Goal: Task Accomplishment & Management: Complete application form

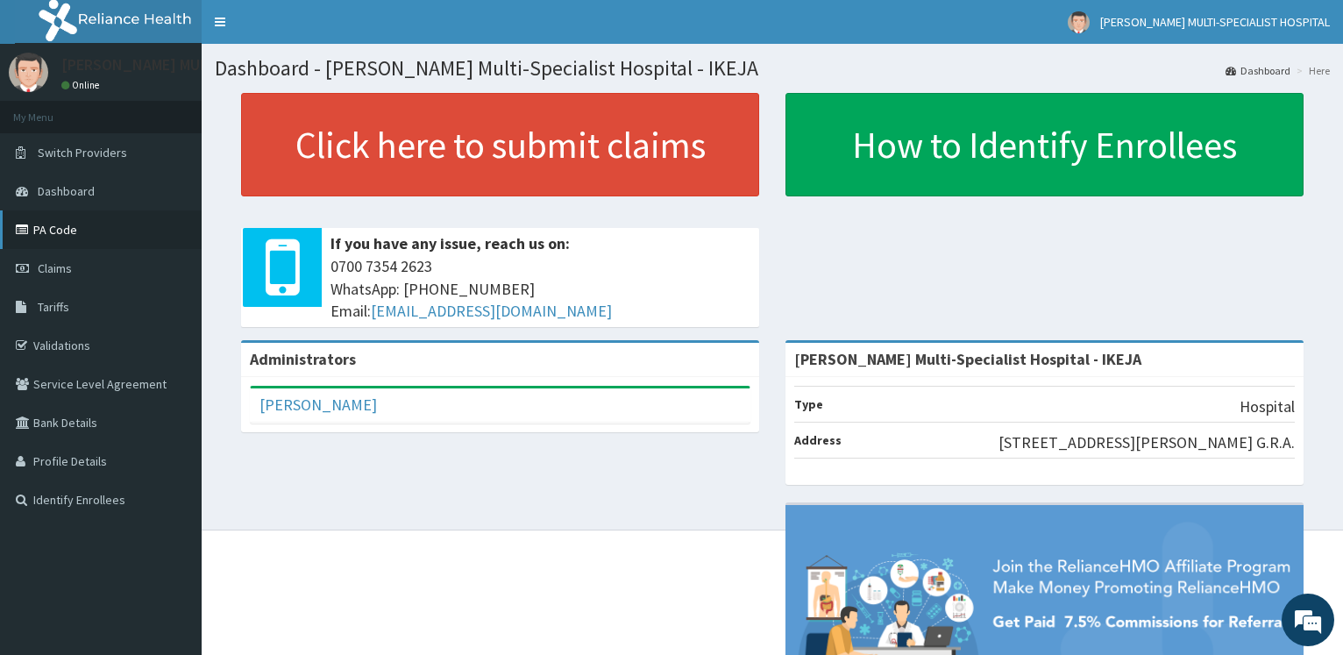
click at [80, 226] on link "PA Code" at bounding box center [101, 229] width 202 height 39
click at [79, 223] on link "PA Code" at bounding box center [101, 229] width 202 height 39
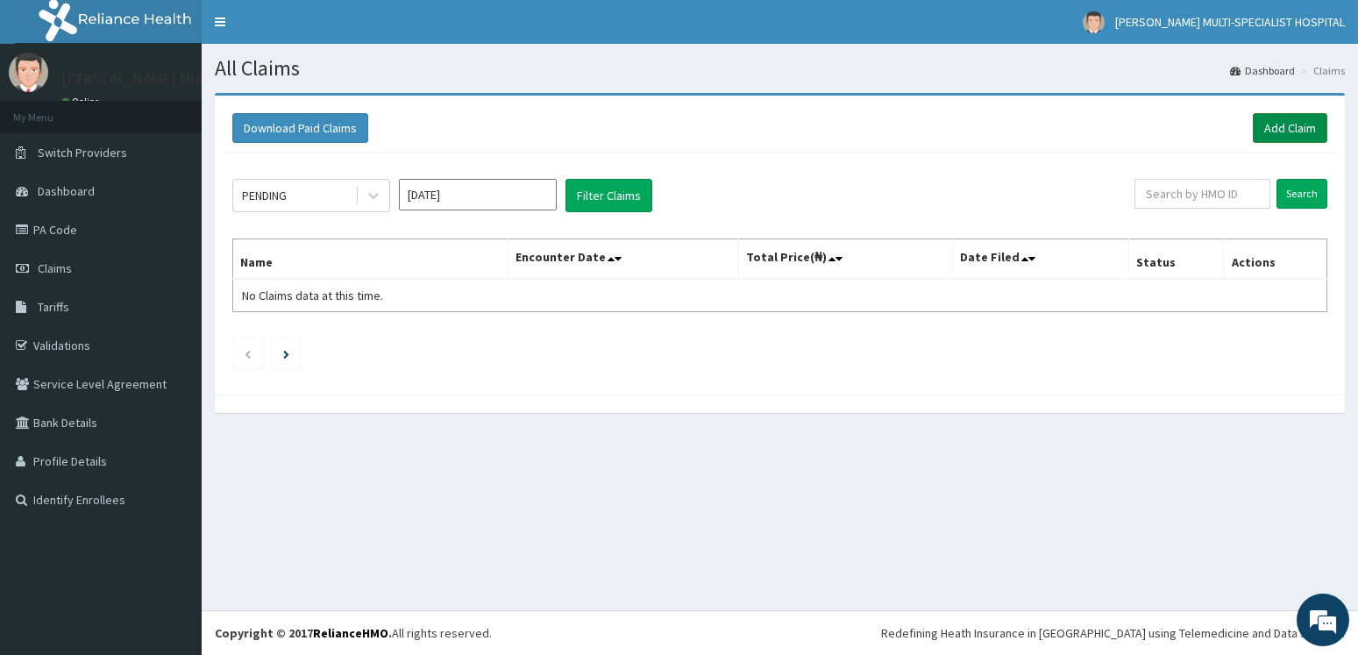
click at [1303, 126] on link "Add Claim" at bounding box center [1290, 128] width 75 height 30
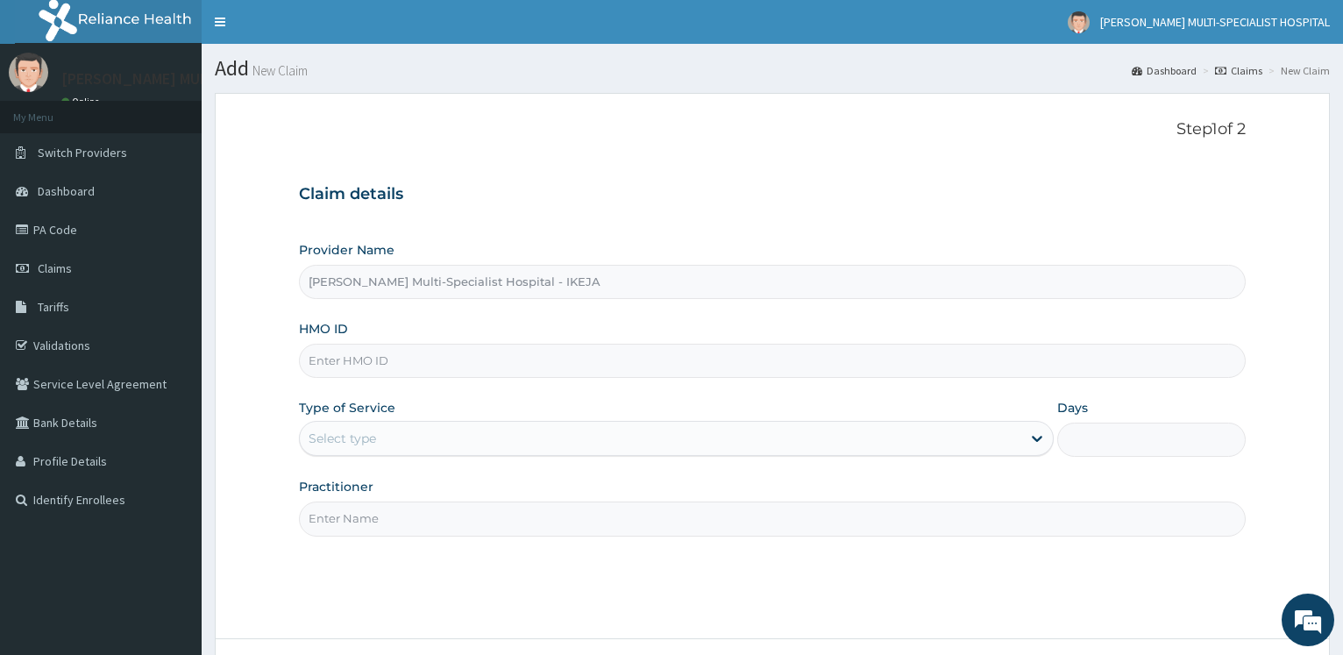
click at [382, 358] on input "HMO ID" at bounding box center [772, 361] width 947 height 34
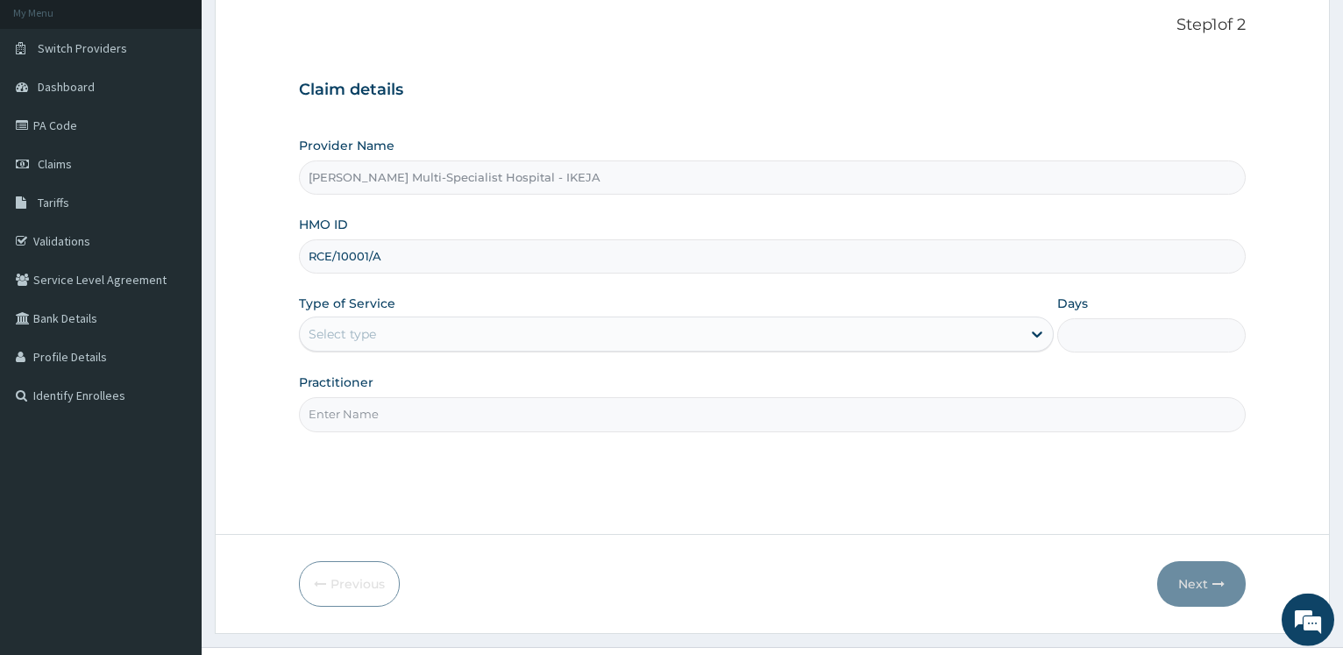
scroll to position [141, 0]
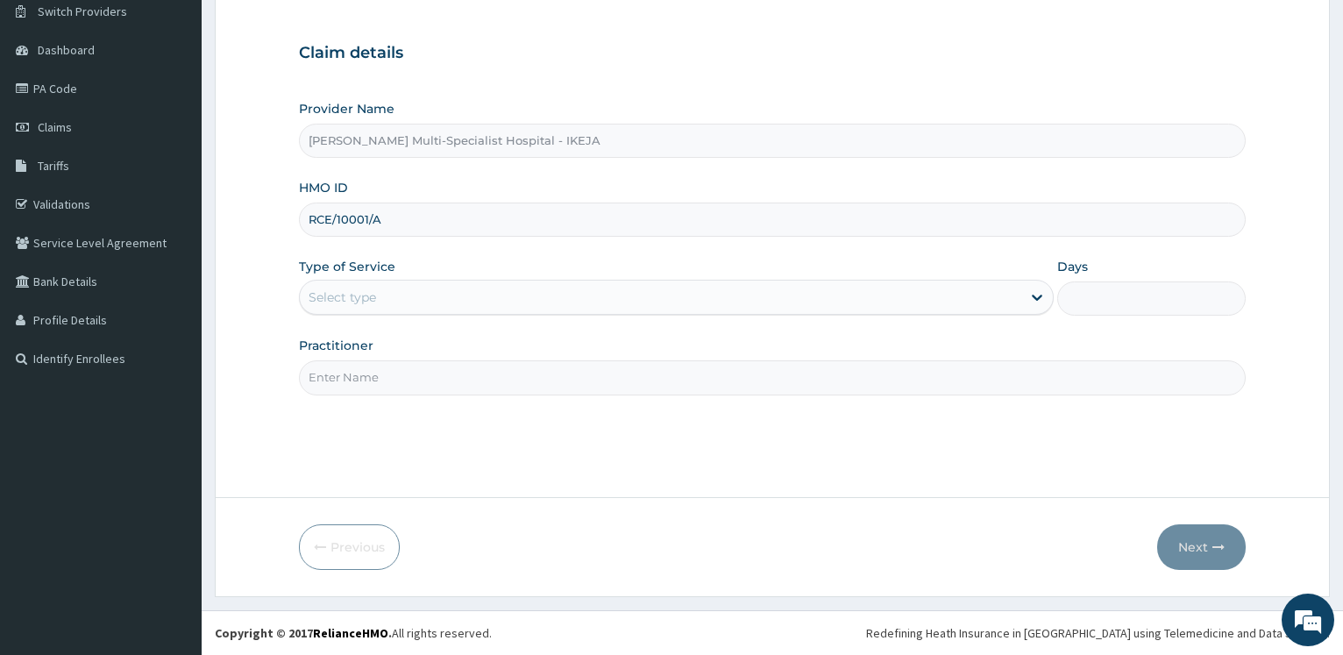
type input "RCE/10001/A"
click at [396, 294] on div "Select type" at bounding box center [660, 297] width 720 height 28
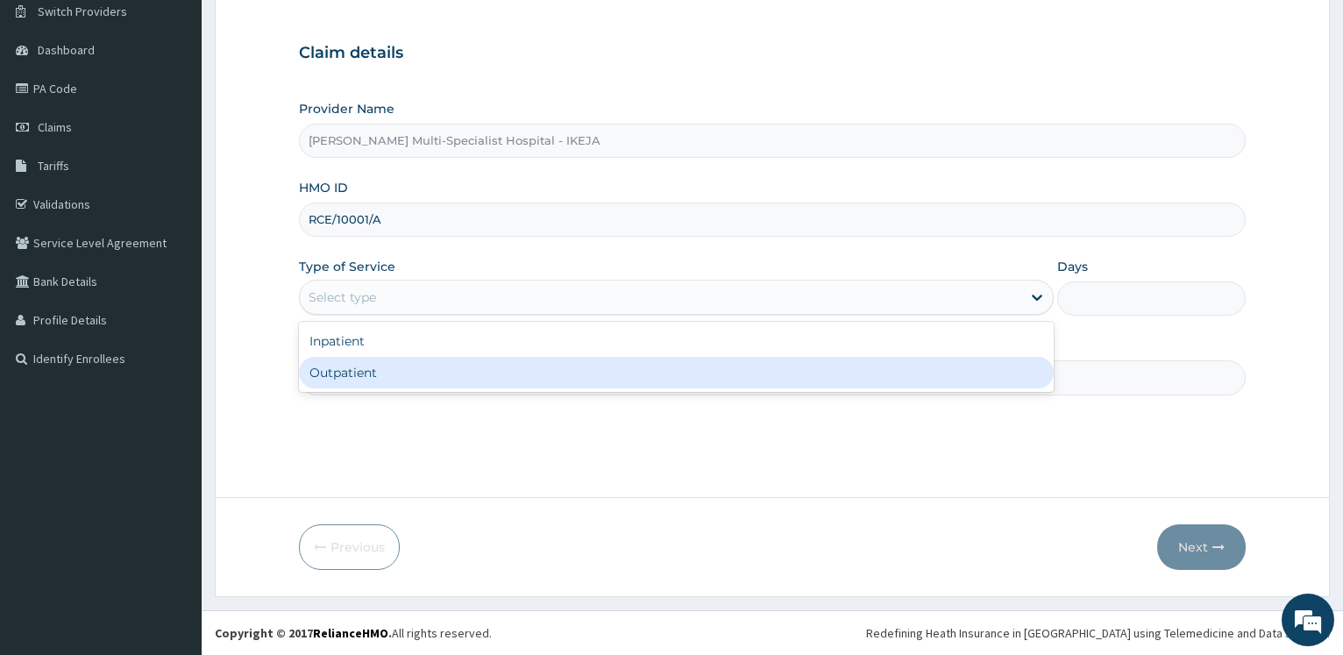
click at [358, 373] on div "Outpatient" at bounding box center [676, 373] width 754 height 32
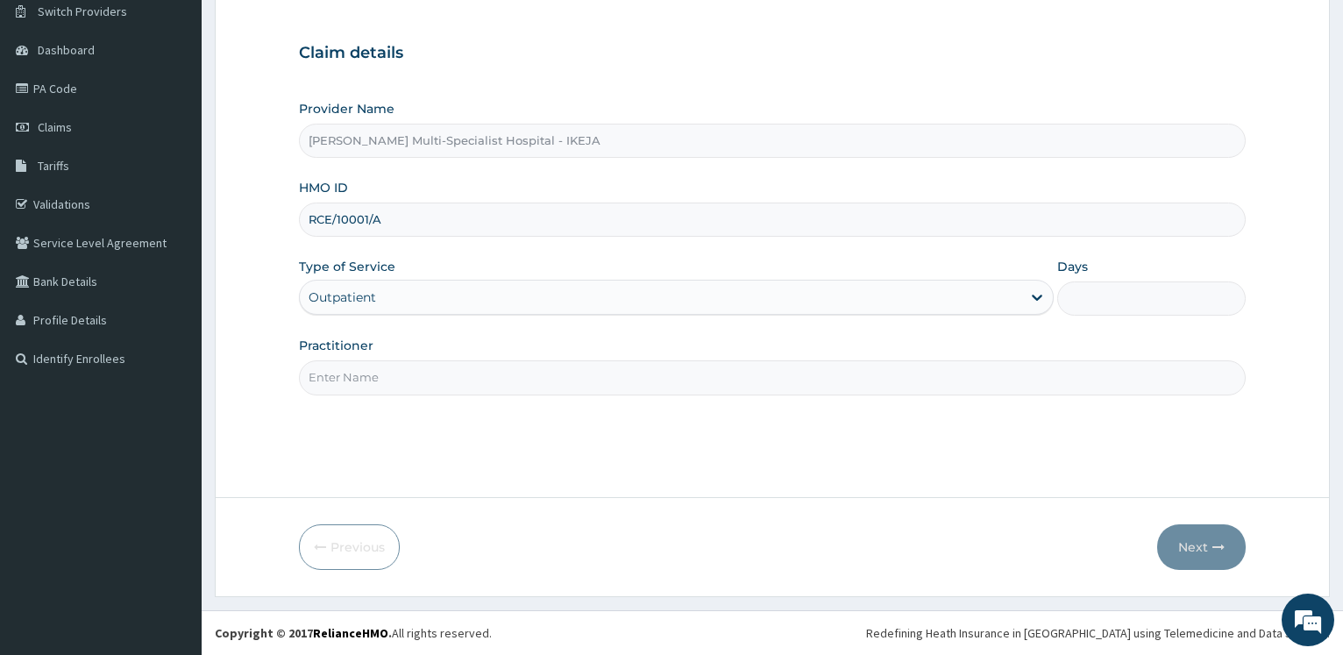
type input "1"
click at [357, 373] on input "Practitioner" at bounding box center [772, 377] width 947 height 34
type input "DR ALIYU"
click at [1187, 553] on button "Next" at bounding box center [1201, 547] width 89 height 46
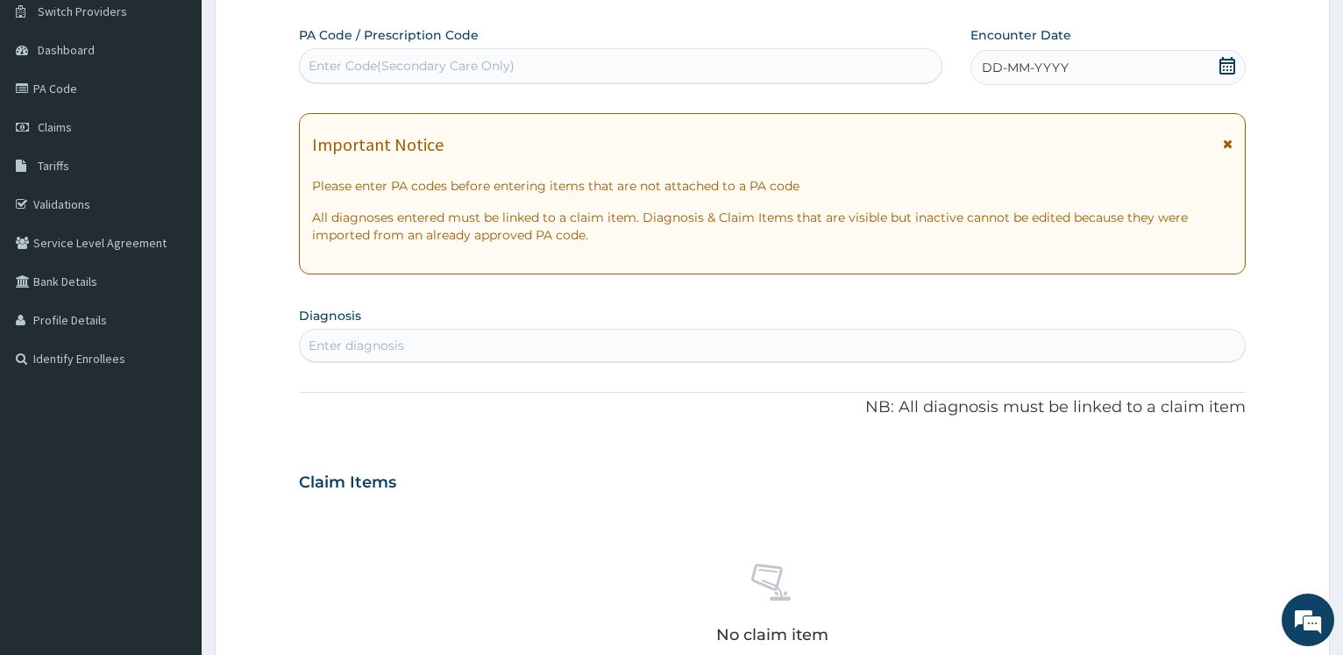
scroll to position [0, 0]
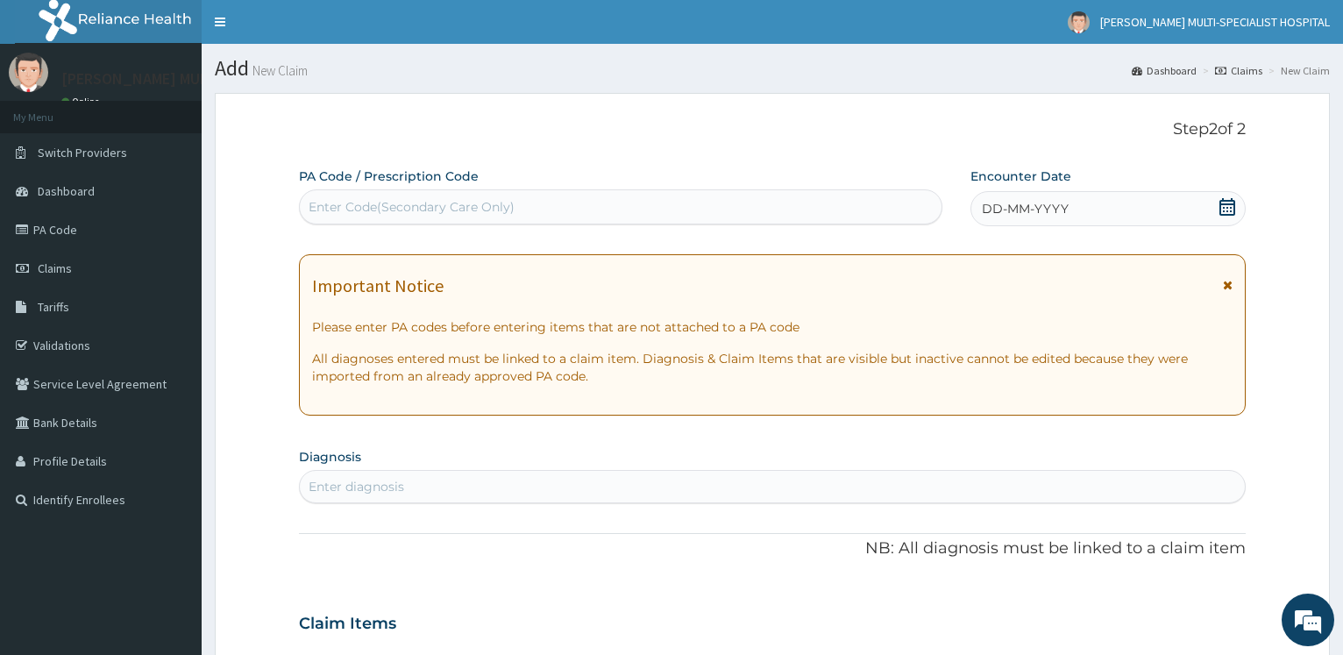
click at [329, 201] on div "Enter Code(Secondary Care Only)" at bounding box center [412, 207] width 206 height 18
type input "PA/65DE0F"
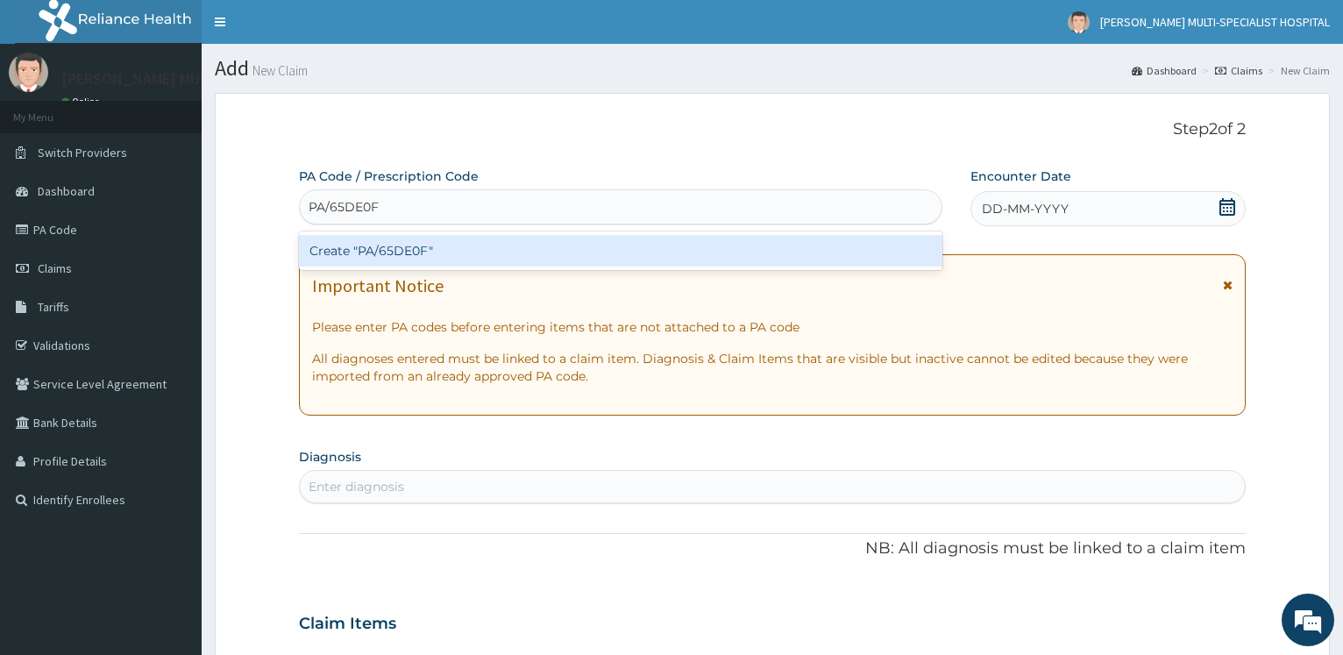
click at [428, 257] on div "Create "PA/65DE0F"" at bounding box center [620, 251] width 642 height 32
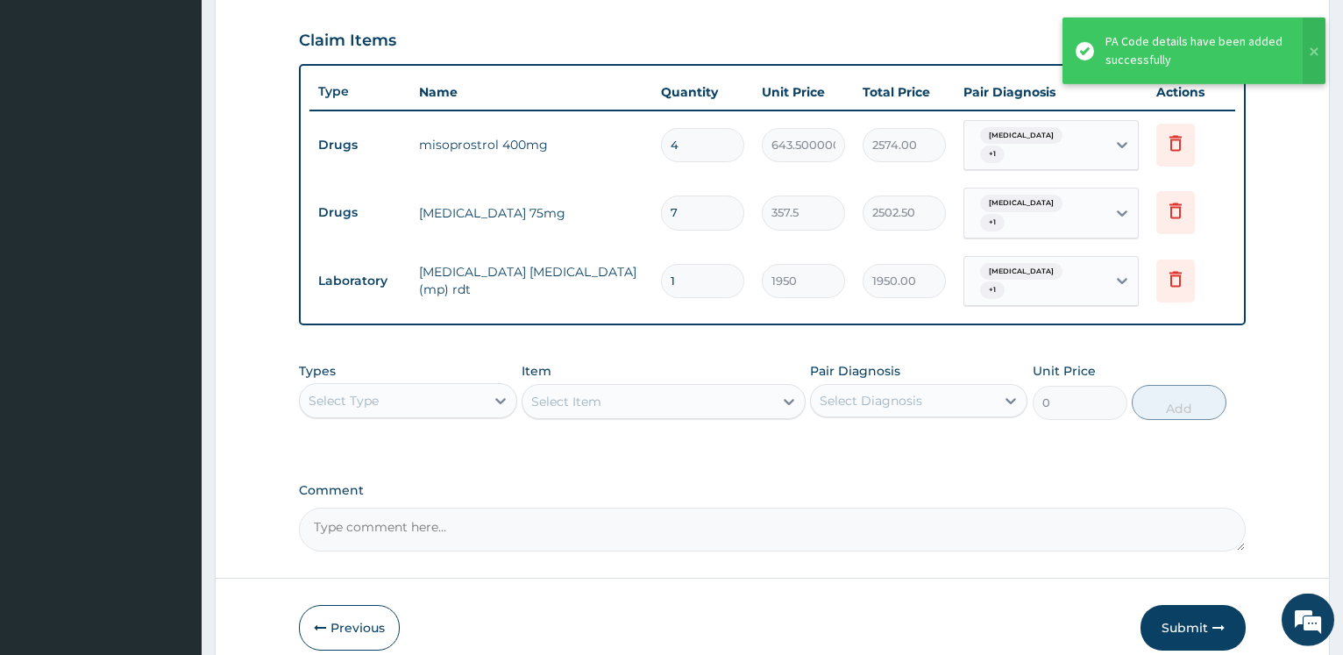
scroll to position [557, 0]
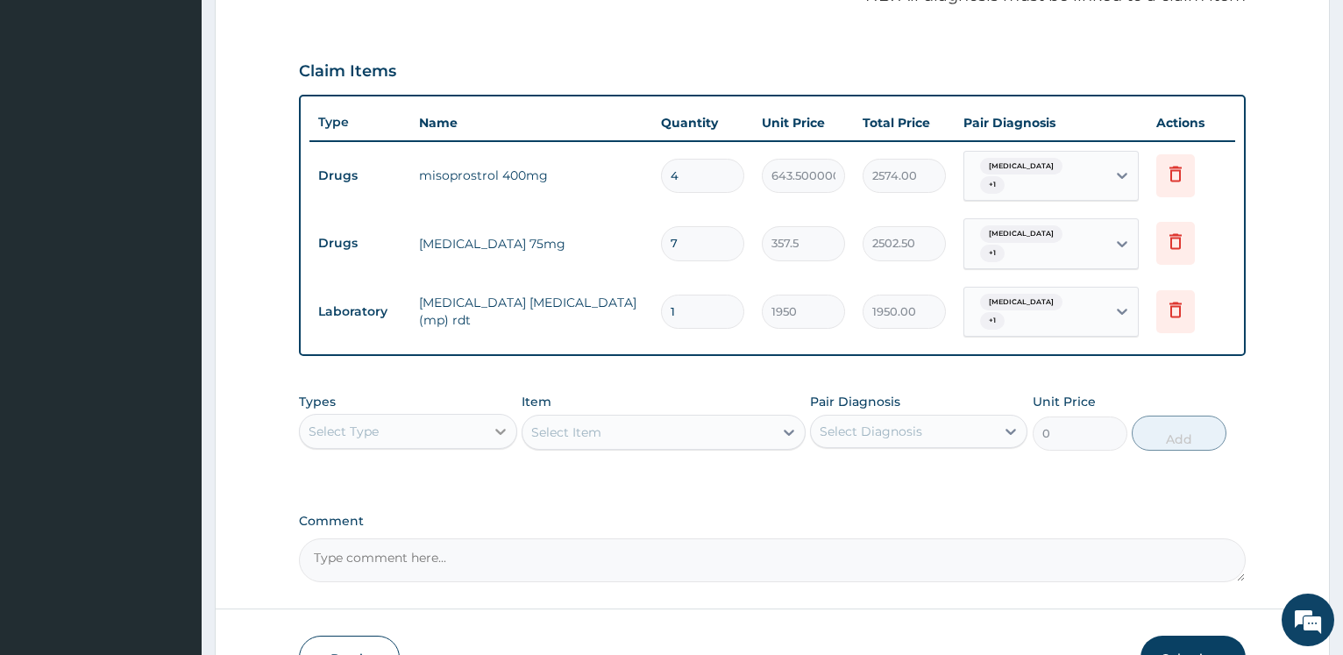
click at [486, 415] on div at bounding box center [501, 431] width 32 height 32
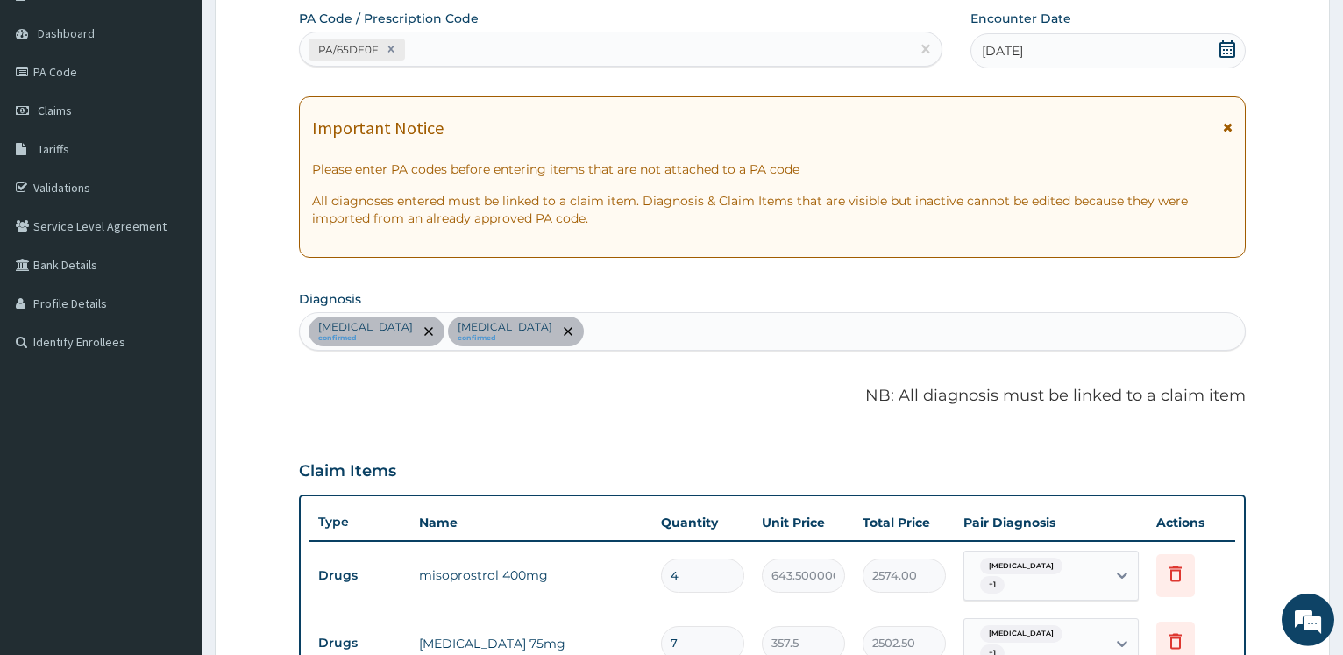
scroll to position [110, 0]
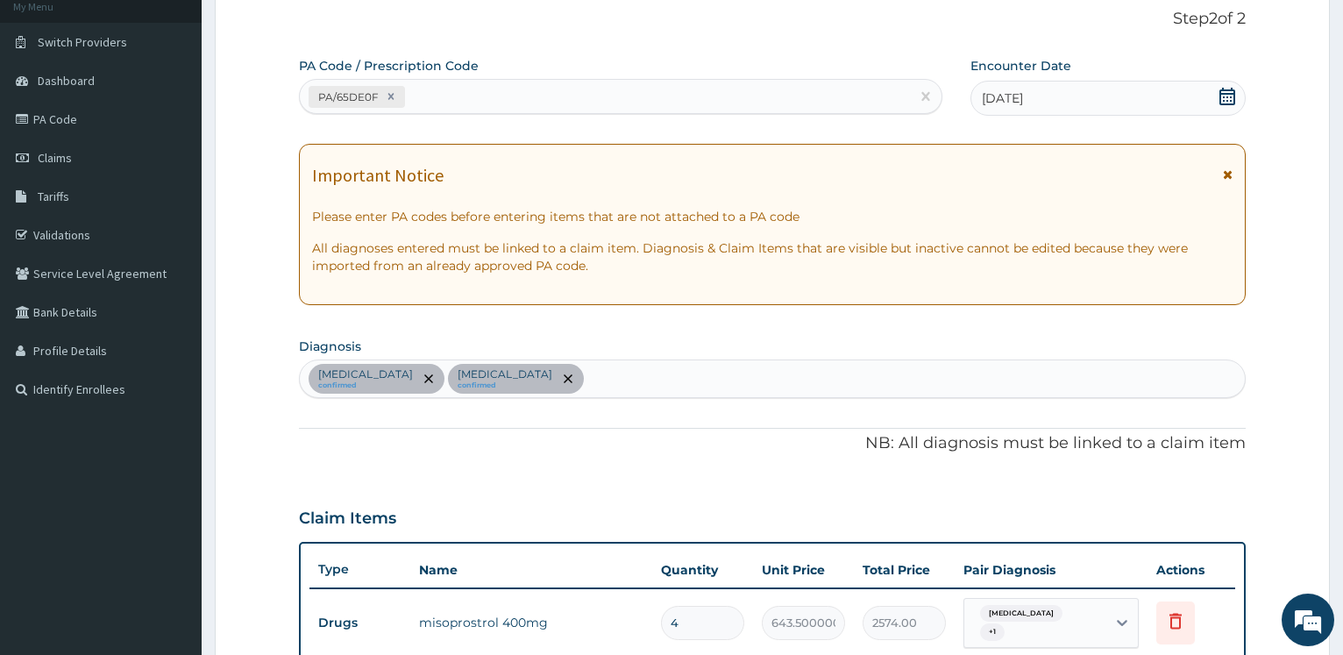
drag, startPoint x: 476, startPoint y: 103, endPoint x: 479, endPoint y: 46, distance: 57.1
click at [476, 101] on div "PA/65DE0F" at bounding box center [604, 96] width 609 height 29
type input "PA/AEA3CE"
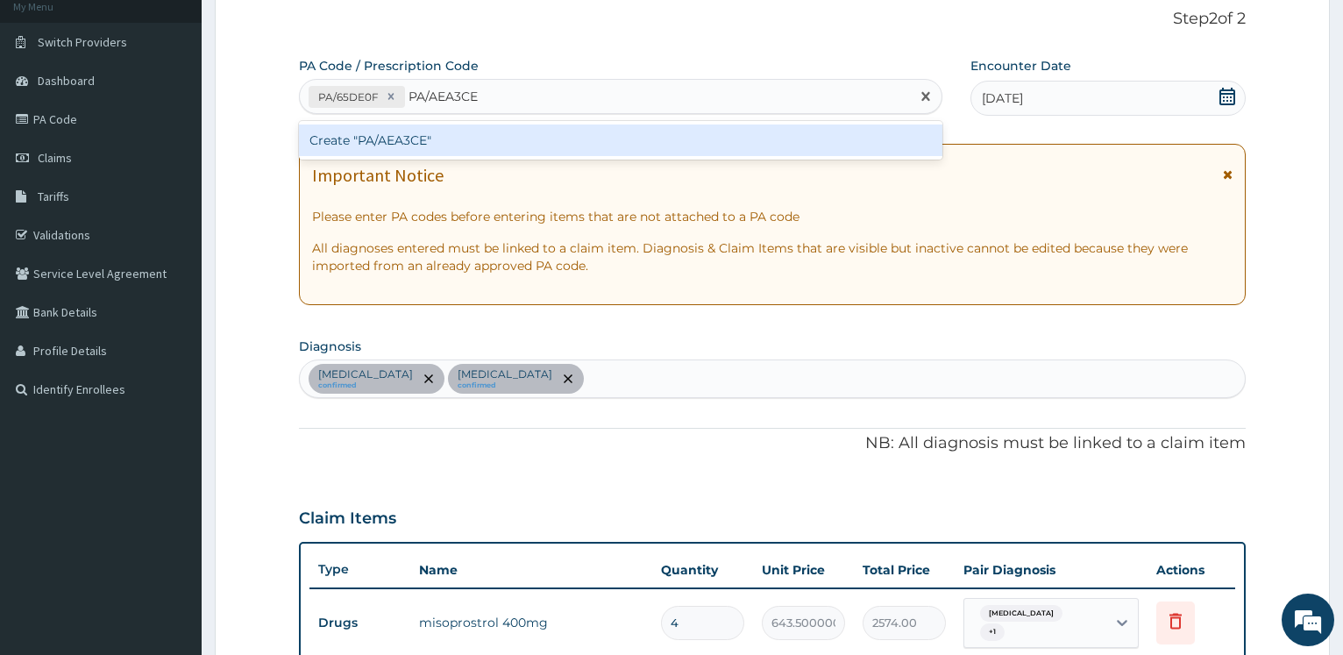
click at [421, 138] on div "Create "PA/AEA3CE"" at bounding box center [620, 140] width 642 height 32
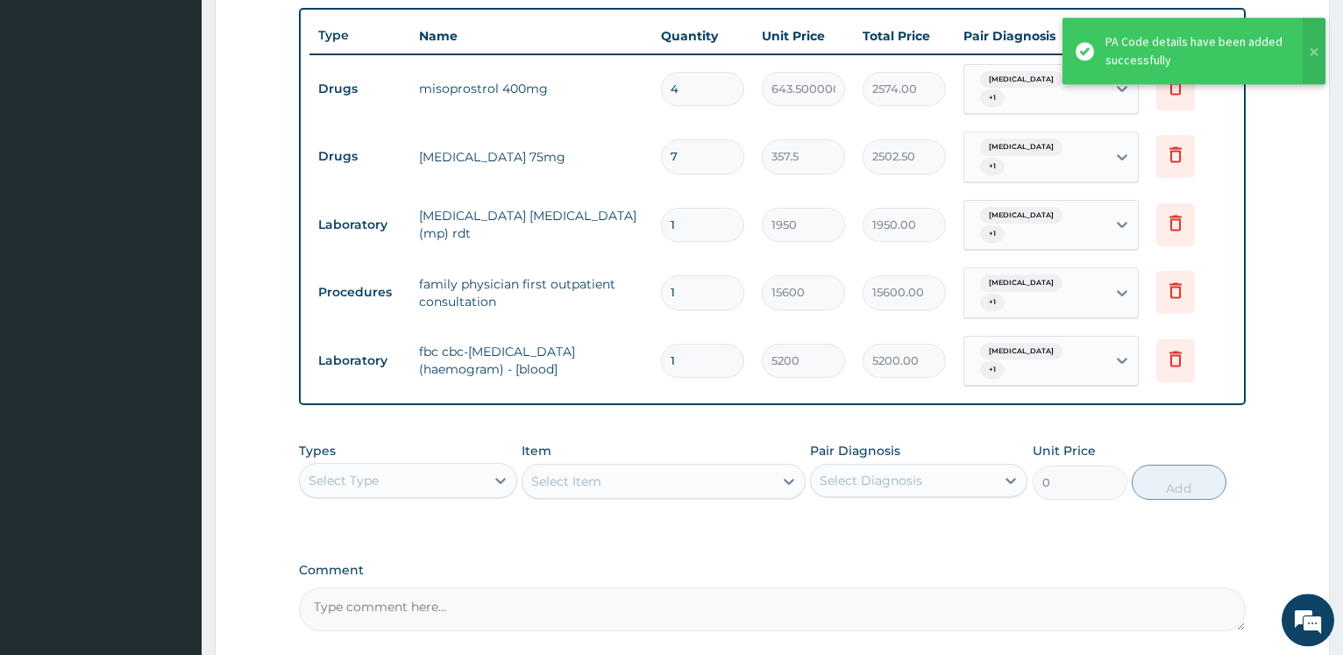
scroll to position [734, 0]
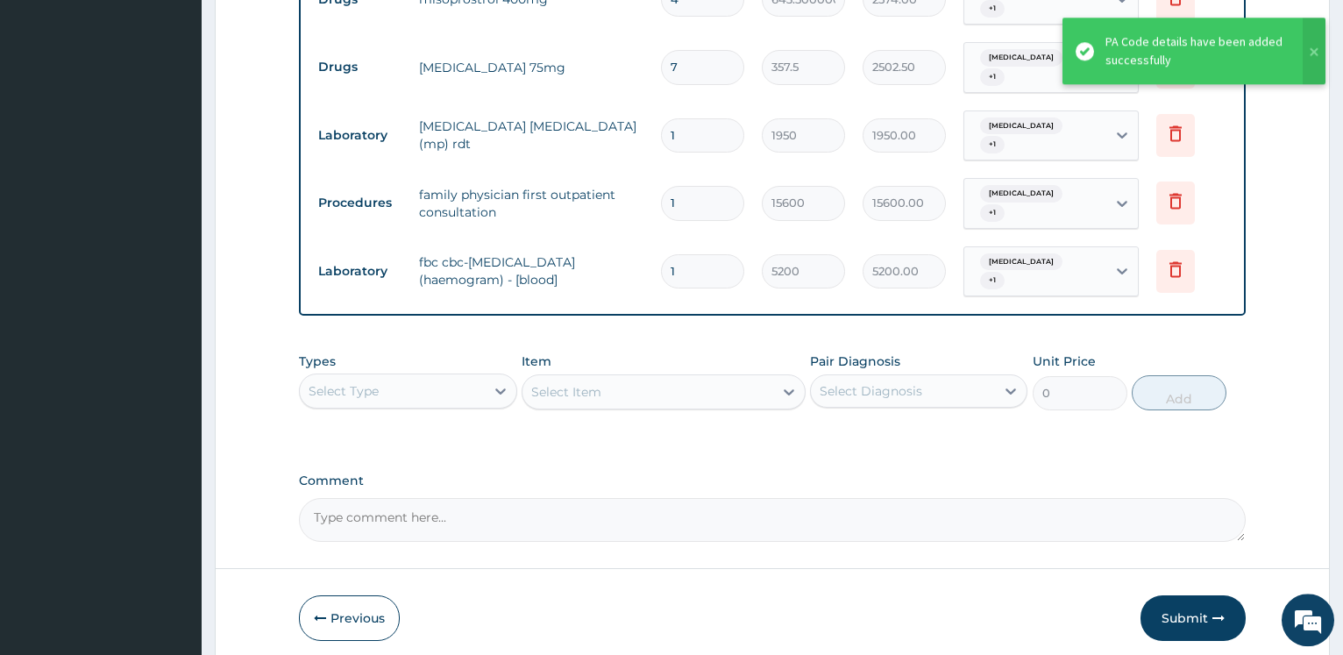
click at [473, 377] on div "Select Type" at bounding box center [392, 391] width 184 height 28
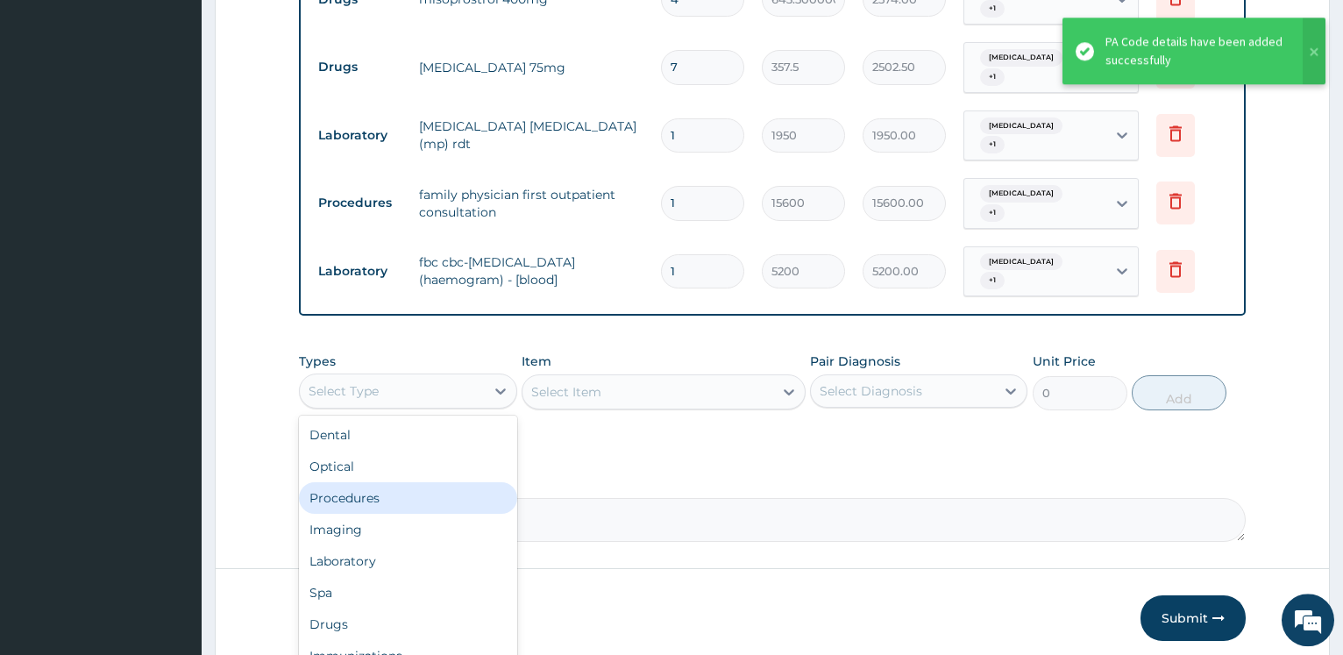
click at [416, 482] on div "Procedures" at bounding box center [407, 498] width 217 height 32
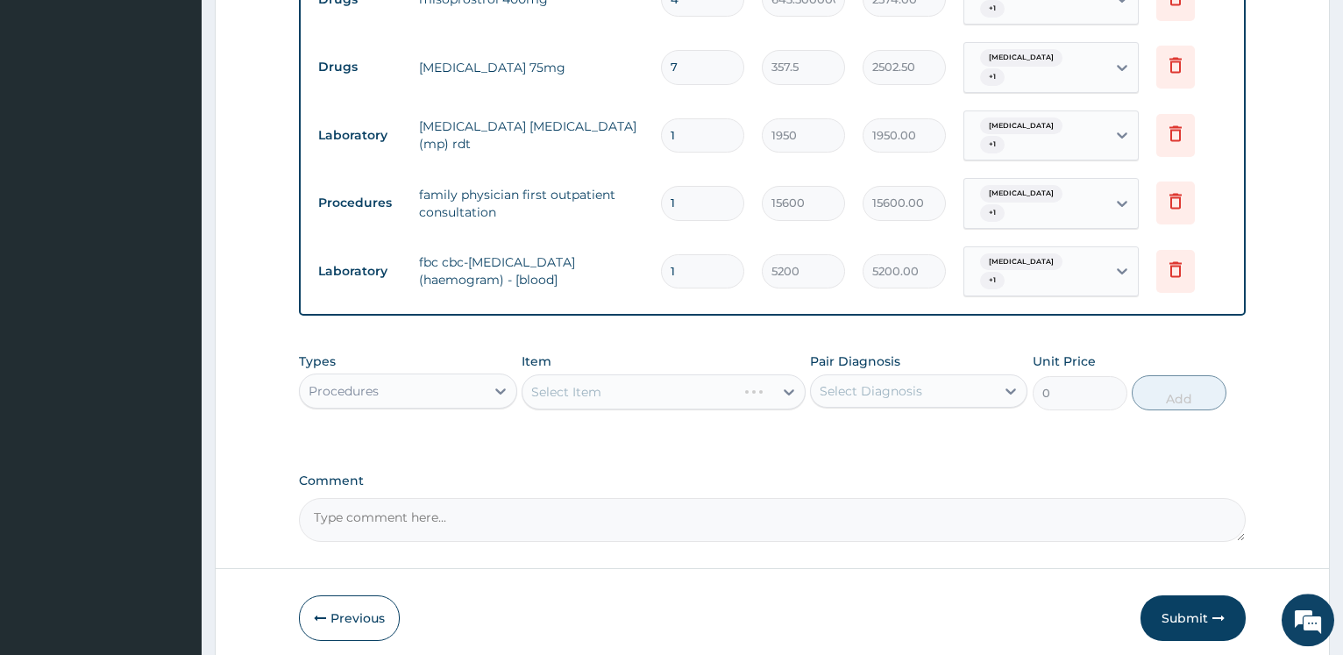
click at [263, 278] on form "Step 2 of 2 PA Code / Prescription Code PA/65DE0F PA/AEA3CE Encounter Date 31-0…" at bounding box center [772, 13] width 1115 height 1309
click at [555, 383] on div "Select Item" at bounding box center [566, 392] width 70 height 18
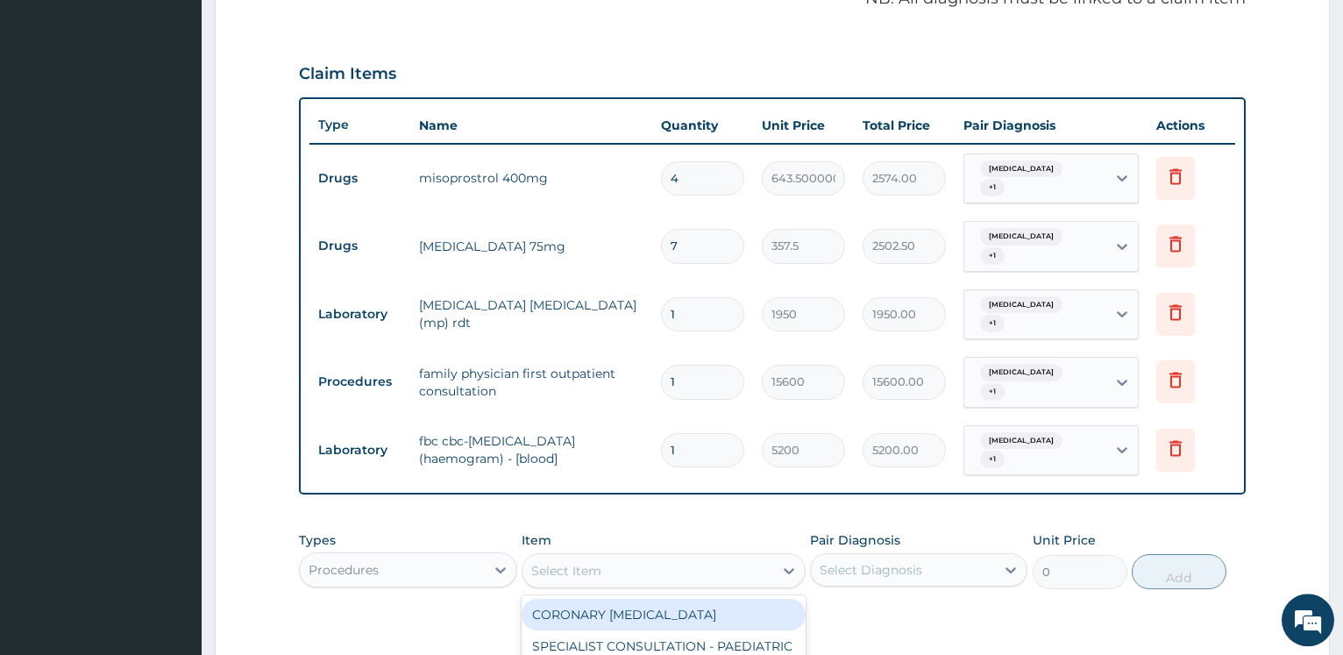
scroll to position [644, 0]
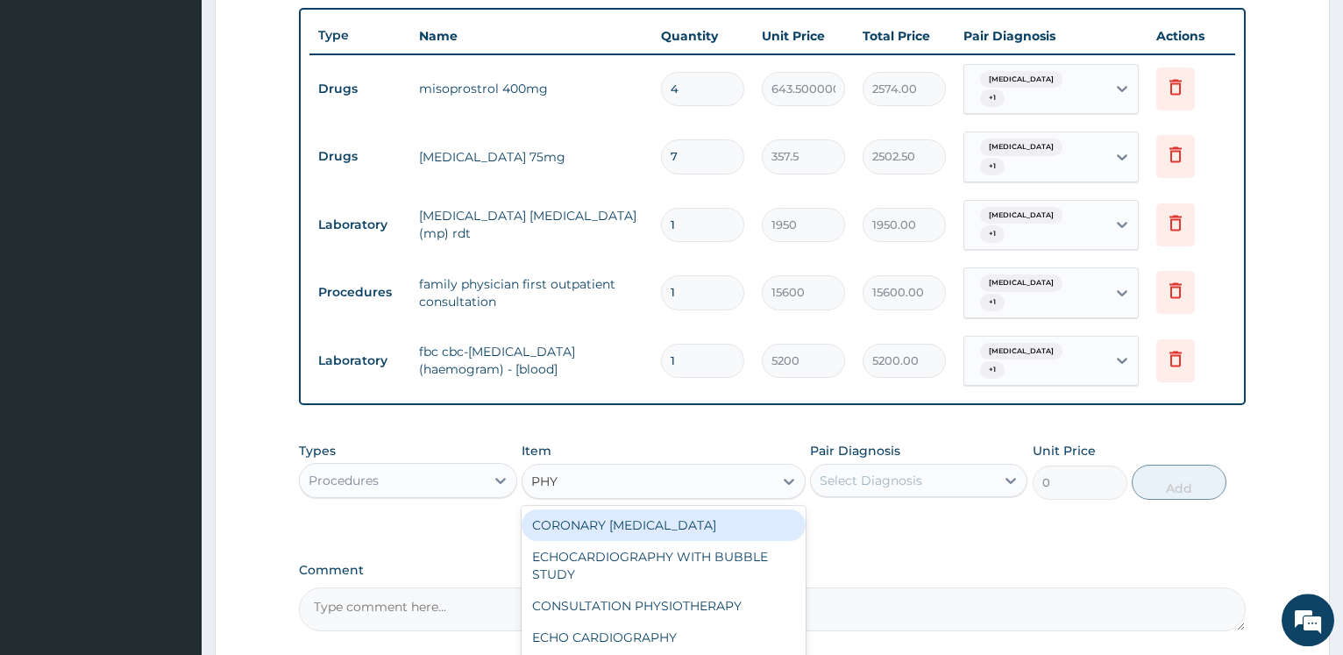
type input "PHYS"
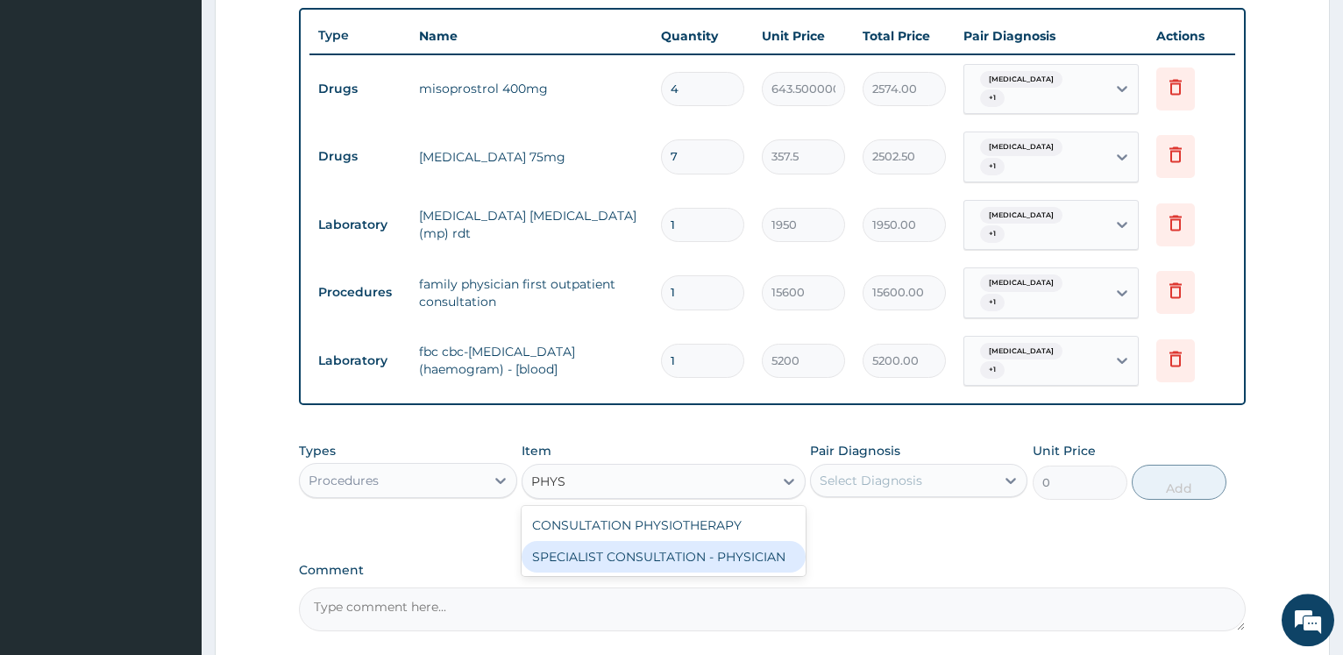
click at [681, 541] on div "SPECIALIST CONSULTATION - PHYSICIAN" at bounding box center [664, 557] width 284 height 32
type input "30000"
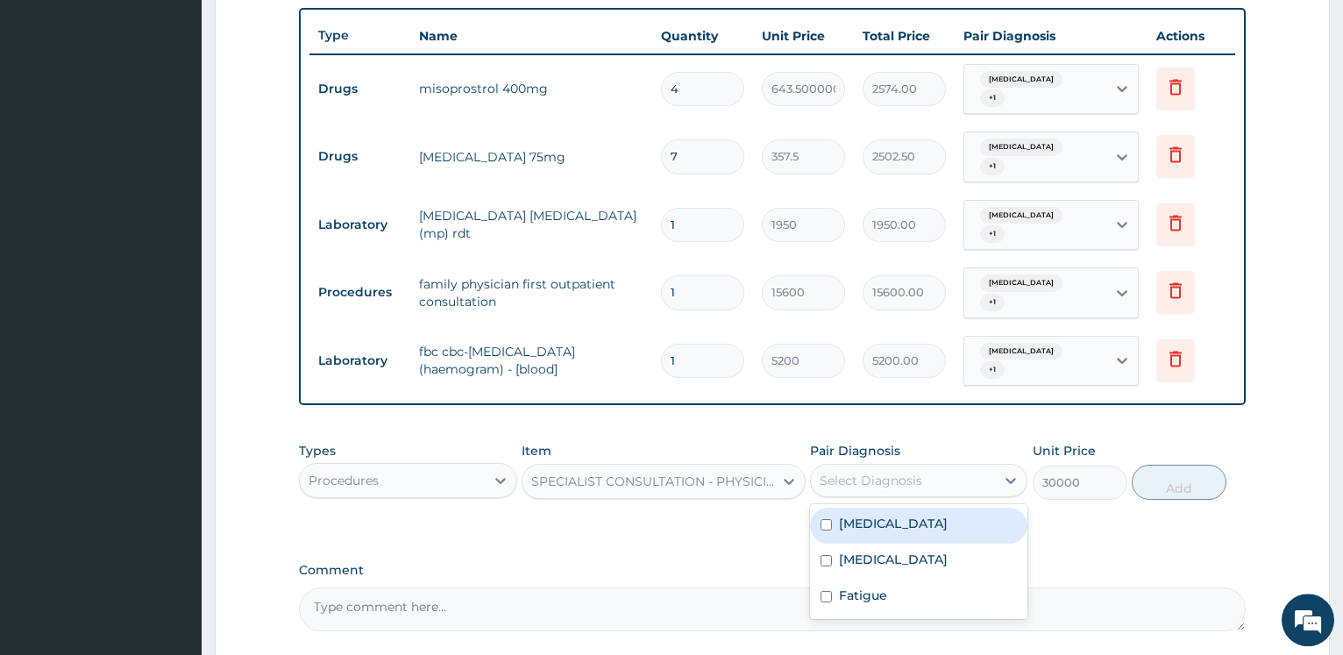
click at [915, 472] on div "Select Diagnosis" at bounding box center [871, 481] width 103 height 18
click at [898, 507] on div "Malaria" at bounding box center [918, 525] width 217 height 36
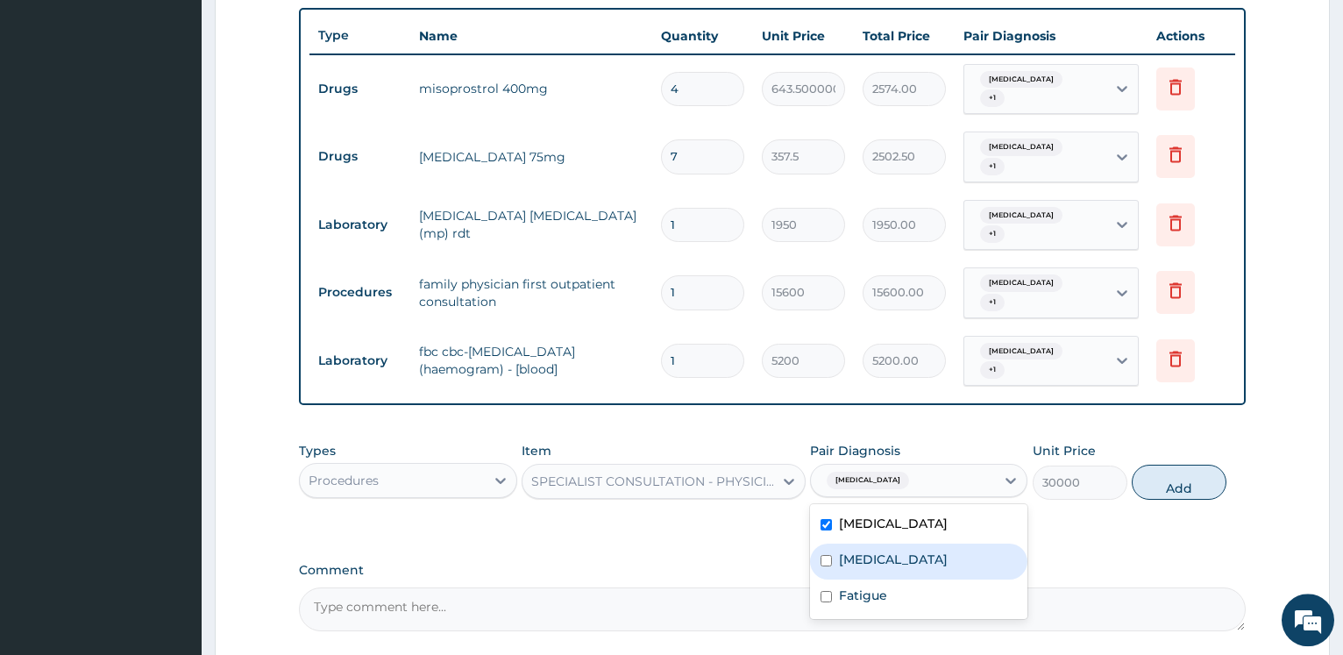
checkbox input "true"
click at [867, 550] on label "Sepsis" at bounding box center [893, 559] width 109 height 18
checkbox input "true"
drag, startPoint x: 859, startPoint y: 555, endPoint x: 943, endPoint y: 547, distance: 84.5
click at [859, 586] on label "Fatigue" at bounding box center [863, 595] width 48 height 18
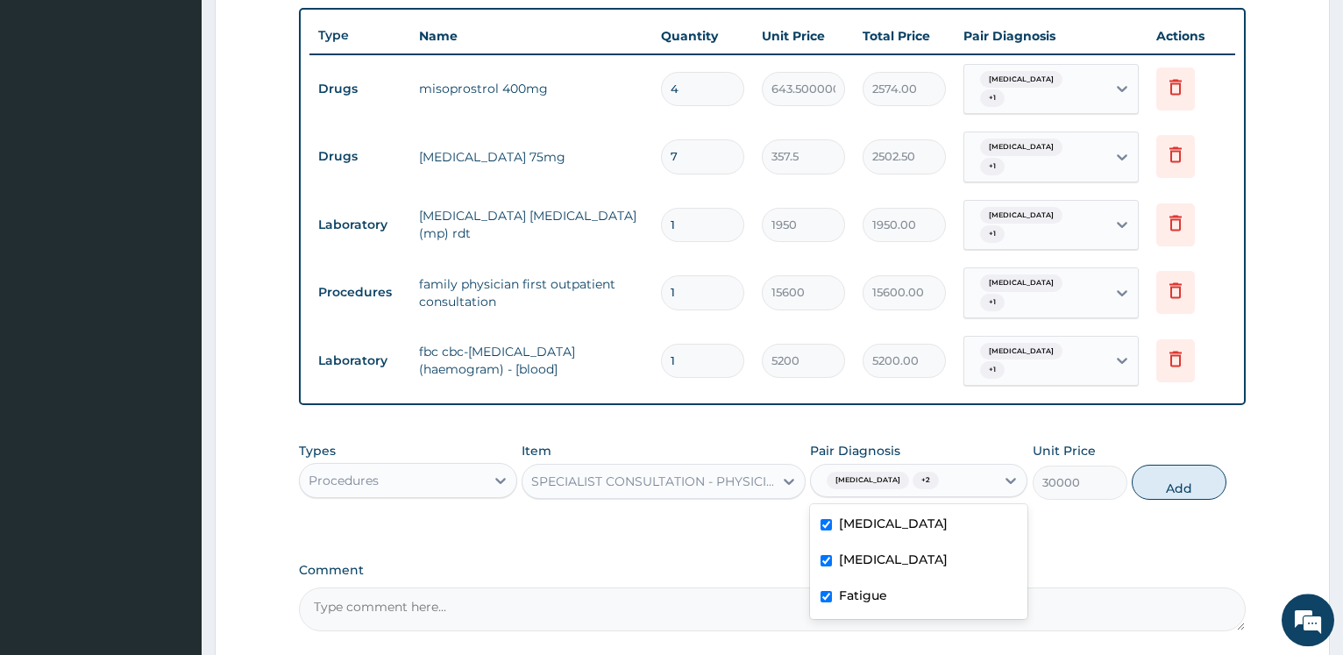
checkbox input "true"
click at [1179, 465] on button "Add" at bounding box center [1179, 482] width 95 height 35
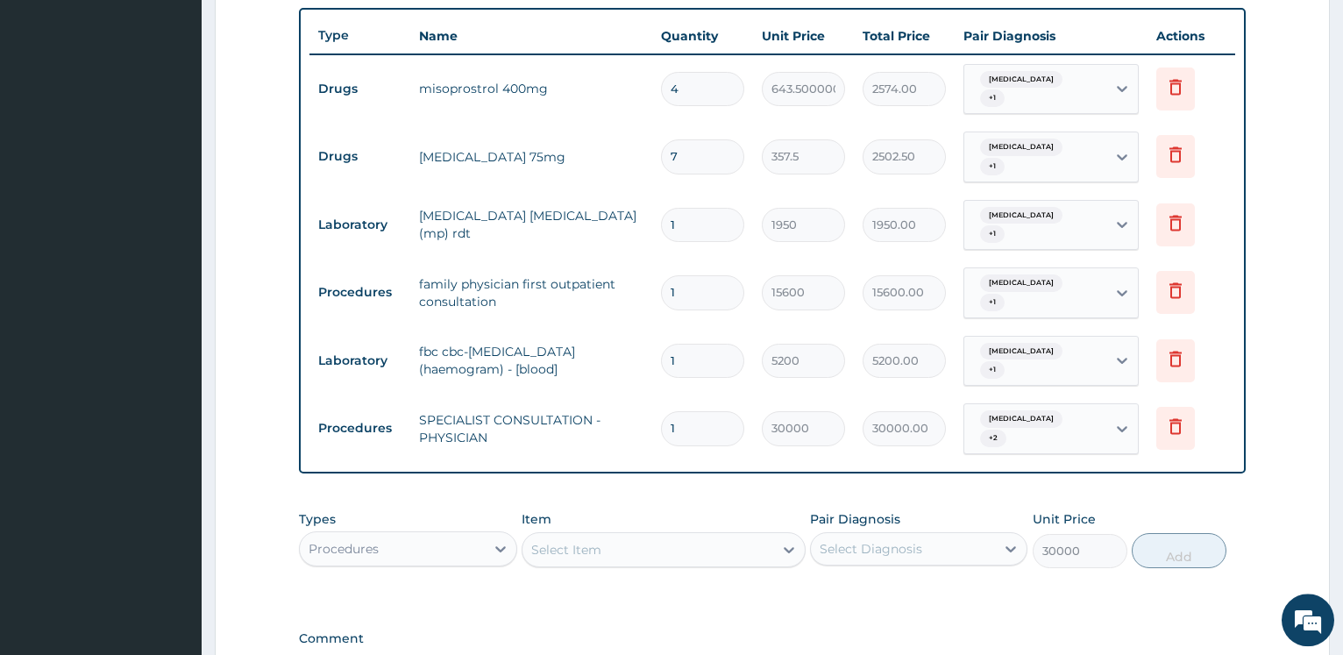
type input "0"
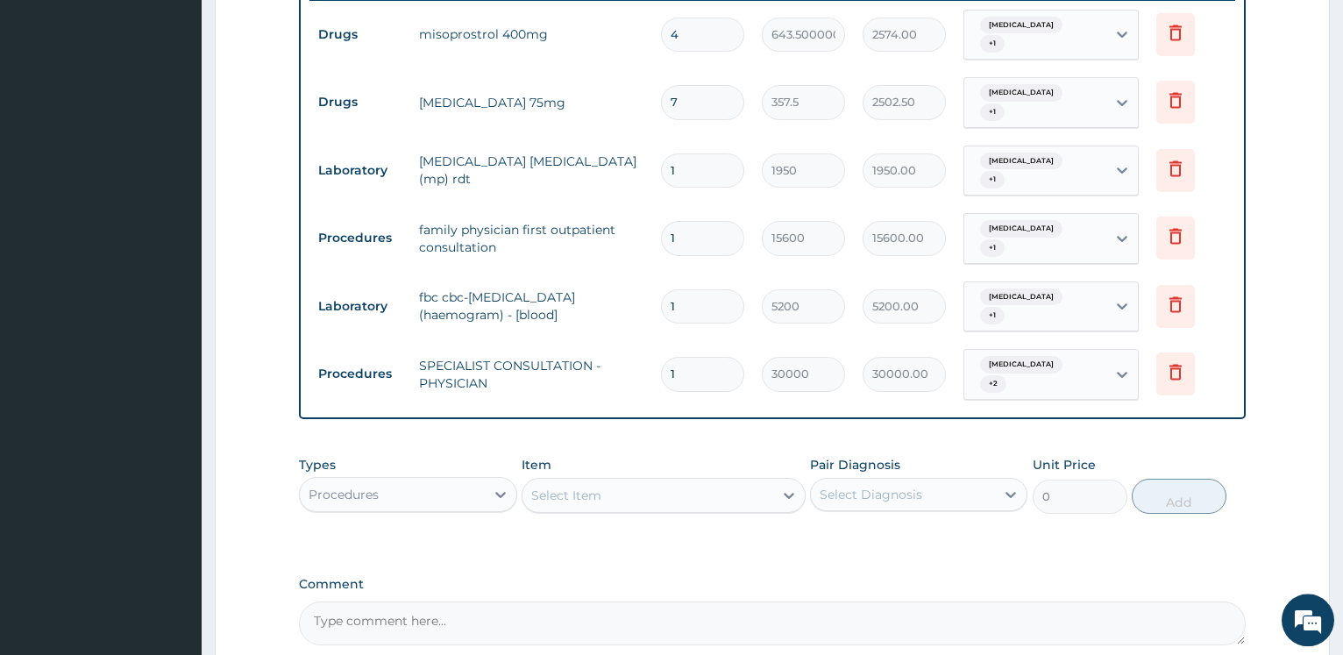
scroll to position [734, 0]
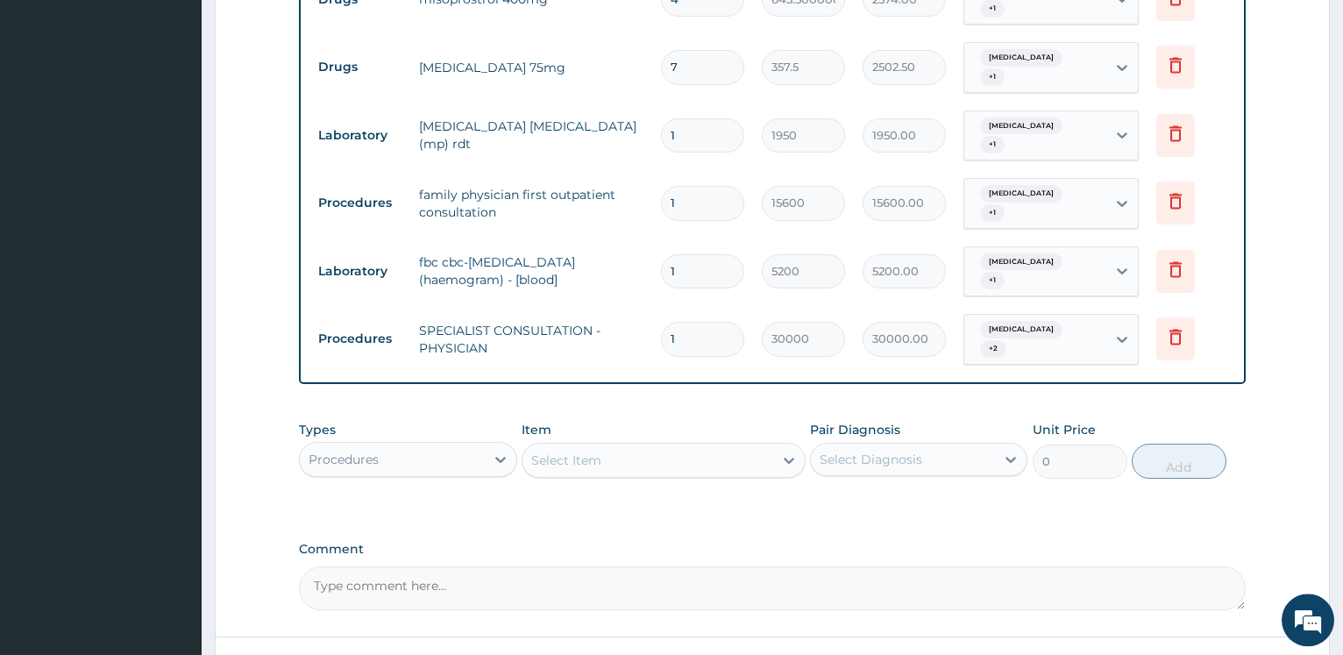
click at [447, 445] on div "Procedures" at bounding box center [392, 459] width 184 height 28
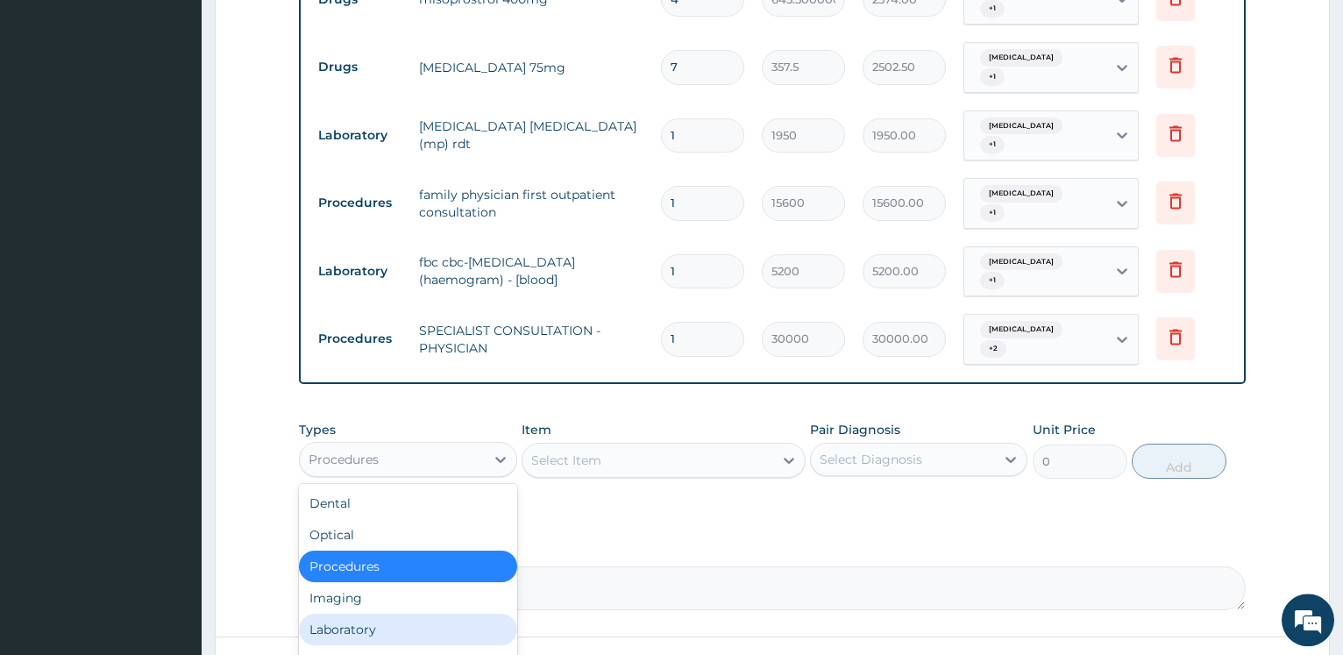
click at [360, 614] on div "Laboratory" at bounding box center [407, 630] width 217 height 32
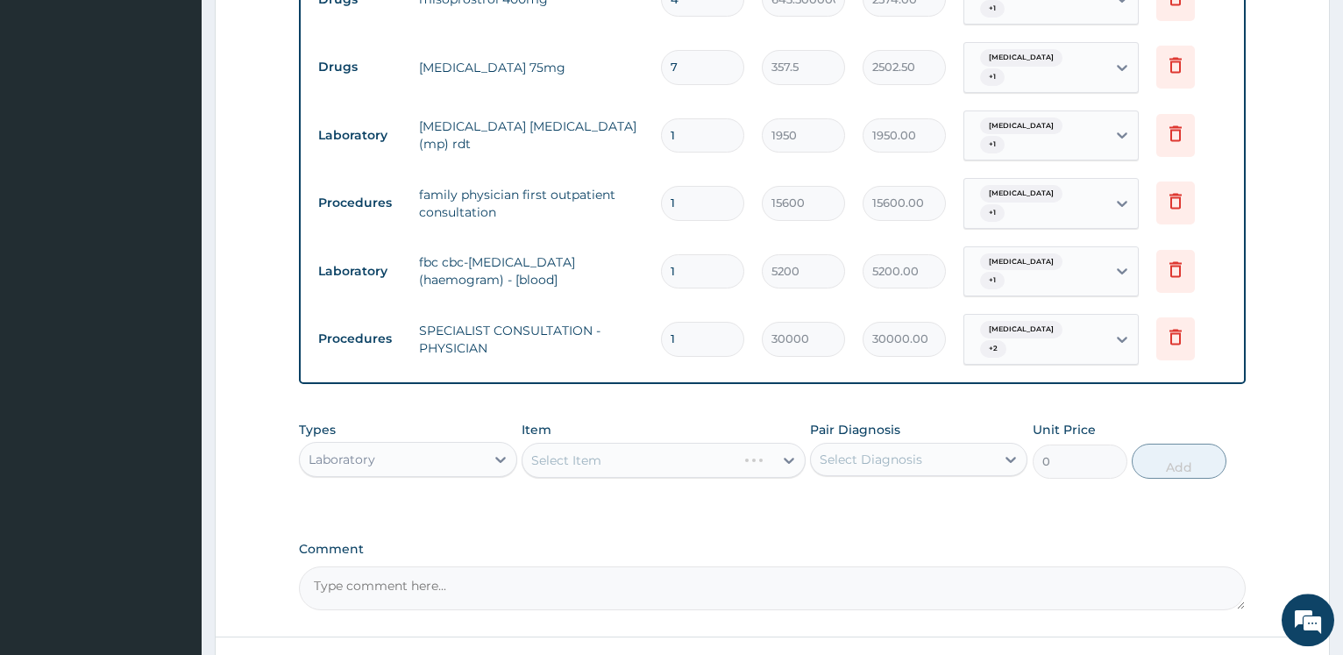
click at [559, 443] on div "Select Item" at bounding box center [664, 460] width 284 height 35
click at [586, 443] on div "Select Item" at bounding box center [664, 460] width 284 height 35
click at [593, 443] on div "Select Item" at bounding box center [664, 460] width 284 height 35
click at [597, 443] on div "Select Item" at bounding box center [664, 460] width 284 height 35
click at [598, 443] on div "Select Item" at bounding box center [664, 460] width 284 height 35
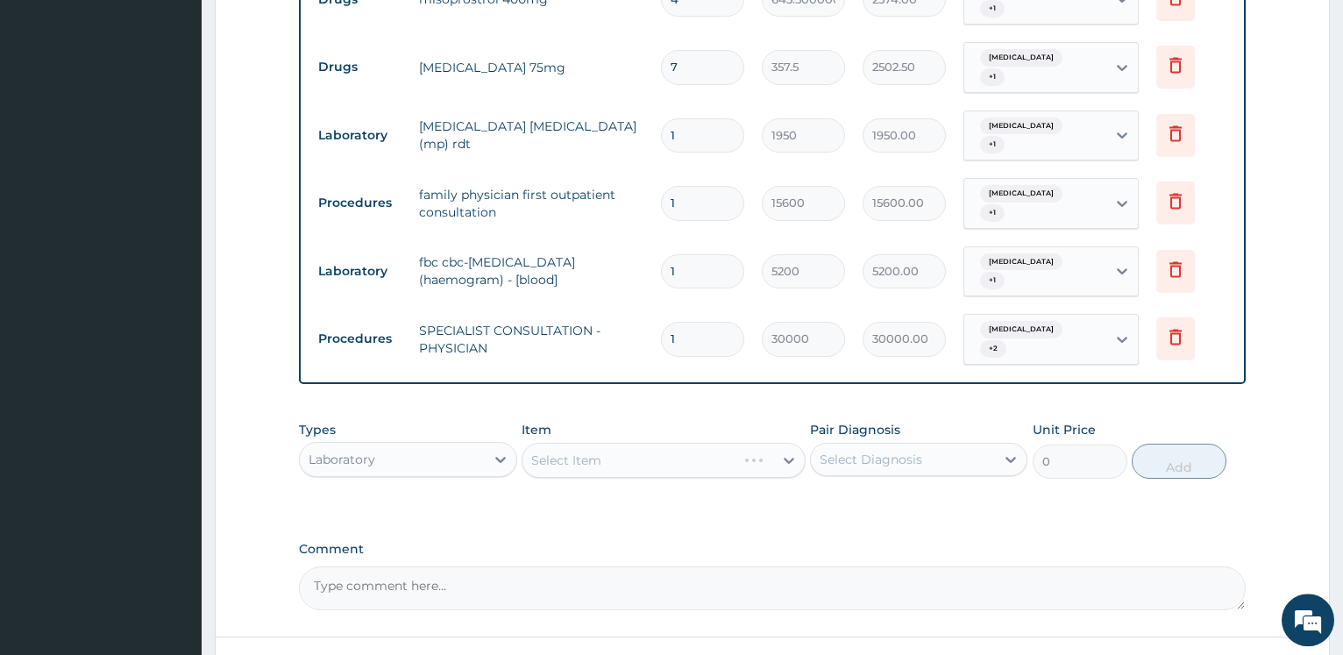
click at [598, 443] on div "Select Item" at bounding box center [664, 460] width 284 height 35
click at [607, 443] on div "Select Item" at bounding box center [664, 460] width 284 height 35
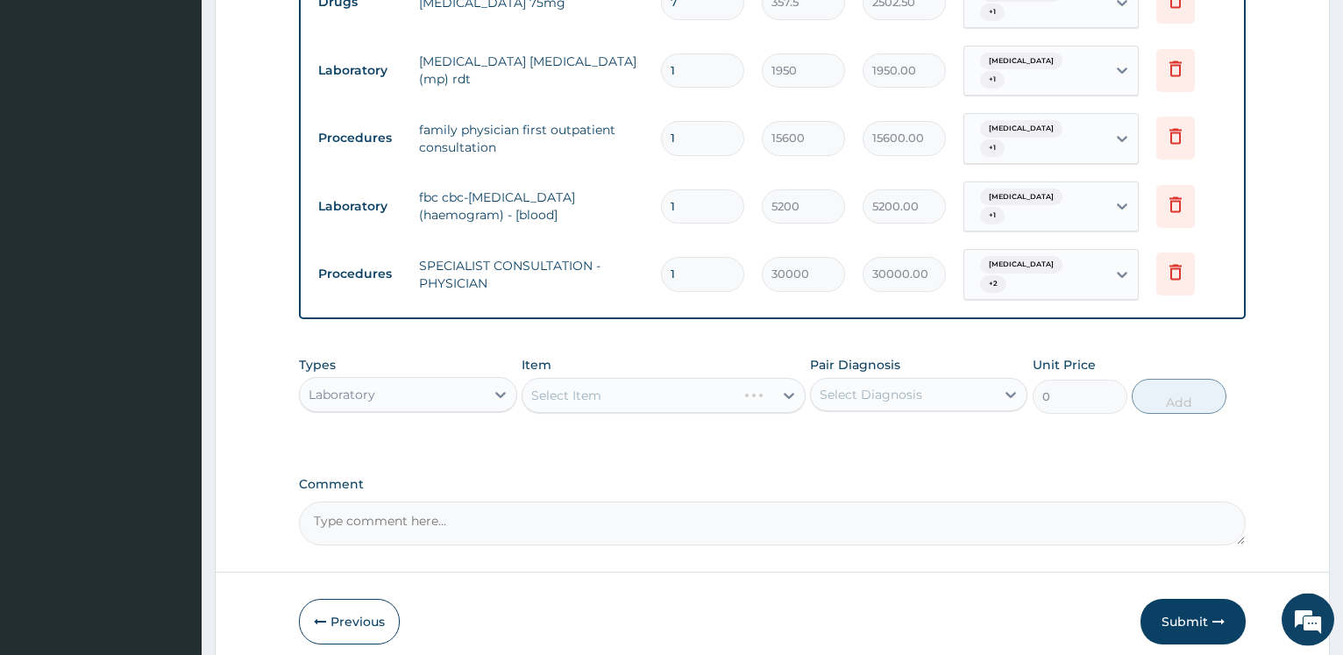
scroll to position [828, 0]
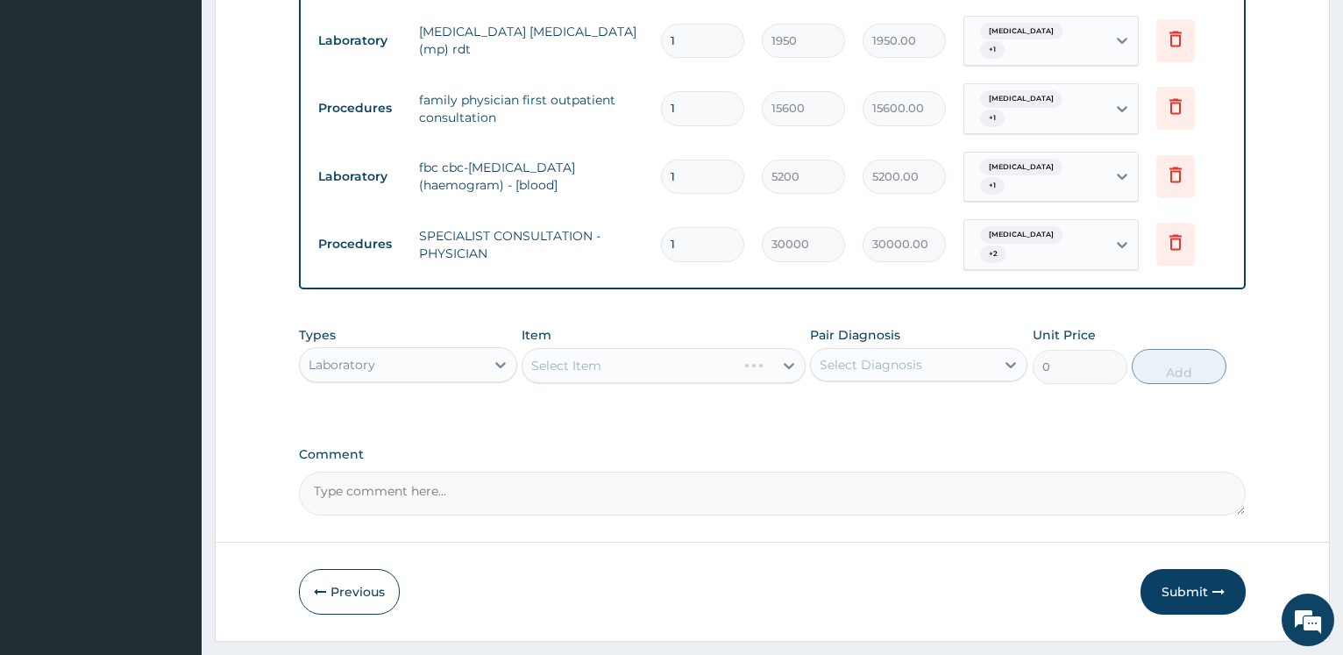
click at [616, 348] on div "Select Item" at bounding box center [664, 365] width 284 height 35
click at [580, 348] on div "Select Item" at bounding box center [664, 365] width 284 height 35
click at [592, 348] on div "Select Item" at bounding box center [664, 365] width 284 height 35
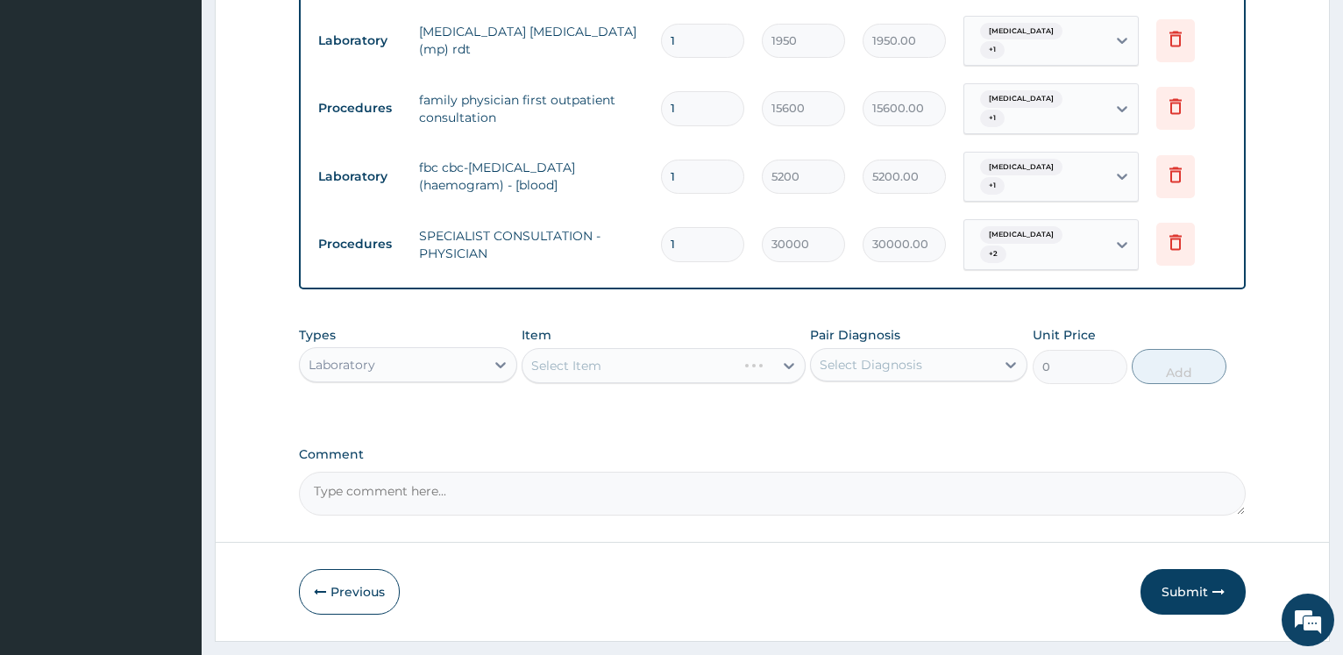
click at [607, 348] on div "Select Item" at bounding box center [664, 365] width 284 height 35
click at [685, 348] on div "Select Item" at bounding box center [664, 365] width 284 height 35
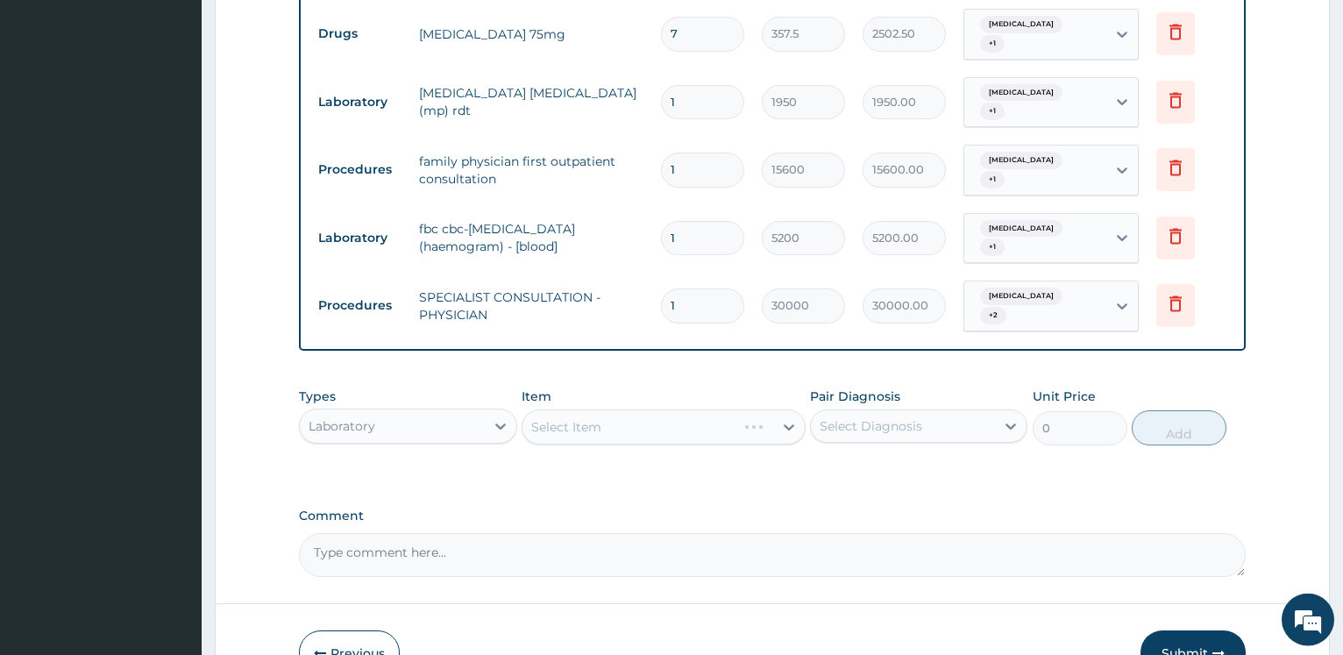
scroll to position [739, 0]
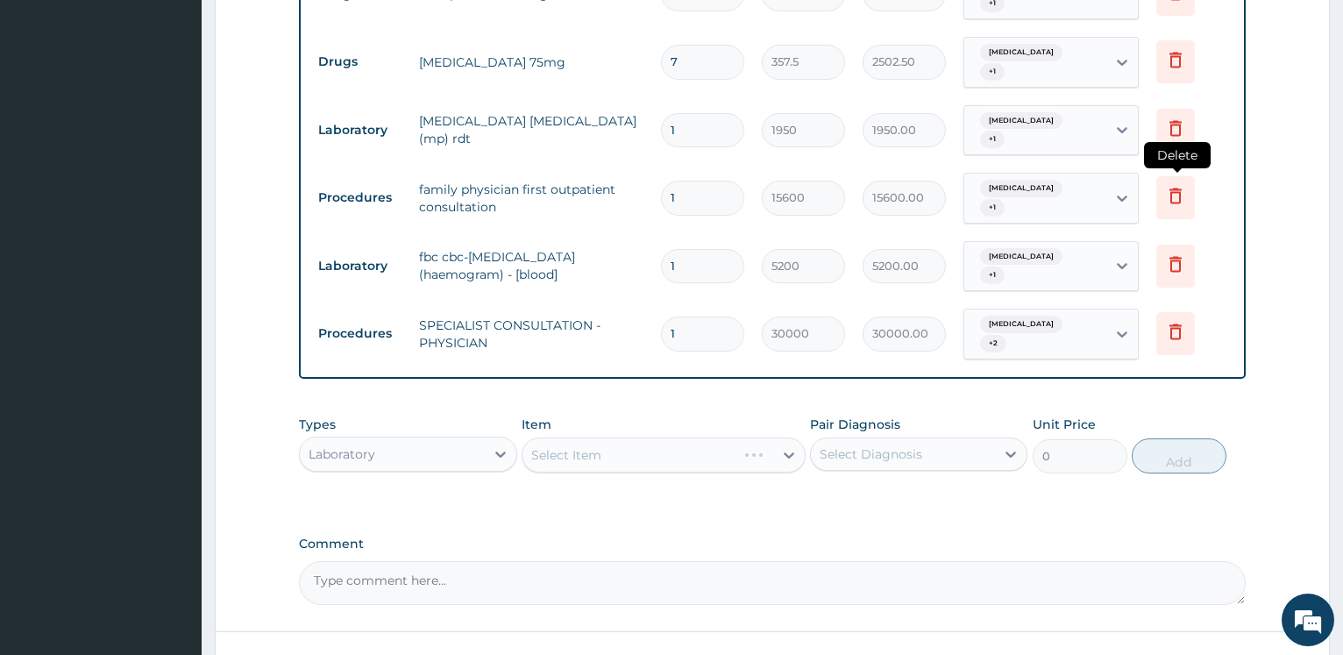
click at [1182, 185] on icon at bounding box center [1175, 195] width 21 height 21
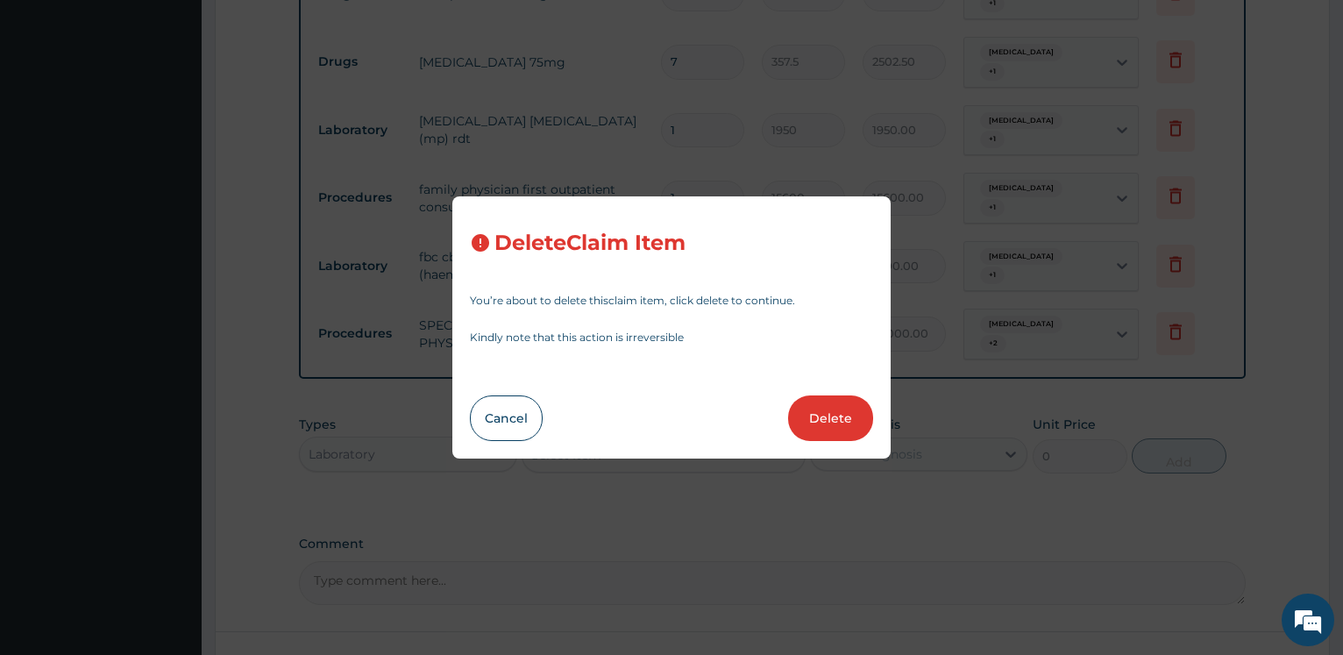
drag, startPoint x: 823, startPoint y: 408, endPoint x: 329, endPoint y: 410, distance: 494.4
click at [824, 408] on button "Delete" at bounding box center [830, 418] width 85 height 46
type input "5200"
type input "5200.00"
type input "30000"
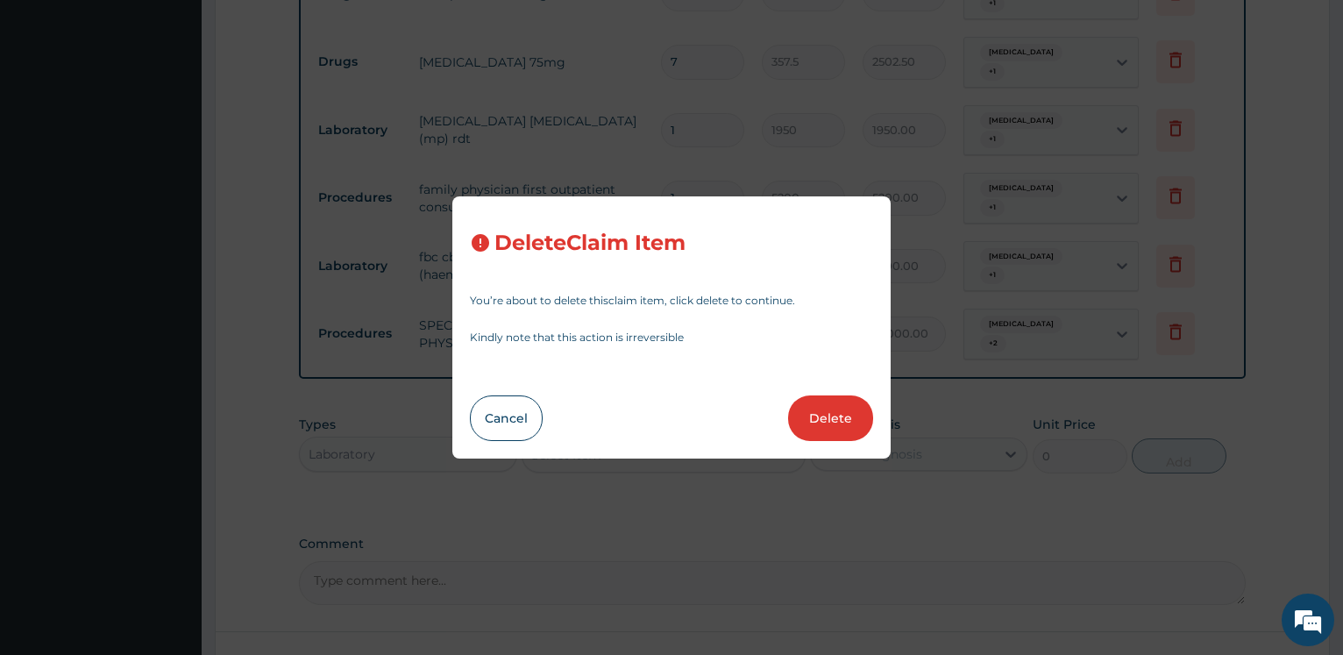
type input "30000.00"
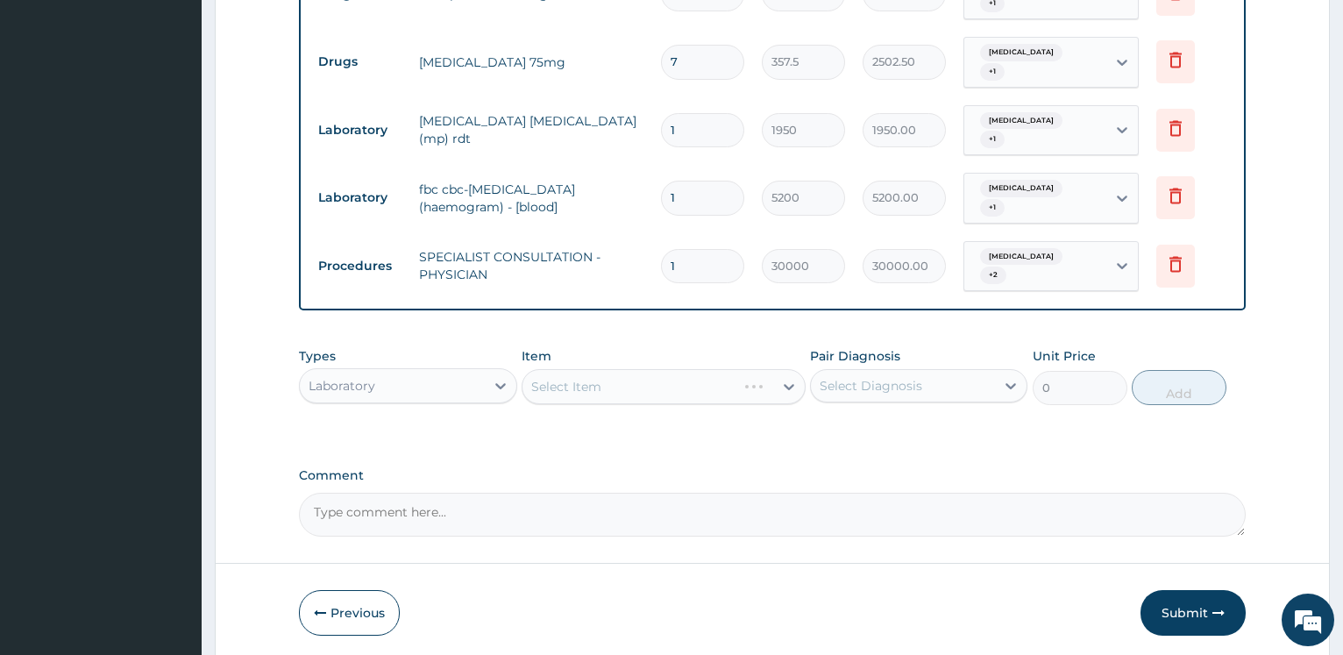
click at [574, 369] on div "Select Item" at bounding box center [664, 386] width 284 height 35
click at [603, 369] on div "Select Item" at bounding box center [664, 386] width 284 height 35
click at [615, 369] on div "Select Item" at bounding box center [664, 386] width 284 height 35
click at [616, 369] on div "Select Item" at bounding box center [664, 386] width 284 height 35
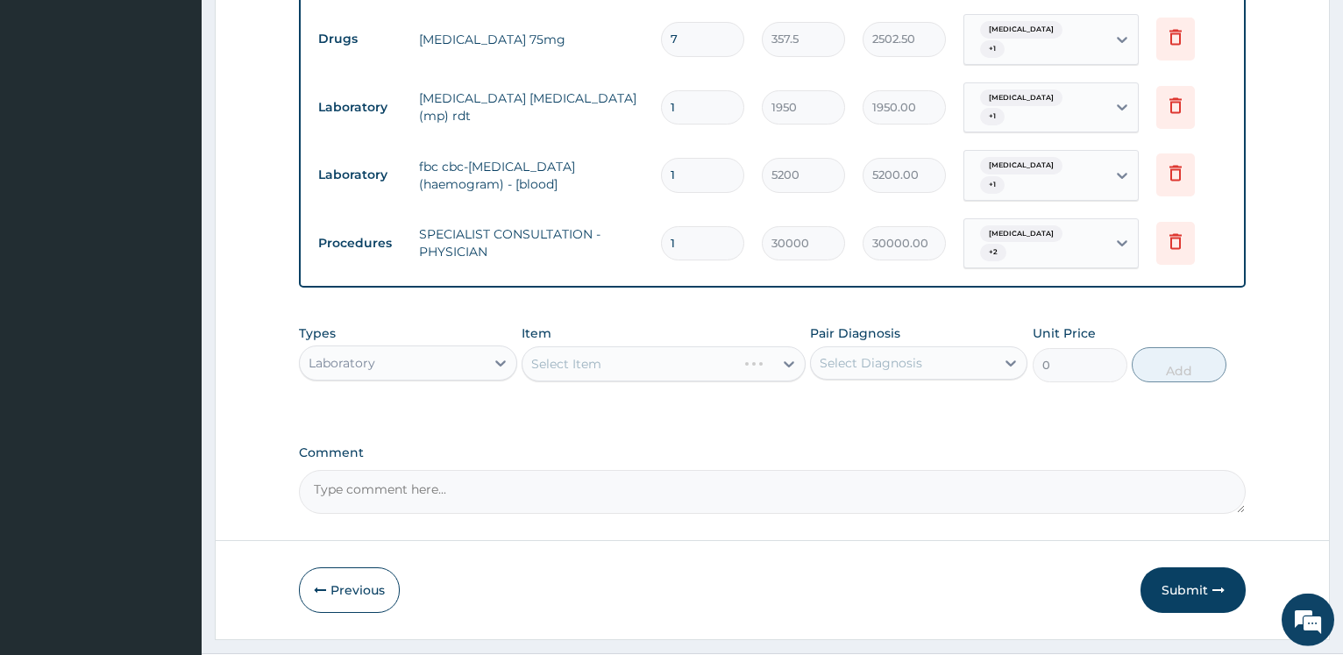
scroll to position [768, 0]
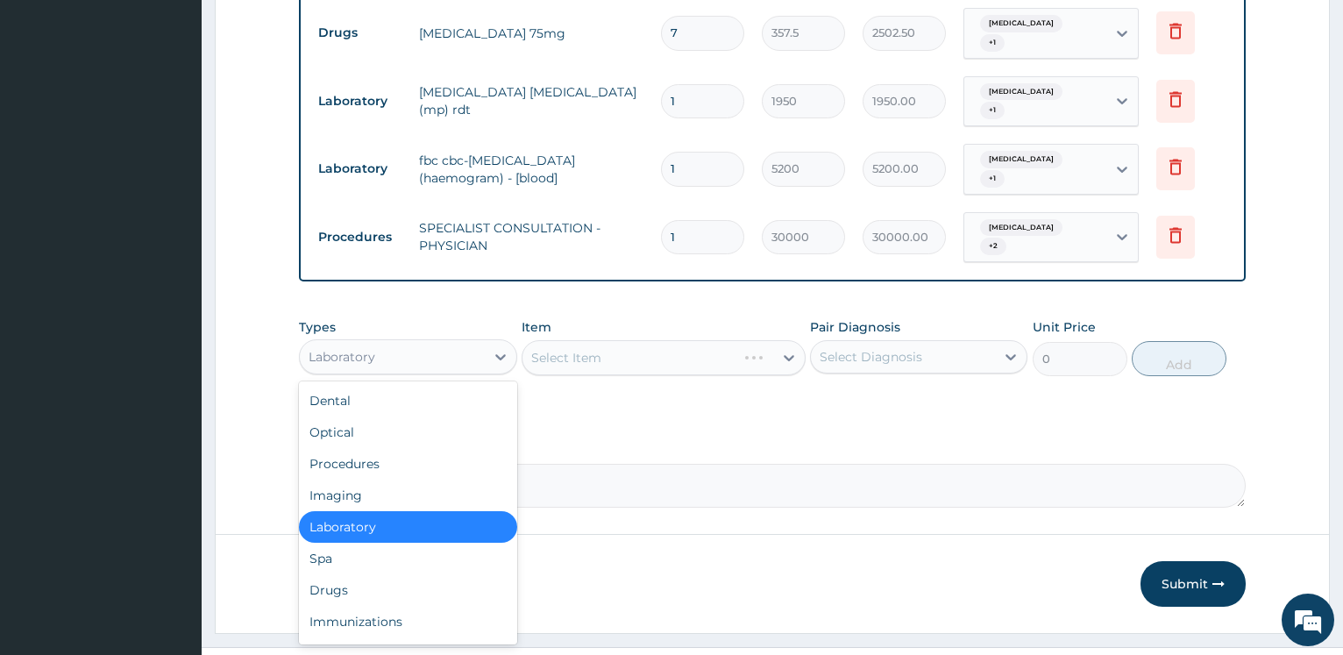
click at [360, 348] on div "Laboratory" at bounding box center [342, 357] width 67 height 18
drag, startPoint x: 394, startPoint y: 429, endPoint x: 394, endPoint y: 418, distance: 11.4
click at [394, 448] on div "Procedures" at bounding box center [407, 464] width 217 height 32
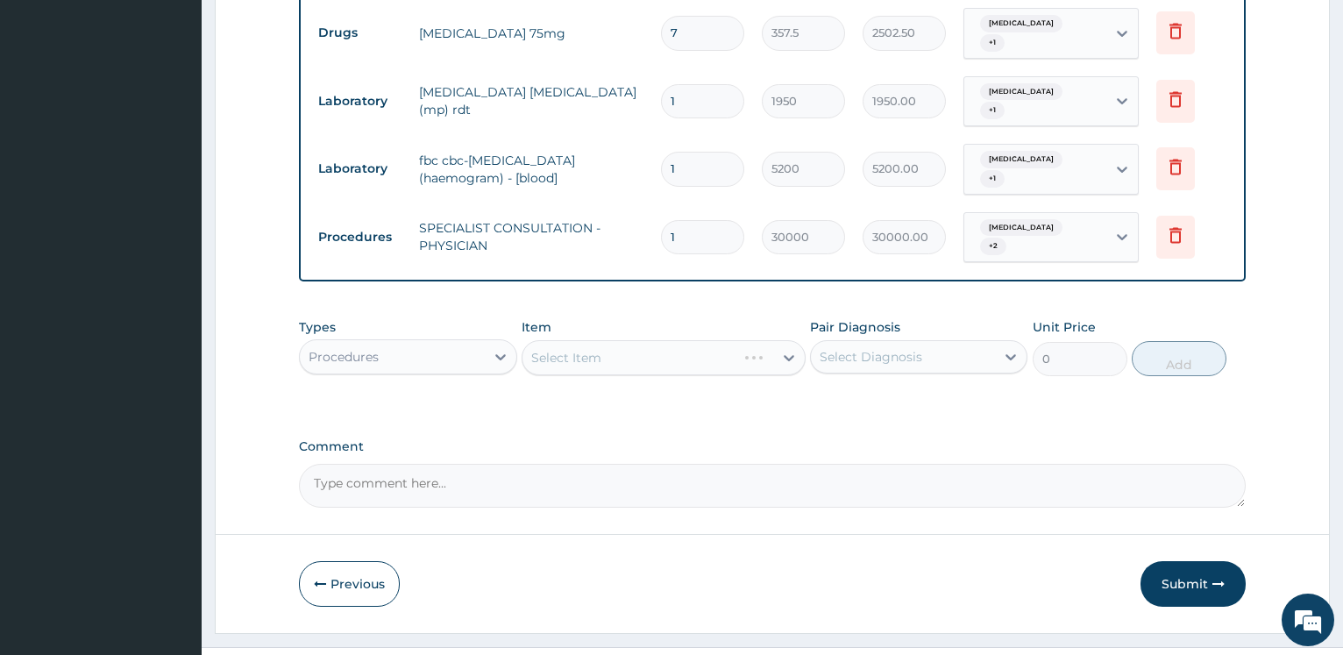
click at [597, 340] on div "Select Item" at bounding box center [664, 357] width 284 height 35
click at [599, 340] on div "Select Item" at bounding box center [664, 357] width 284 height 35
click at [604, 340] on div "Select Item" at bounding box center [664, 357] width 284 height 35
click at [603, 340] on div "Select Item" at bounding box center [664, 357] width 284 height 35
click at [655, 340] on div "Select Item" at bounding box center [664, 357] width 284 height 35
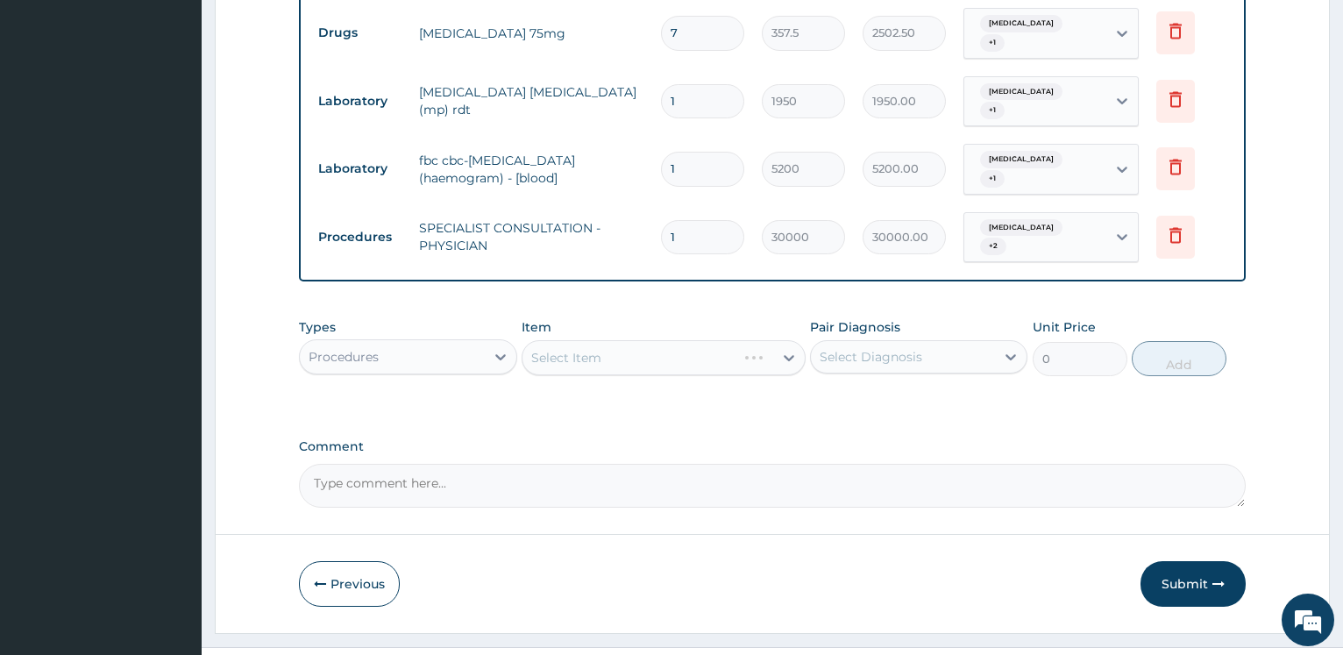
click at [649, 340] on div "Select Item" at bounding box center [664, 357] width 284 height 35
click at [487, 341] on div at bounding box center [501, 357] width 32 height 32
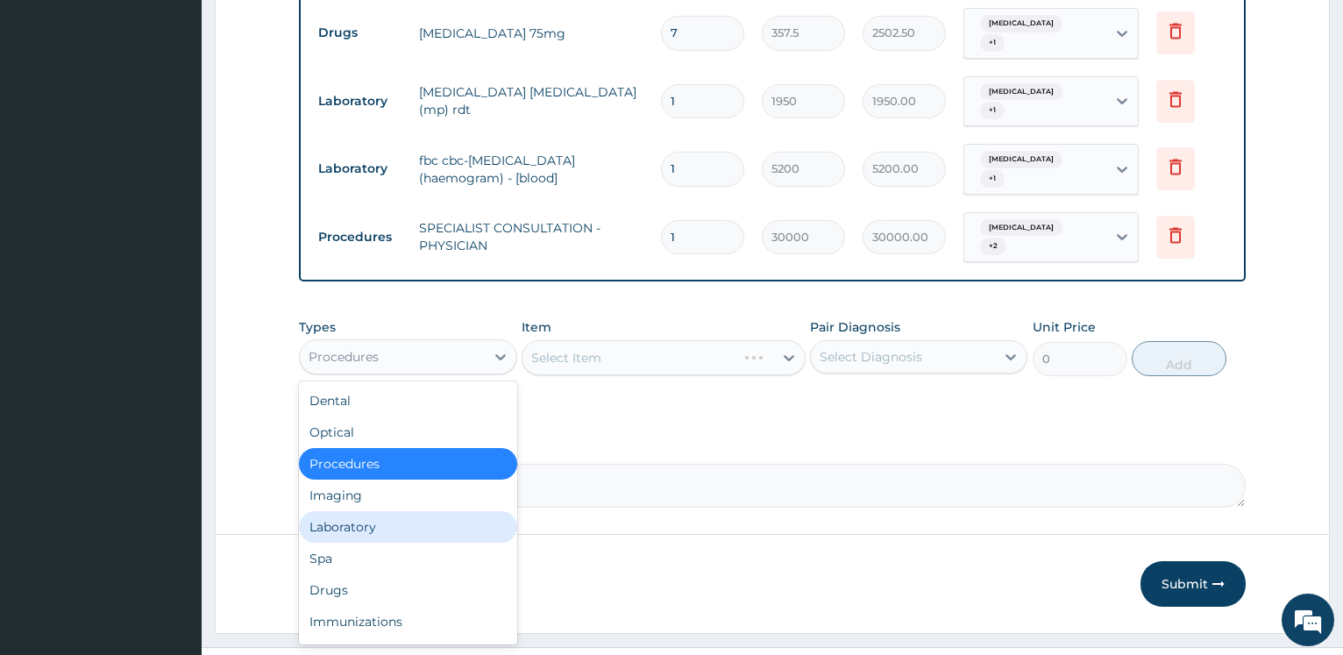
drag, startPoint x: 358, startPoint y: 492, endPoint x: 615, endPoint y: 399, distance: 273.1
click at [358, 511] on div "Laboratory" at bounding box center [407, 527] width 217 height 32
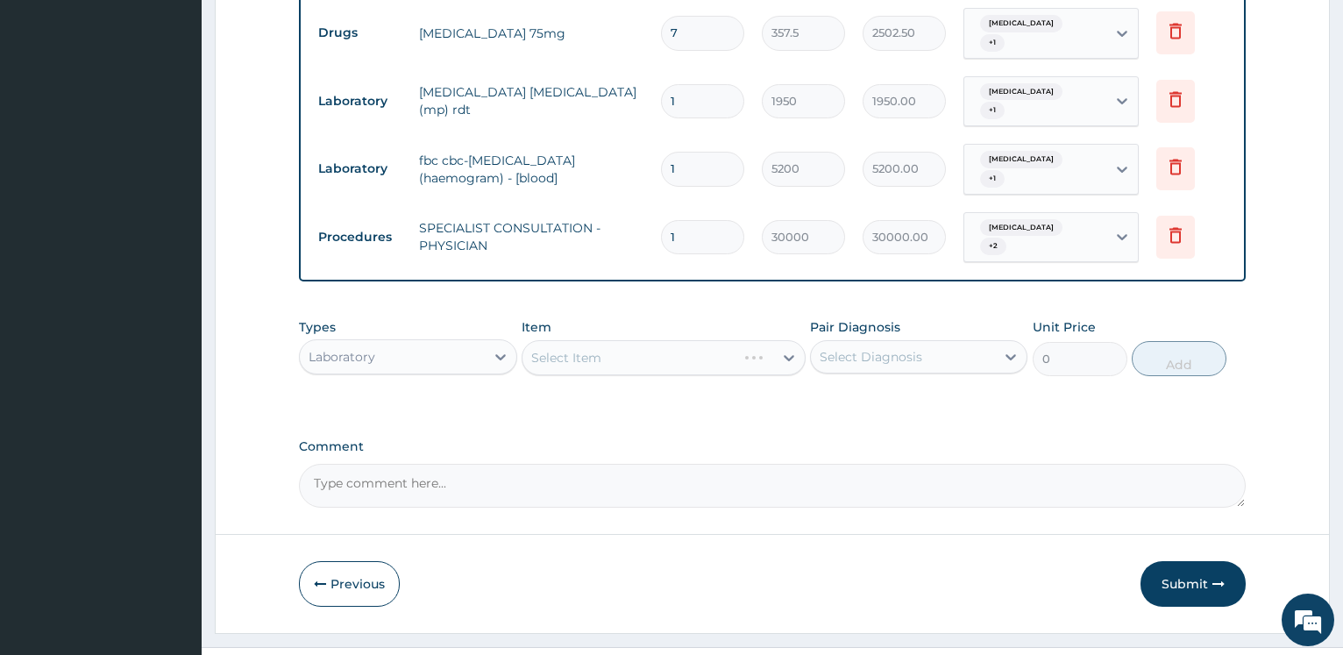
click at [675, 340] on div "Select Item" at bounding box center [664, 357] width 284 height 35
click at [660, 340] on div "Select Item" at bounding box center [664, 357] width 284 height 35
click at [663, 340] on div "Select Item" at bounding box center [664, 357] width 284 height 35
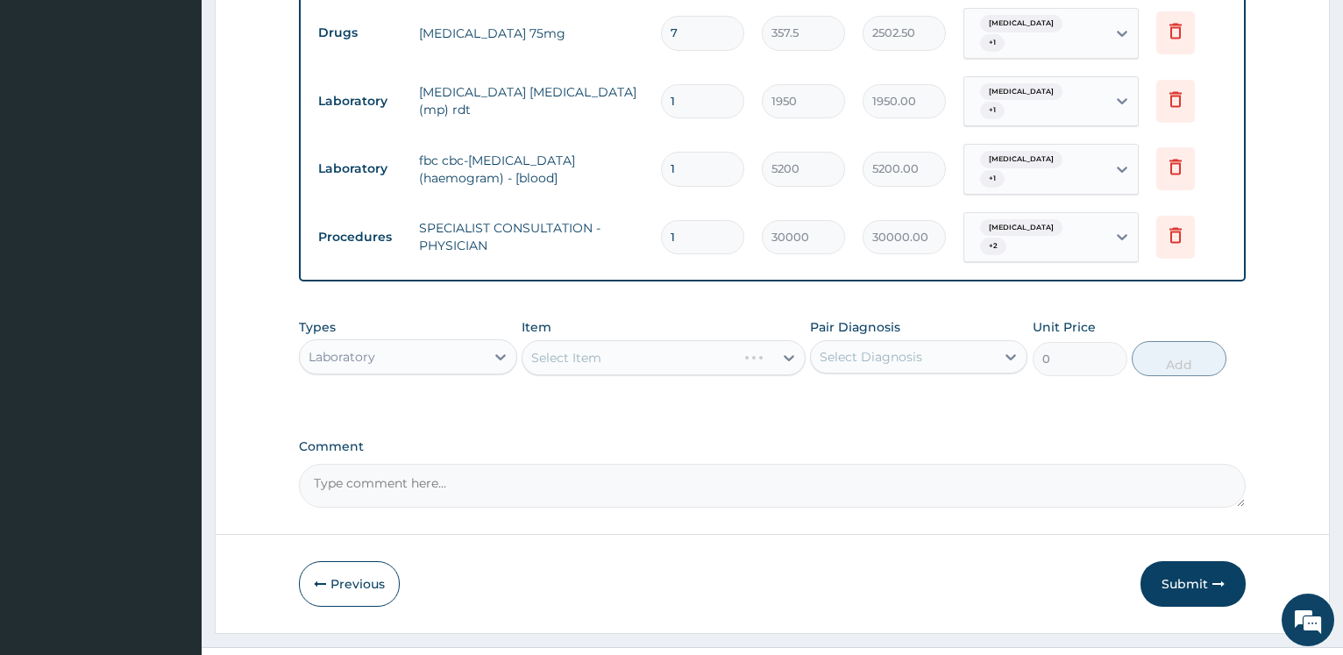
click at [565, 340] on div "Select Item" at bounding box center [664, 357] width 284 height 35
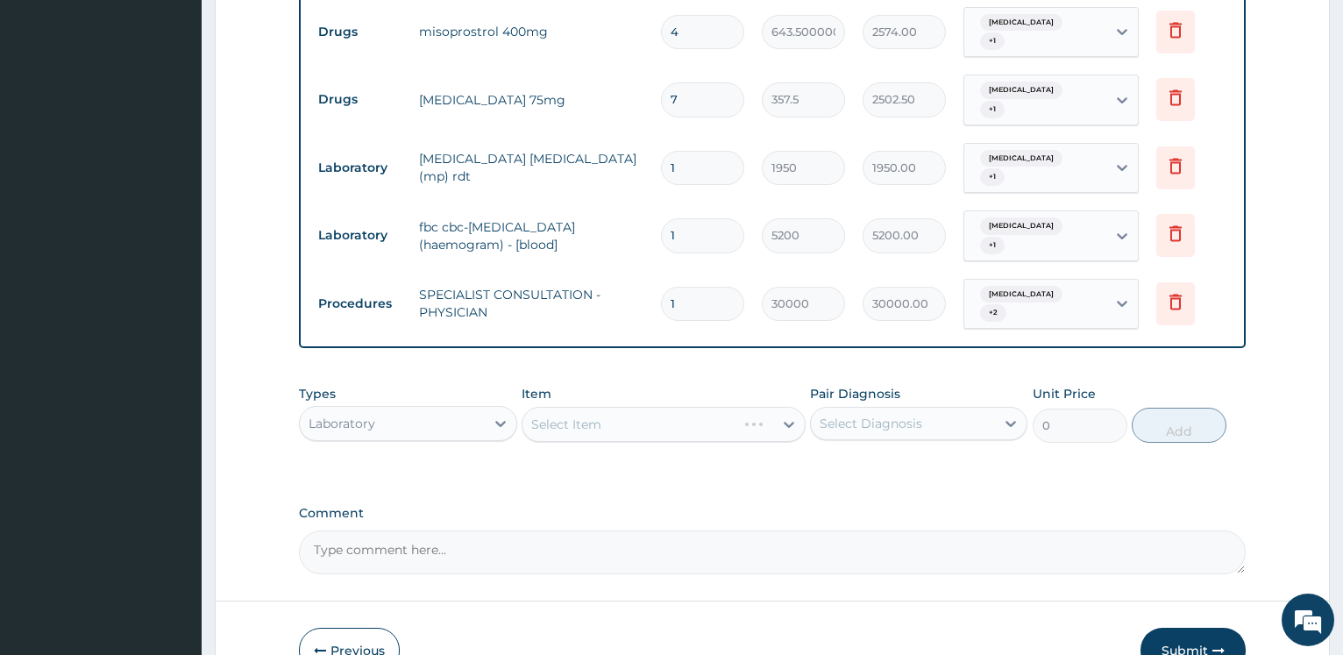
scroll to position [678, 0]
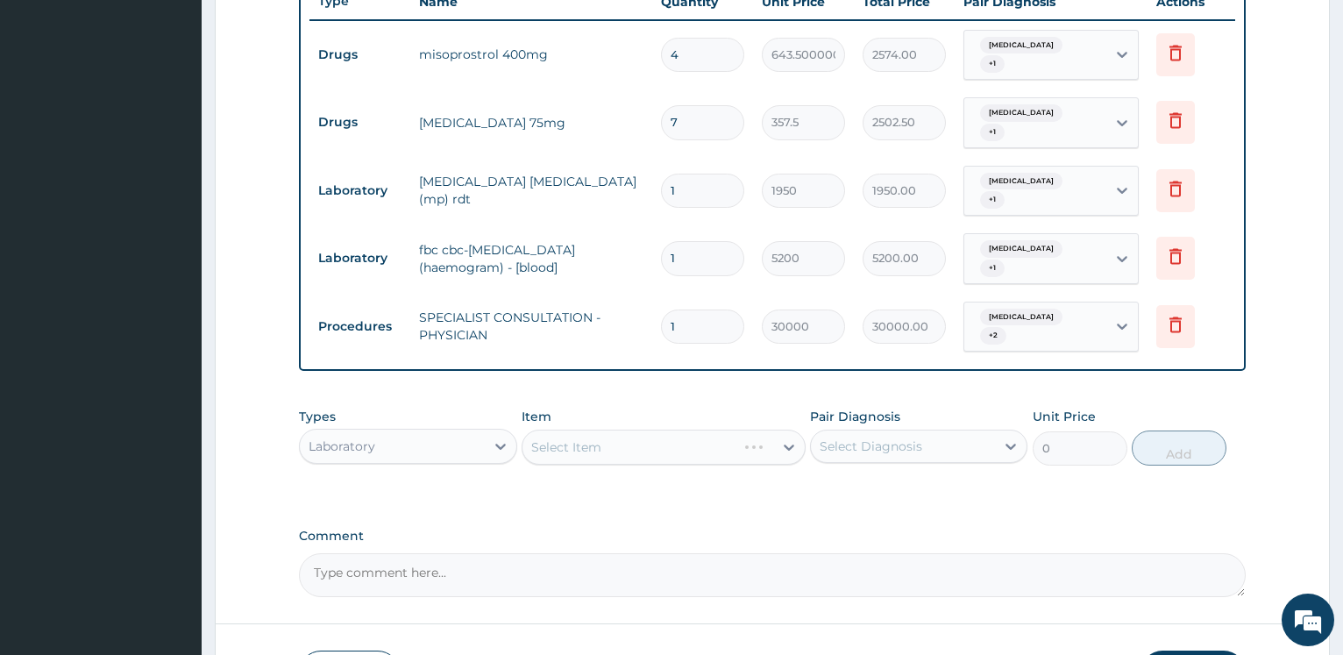
click at [578, 429] on div "Select Item" at bounding box center [664, 446] width 284 height 35
click at [579, 429] on div "Select Item" at bounding box center [664, 446] width 284 height 35
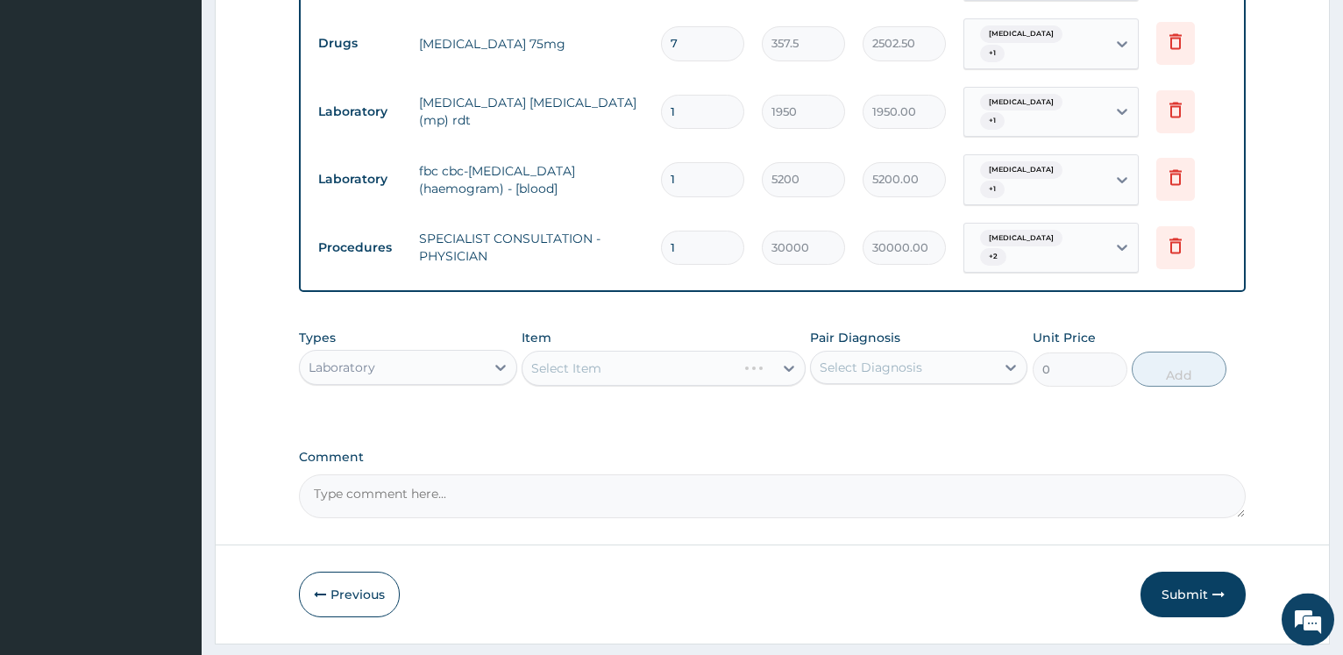
scroll to position [768, 0]
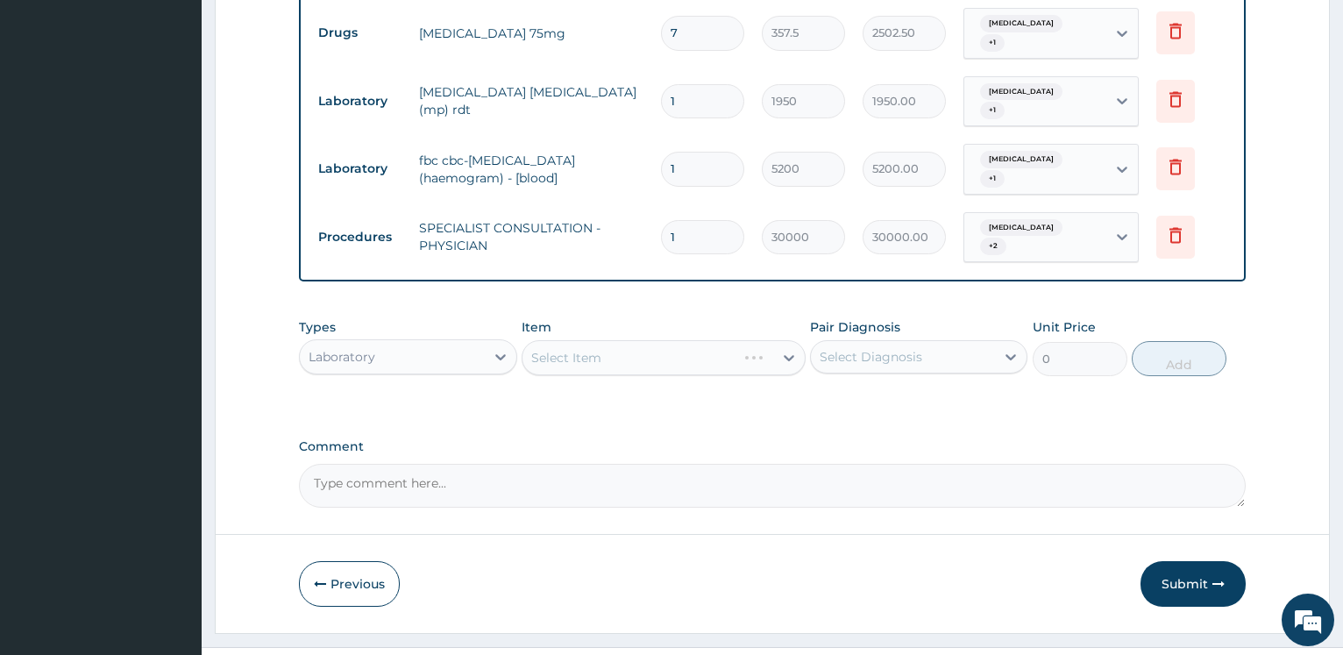
click at [635, 340] on div "Select Item" at bounding box center [664, 357] width 284 height 35
click at [642, 340] on div "Select Item" at bounding box center [664, 357] width 284 height 35
click at [643, 340] on div "Select Item" at bounding box center [664, 357] width 284 height 35
click at [608, 340] on div "Select Item" at bounding box center [664, 357] width 284 height 35
click at [635, 340] on div "Select Item" at bounding box center [664, 357] width 284 height 35
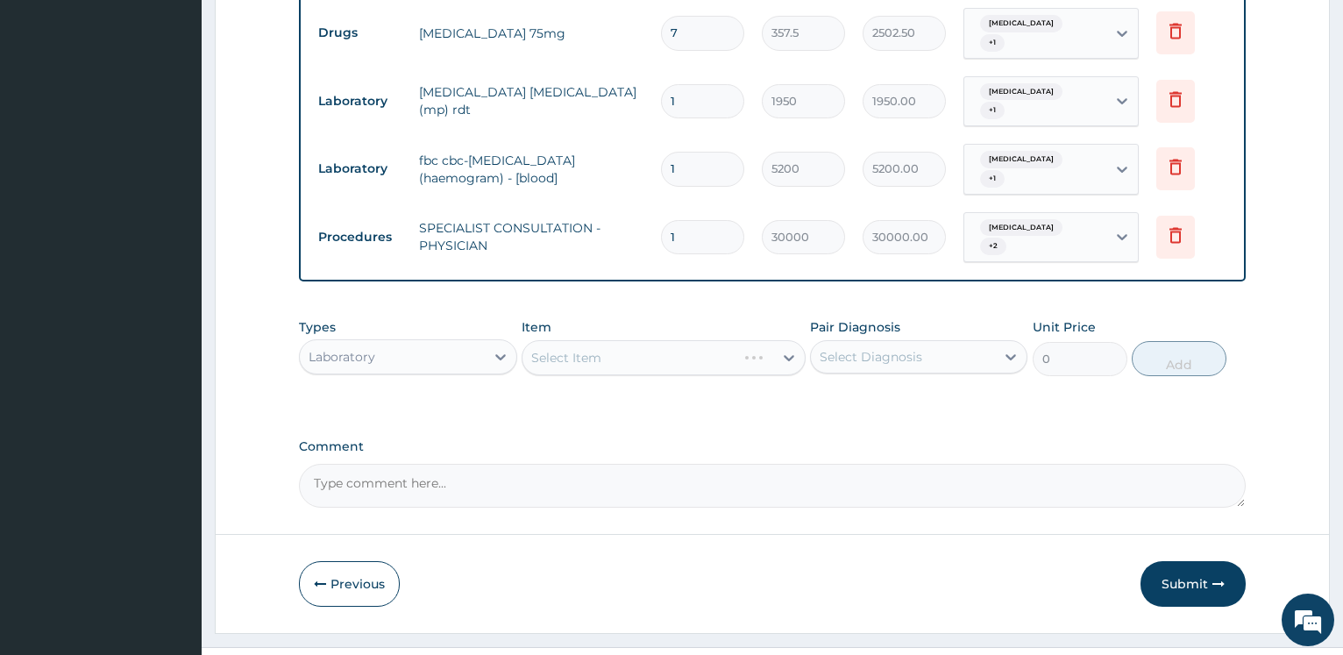
click at [633, 340] on div "Select Item" at bounding box center [664, 357] width 284 height 35
click at [624, 340] on div "Select Item" at bounding box center [664, 357] width 284 height 35
click at [600, 340] on div "Select Item" at bounding box center [664, 357] width 284 height 35
click at [609, 340] on div "Select Item" at bounding box center [664, 357] width 284 height 35
click at [479, 343] on div "Laboratory" at bounding box center [392, 357] width 184 height 28
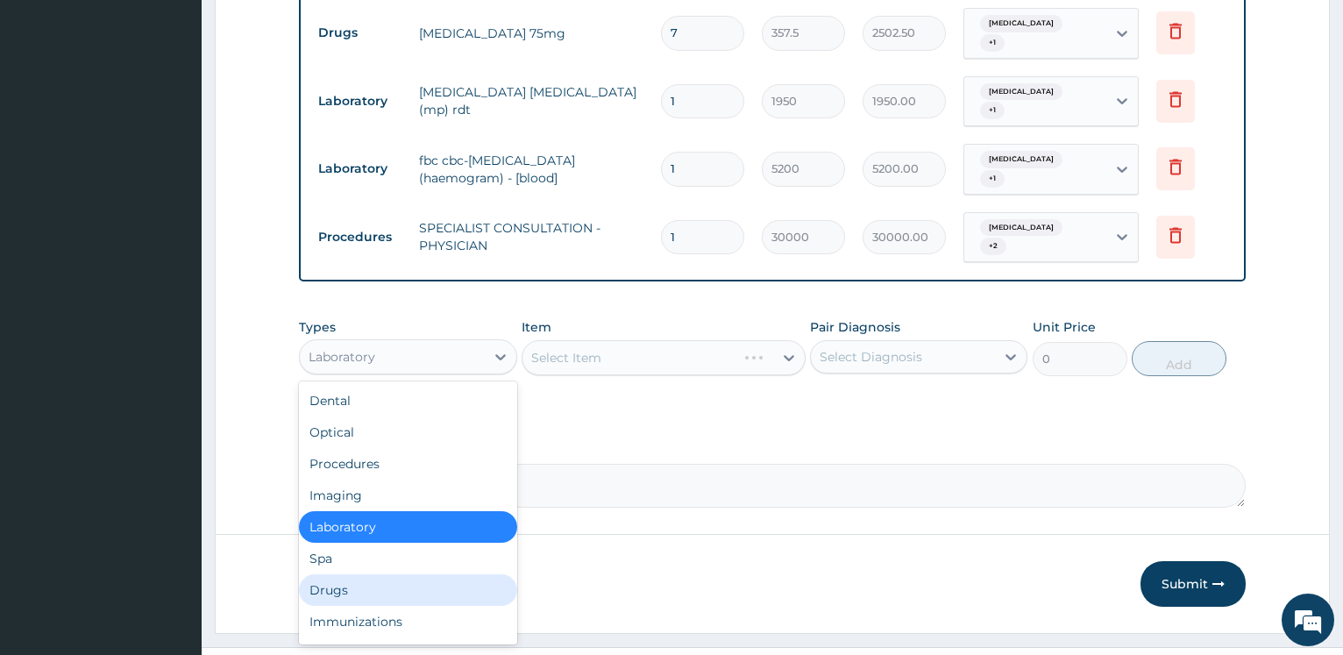
drag, startPoint x: 358, startPoint y: 557, endPoint x: 372, endPoint y: 550, distance: 15.3
click at [358, 574] on div "Drugs" at bounding box center [407, 590] width 217 height 32
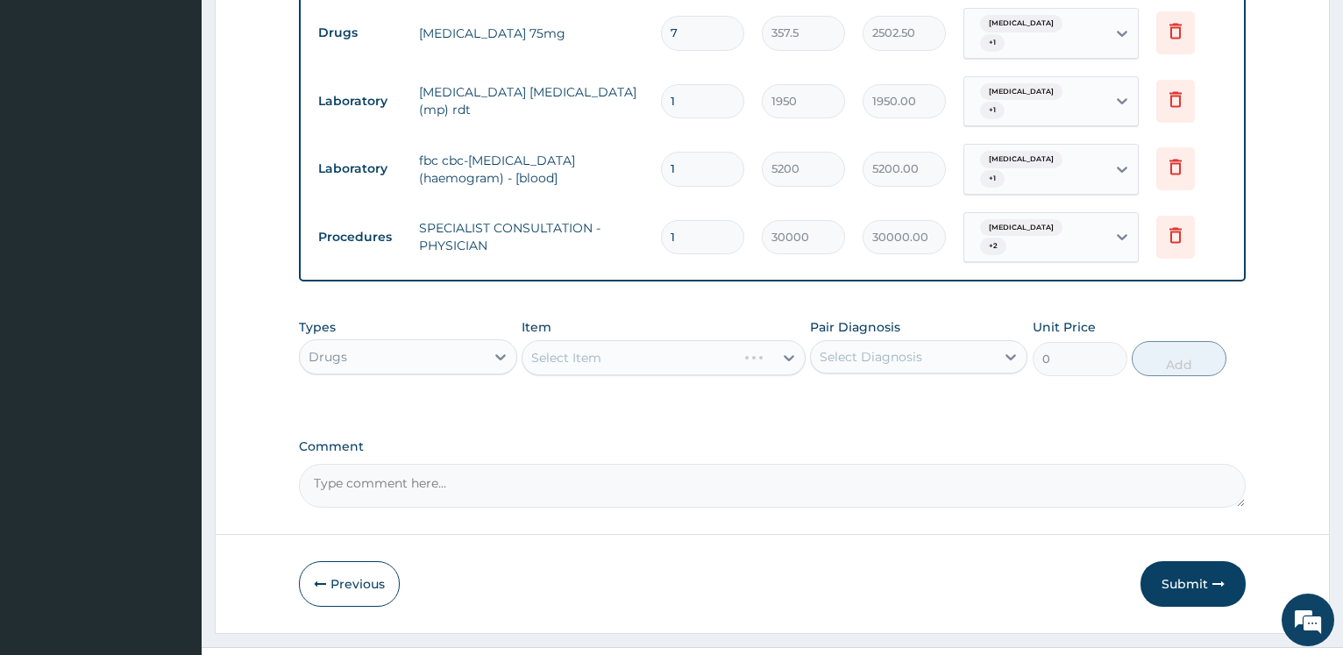
click at [688, 340] on div "Select Item" at bounding box center [664, 357] width 284 height 35
click at [687, 340] on div "Select Item" at bounding box center [664, 357] width 284 height 35
click at [660, 340] on div "Select Item" at bounding box center [664, 357] width 284 height 35
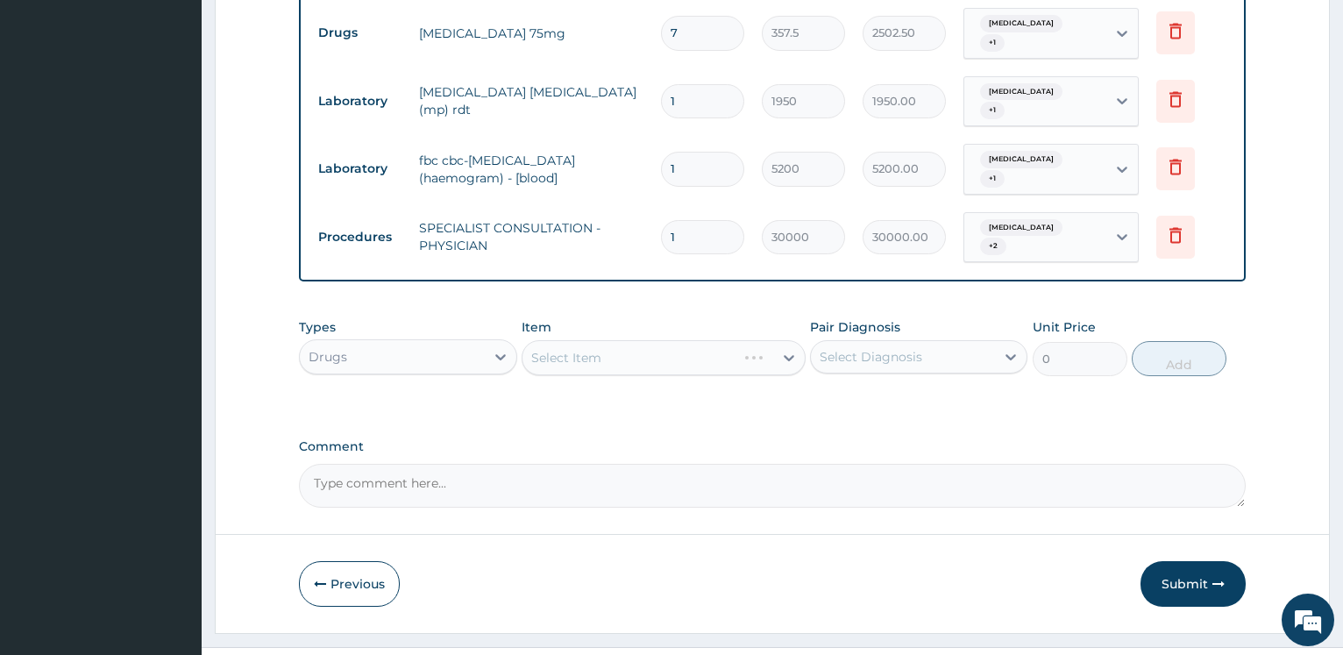
click at [706, 340] on div "Select Item" at bounding box center [664, 357] width 284 height 35
click at [714, 340] on div "Select Item" at bounding box center [664, 357] width 284 height 35
click at [696, 340] on div "Select Item" at bounding box center [664, 357] width 284 height 35
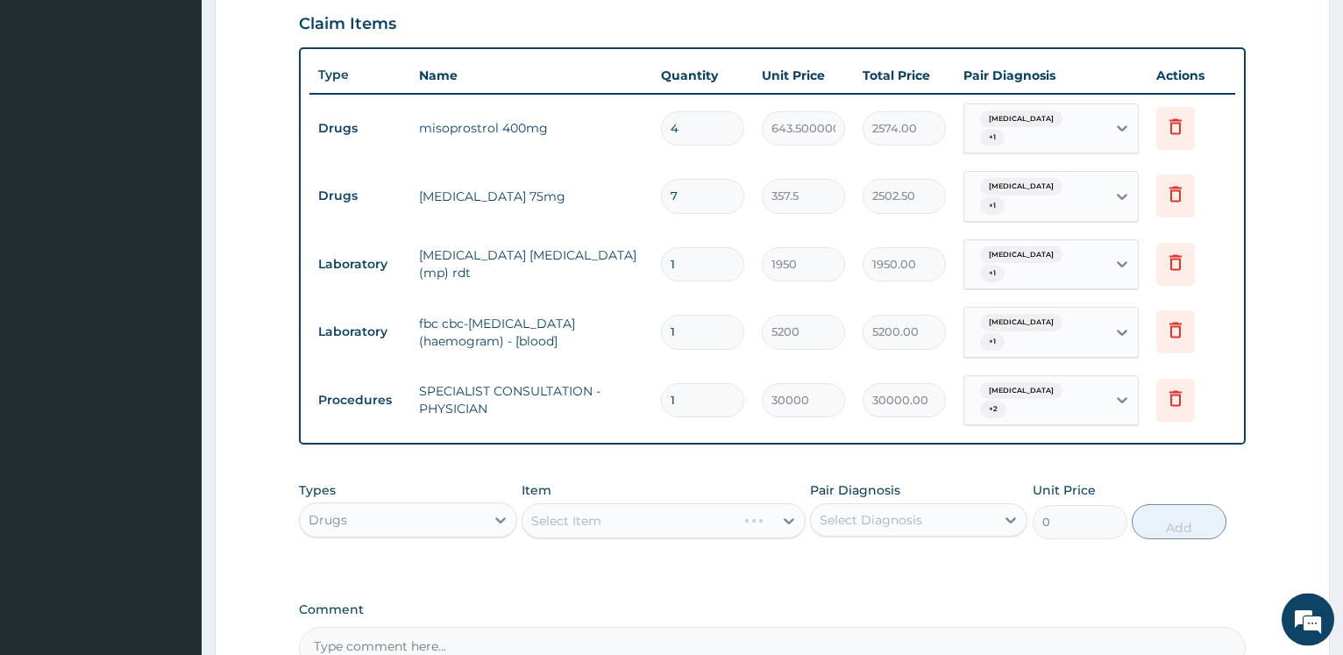
scroll to position [589, 0]
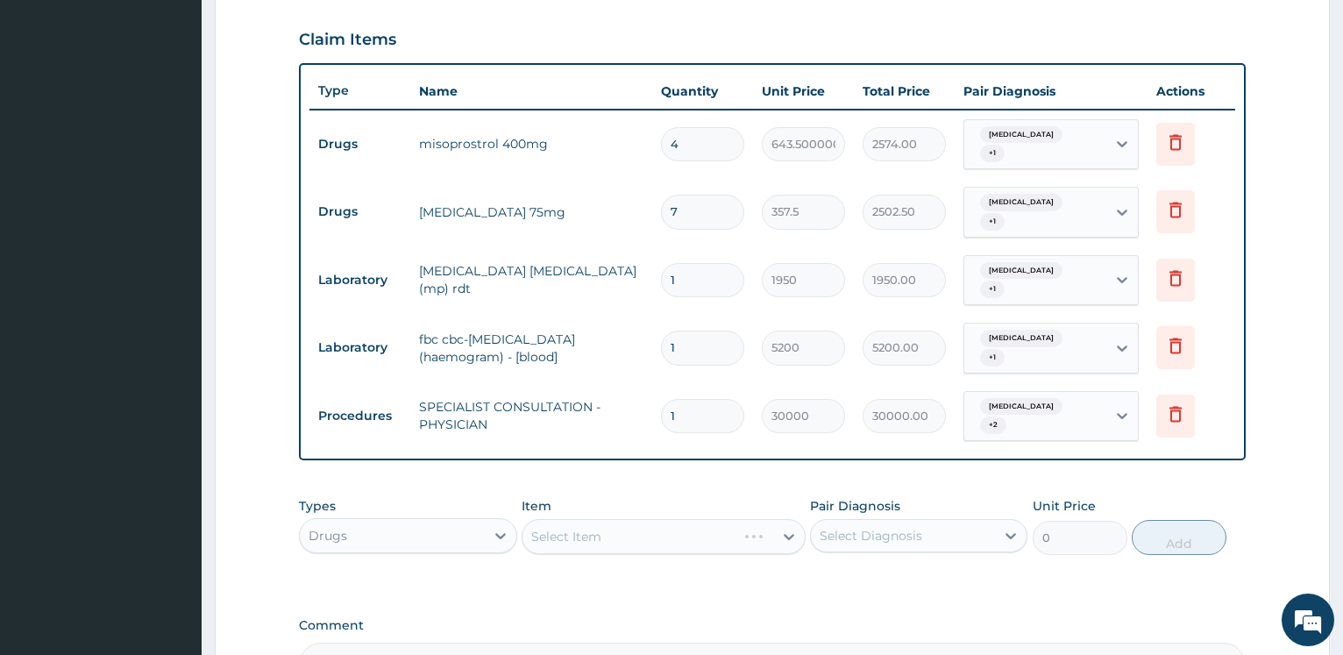
click at [642, 519] on div "Select Item" at bounding box center [664, 536] width 284 height 35
click at [652, 519] on div "Select Item" at bounding box center [664, 536] width 284 height 35
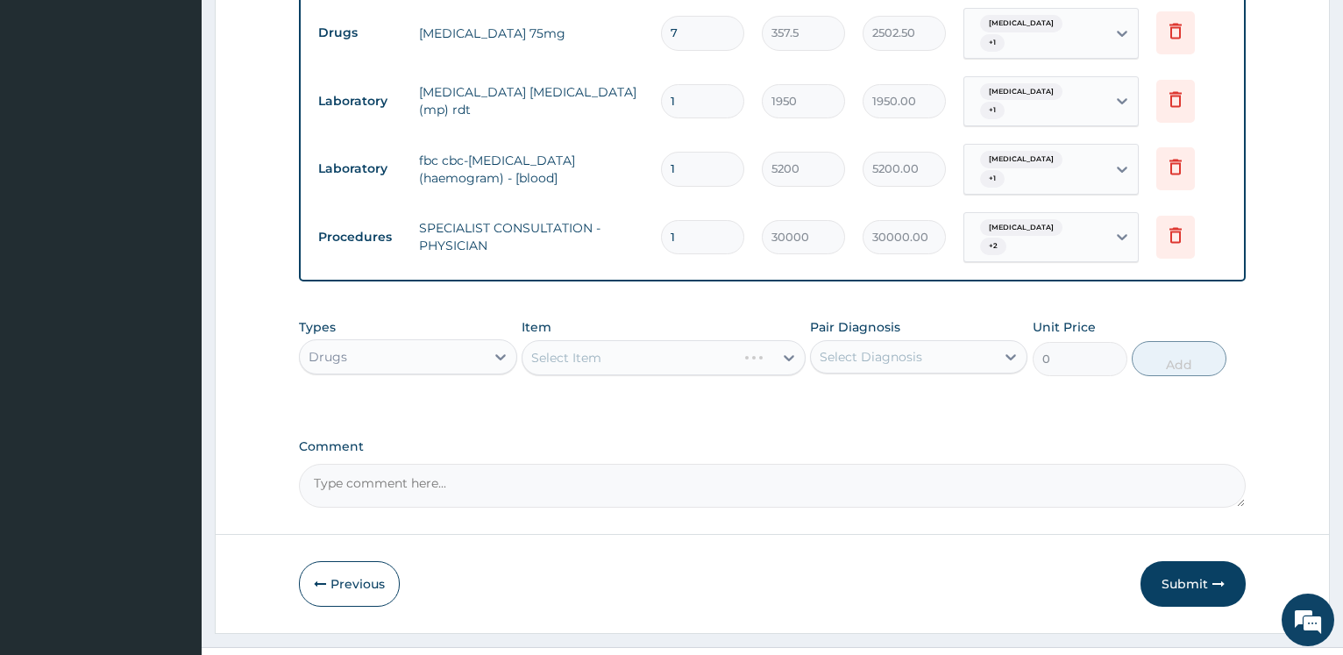
click at [698, 340] on div "Select Item" at bounding box center [664, 357] width 284 height 35
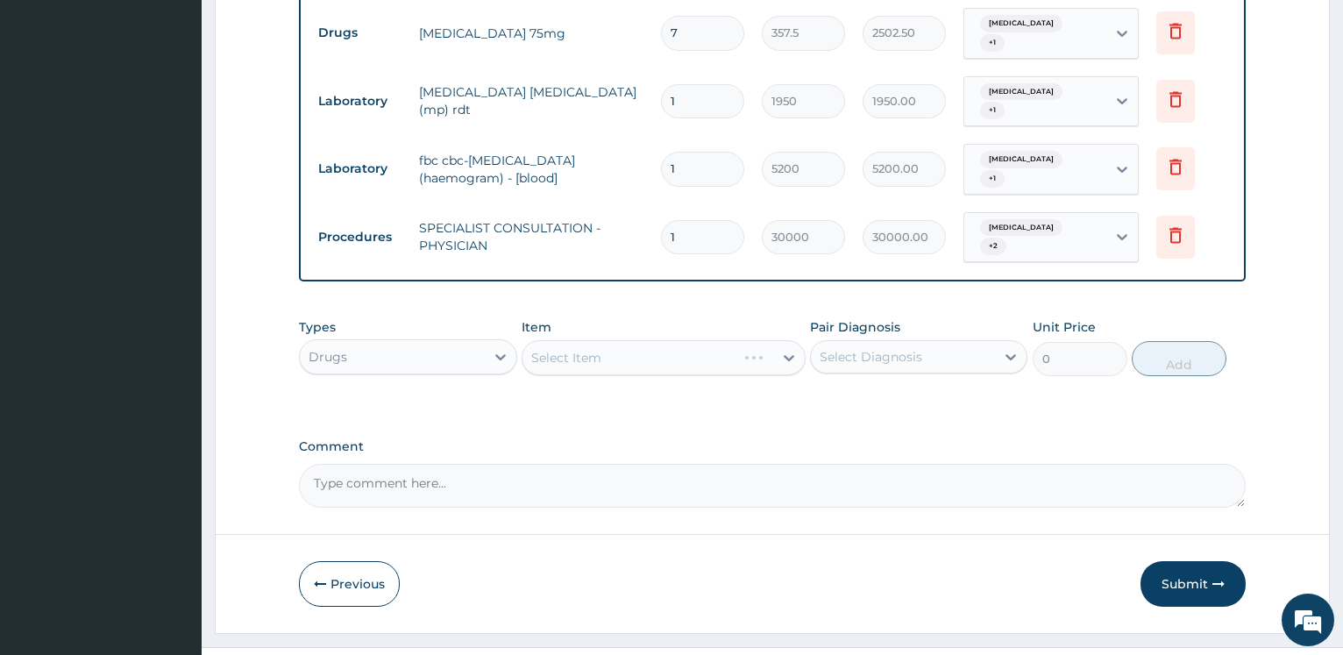
click at [698, 340] on div "Select Item" at bounding box center [664, 357] width 284 height 35
click at [652, 340] on div "Select Item" at bounding box center [664, 357] width 284 height 35
click at [654, 340] on div "Select Item" at bounding box center [664, 357] width 284 height 35
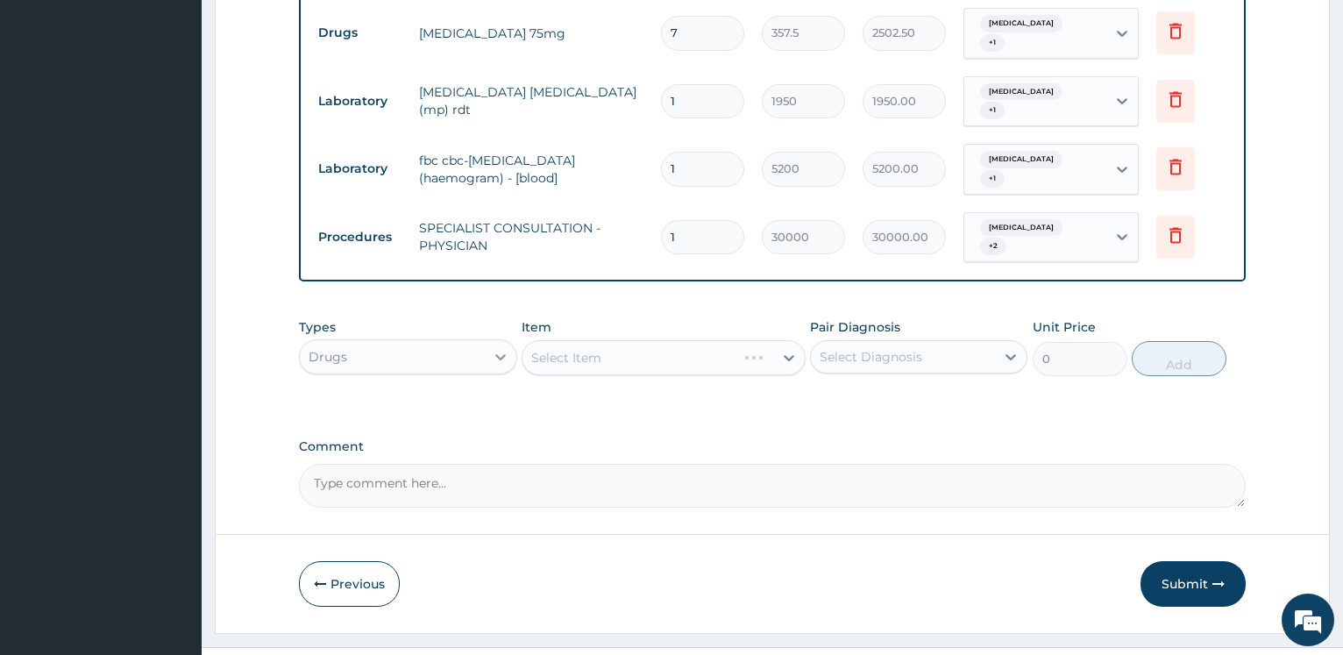
click at [494, 348] on icon at bounding box center [501, 357] width 18 height 18
click at [724, 340] on div "Select Item" at bounding box center [664, 357] width 284 height 35
click at [472, 343] on div "Drugs" at bounding box center [392, 357] width 184 height 28
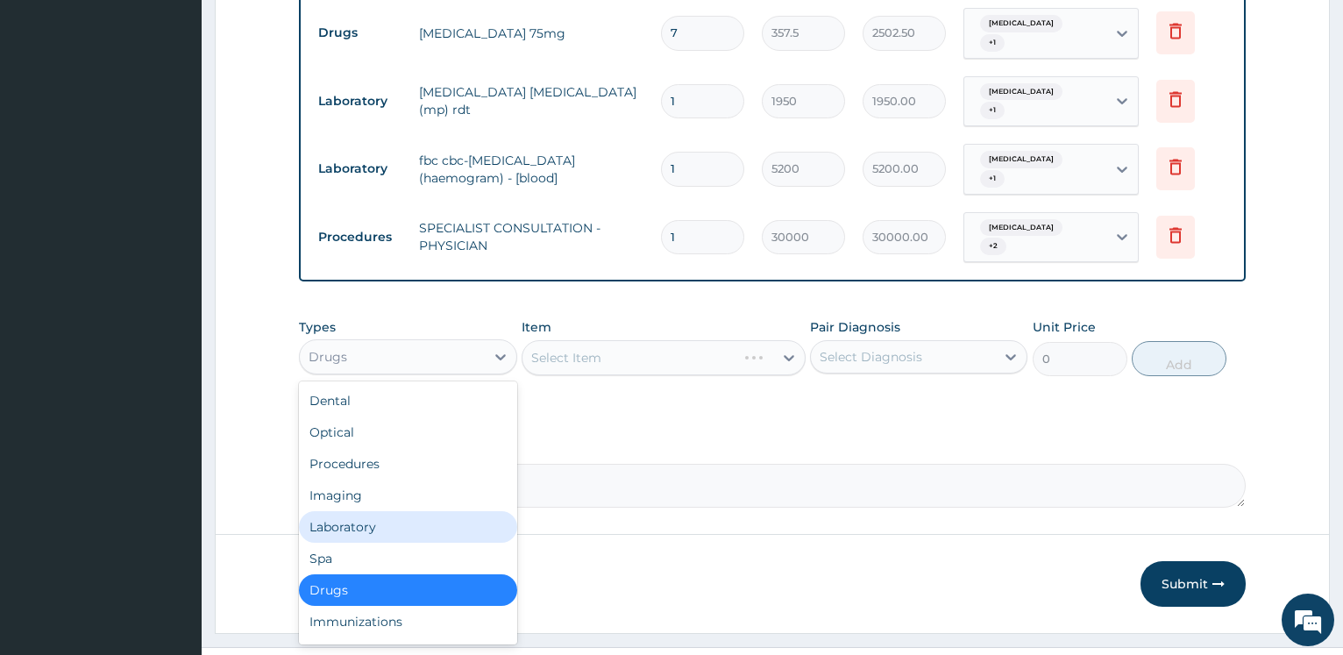
click at [364, 511] on div "Laboratory" at bounding box center [407, 527] width 217 height 32
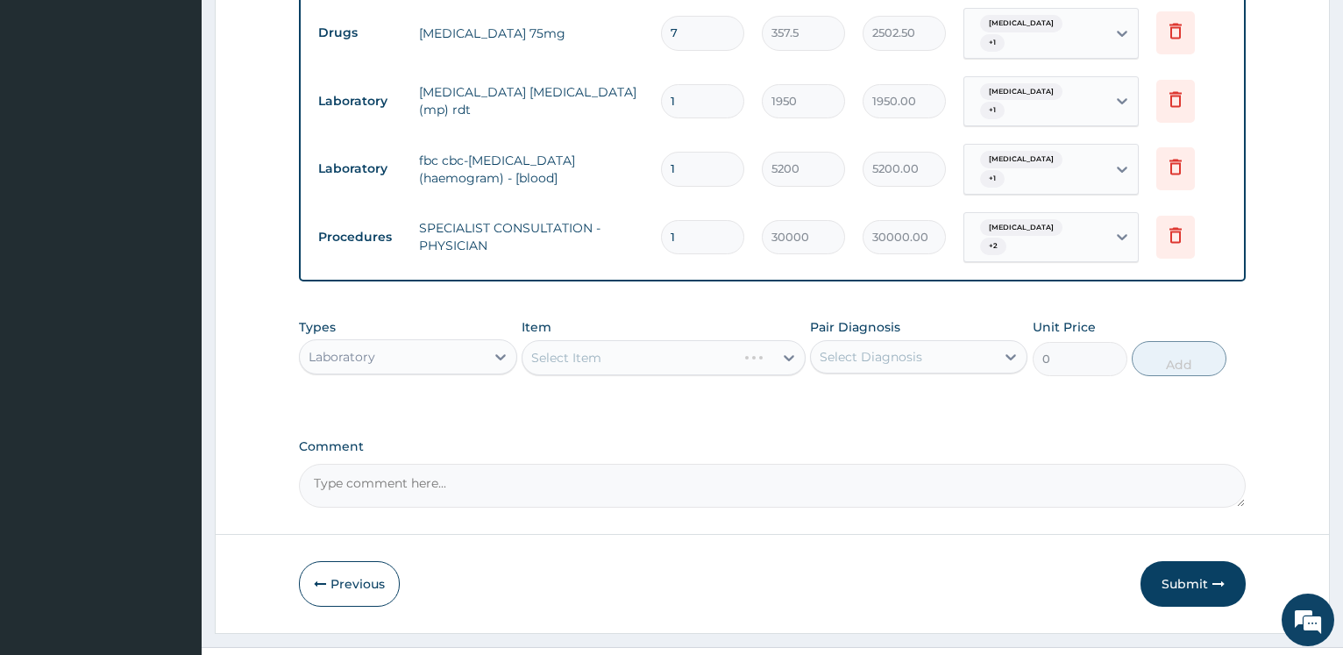
click at [1169, 561] on button "Submit" at bounding box center [1192, 584] width 105 height 46
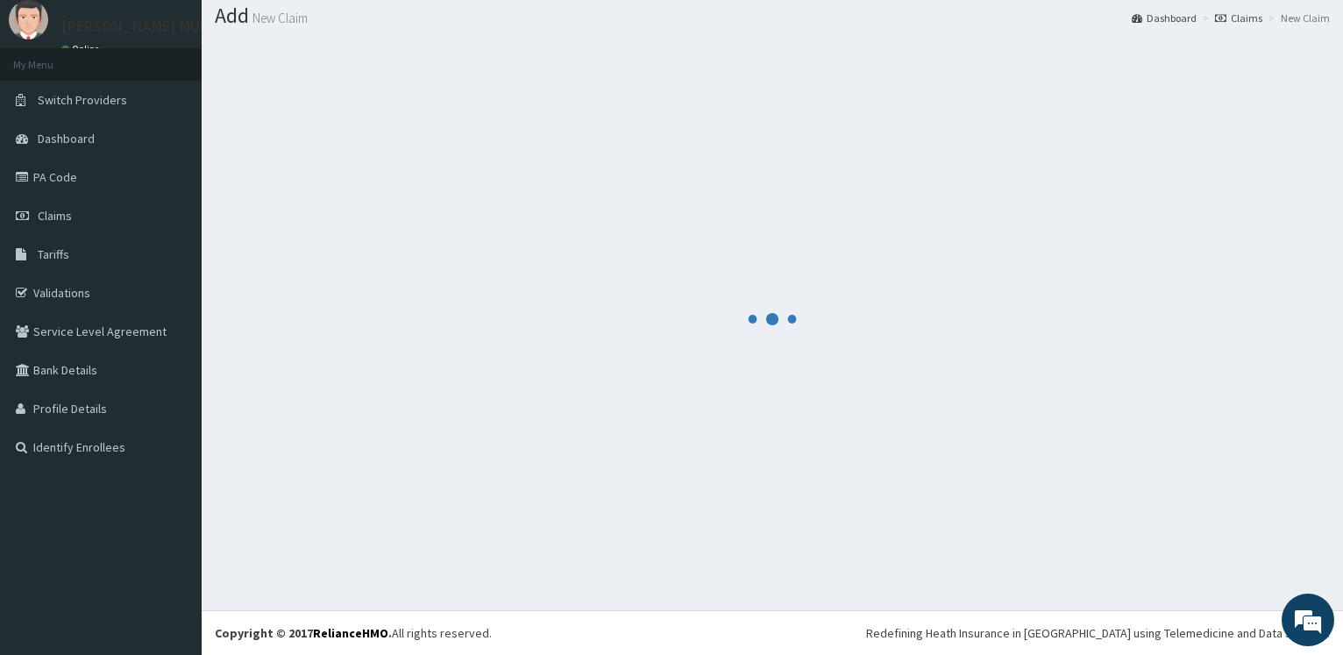
scroll to position [53, 0]
click at [83, 173] on link "PA Code" at bounding box center [101, 177] width 202 height 39
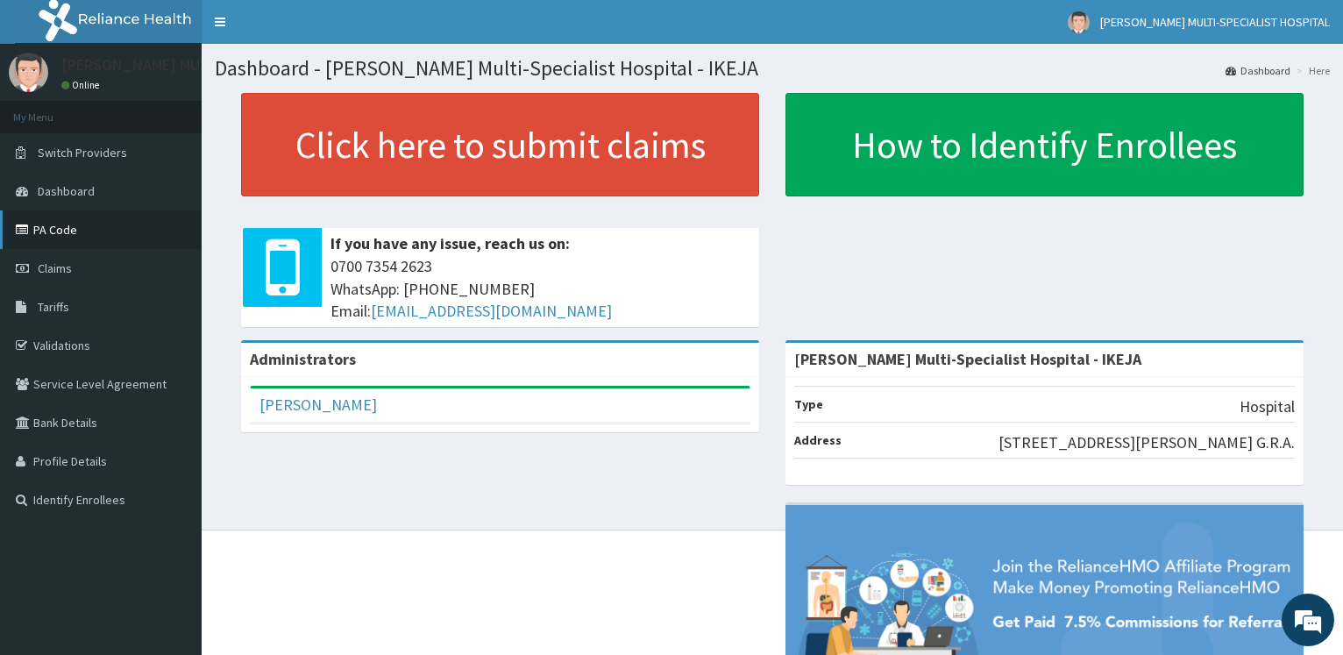
click at [96, 228] on link "PA Code" at bounding box center [101, 229] width 202 height 39
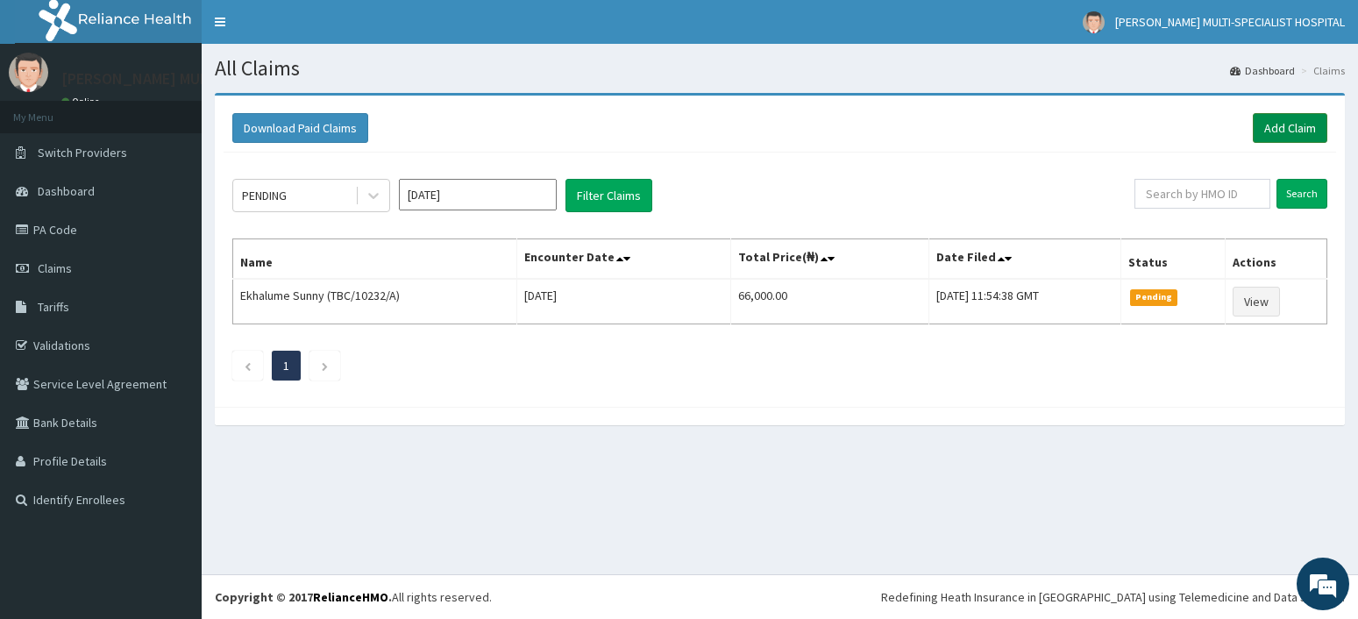
click at [1266, 122] on link "Add Claim" at bounding box center [1290, 128] width 75 height 30
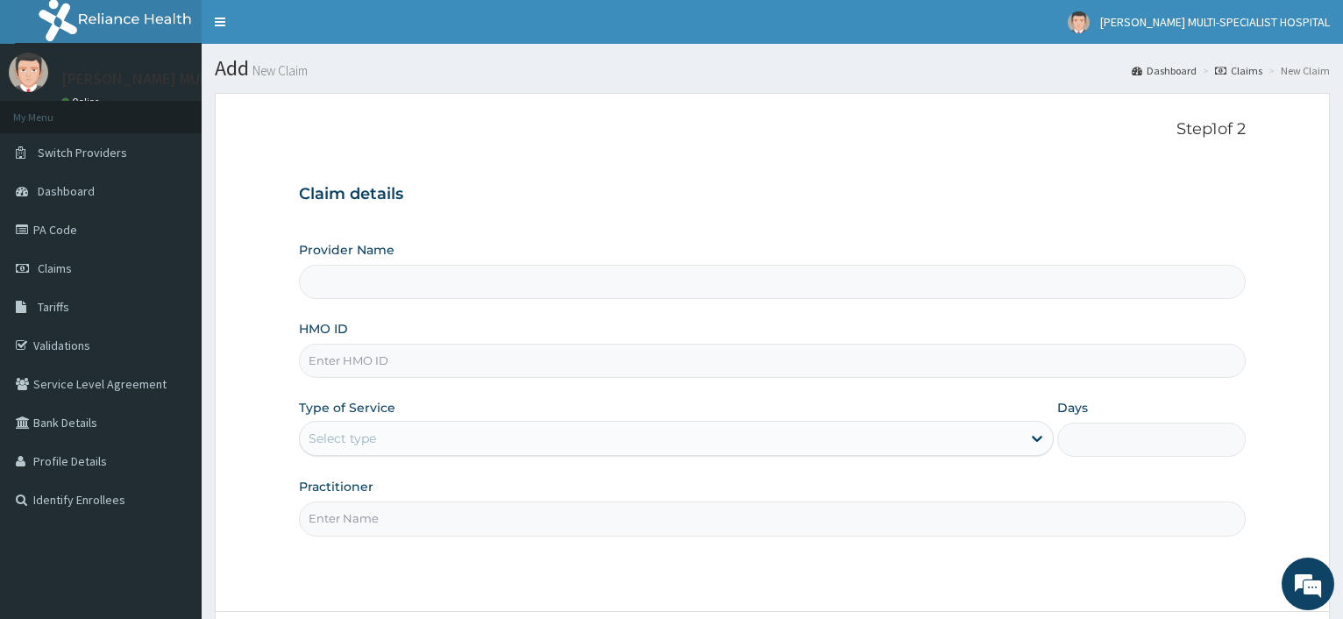
type input "[PERSON_NAME] Multi-Specialist Hospital - IKEJA"
drag, startPoint x: 348, startPoint y: 355, endPoint x: 363, endPoint y: 355, distance: 14.9
click at [349, 355] on input "HMO ID" at bounding box center [772, 361] width 947 height 34
paste input "NOA/10054/A"
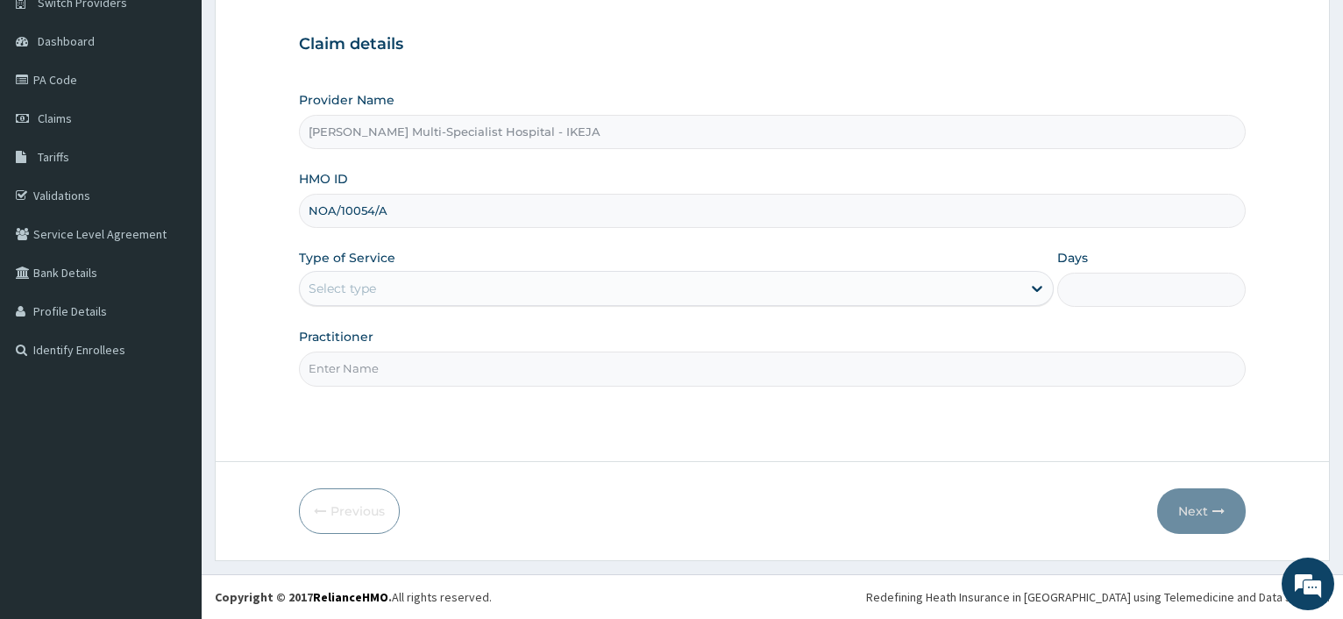
type input "NOA/10054/A"
click at [360, 273] on div "Select type" at bounding box center [676, 288] width 754 height 35
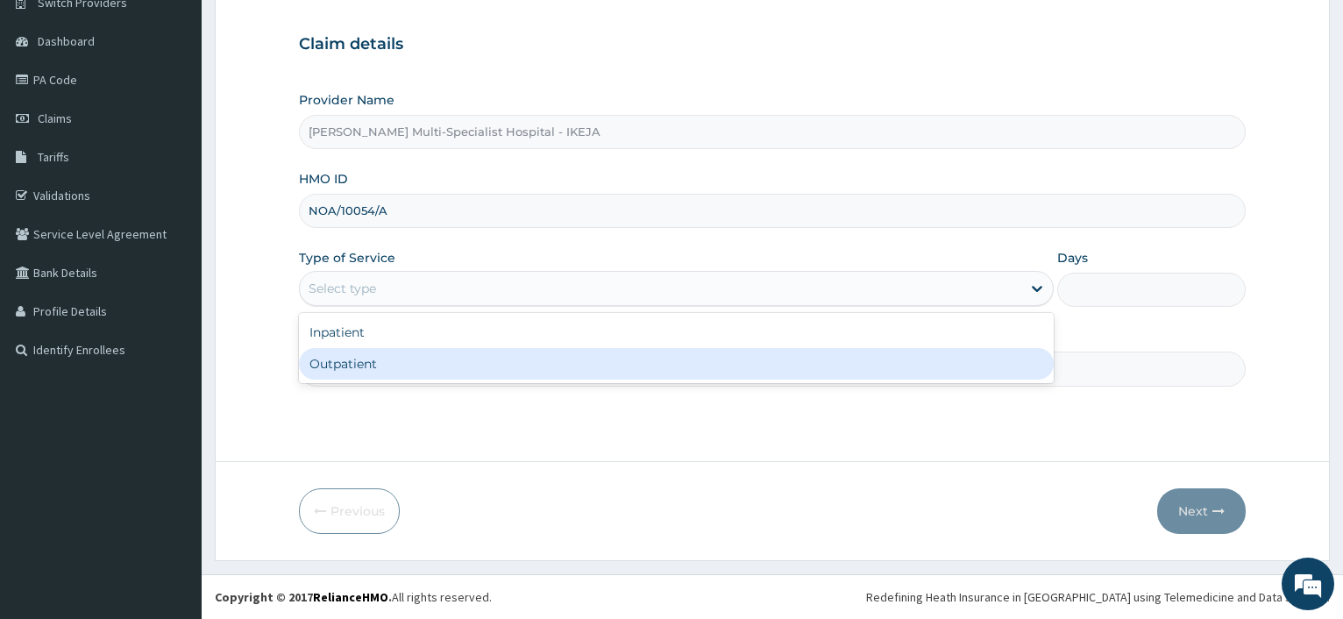
click at [374, 367] on div "Outpatient" at bounding box center [676, 364] width 754 height 32
type input "1"
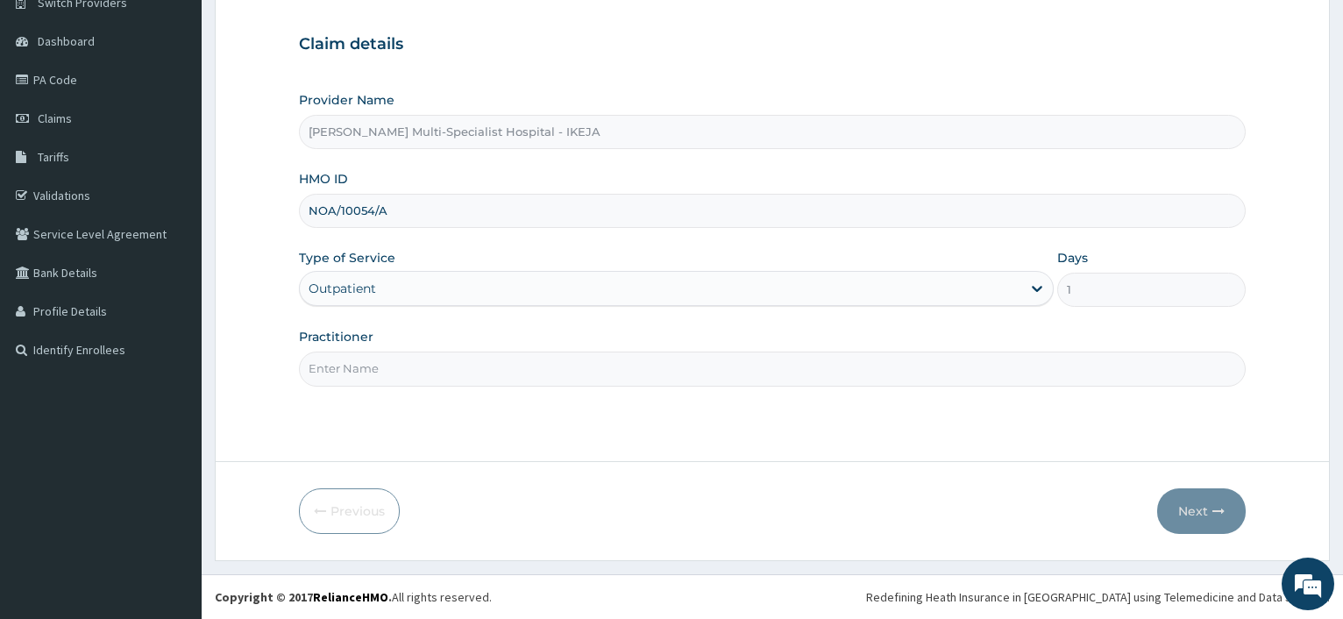
click at [402, 374] on input "Practitioner" at bounding box center [772, 368] width 947 height 34
type input "[PERSON_NAME]"
drag, startPoint x: 1196, startPoint y: 510, endPoint x: 387, endPoint y: 0, distance: 956.4
click at [1196, 510] on button "Next" at bounding box center [1201, 511] width 89 height 46
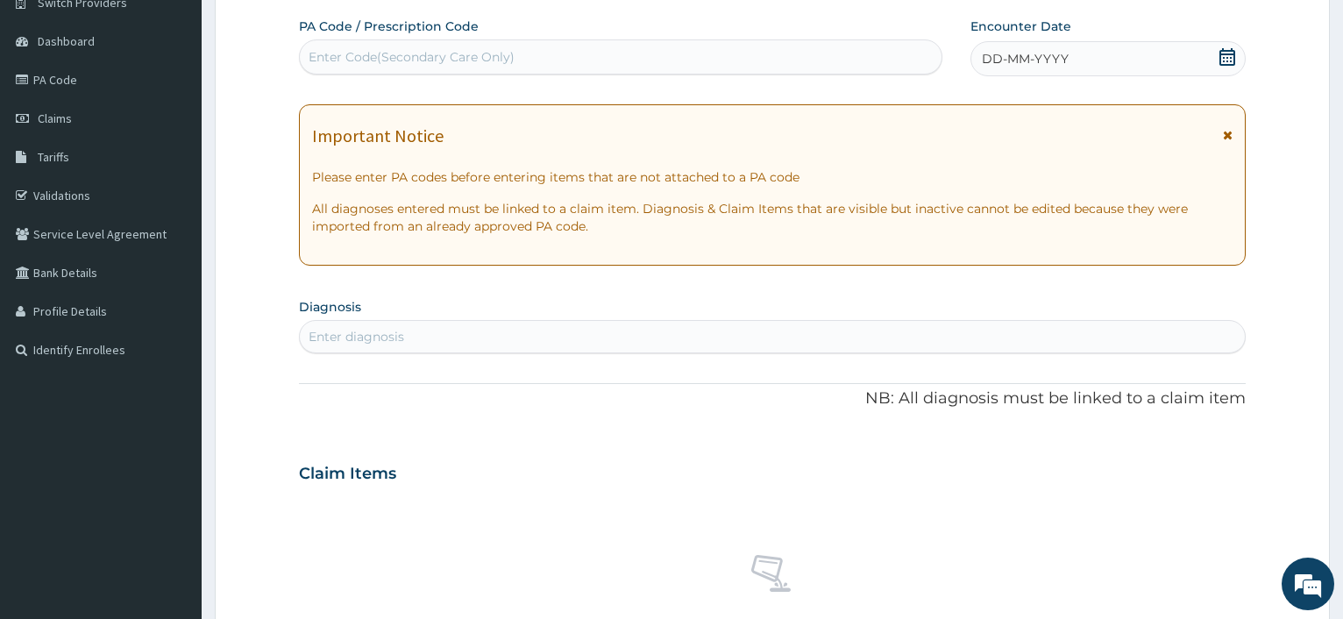
click at [429, 46] on div "Enter Code(Secondary Care Only)" at bounding box center [620, 57] width 641 height 28
paste input "PA/034425"
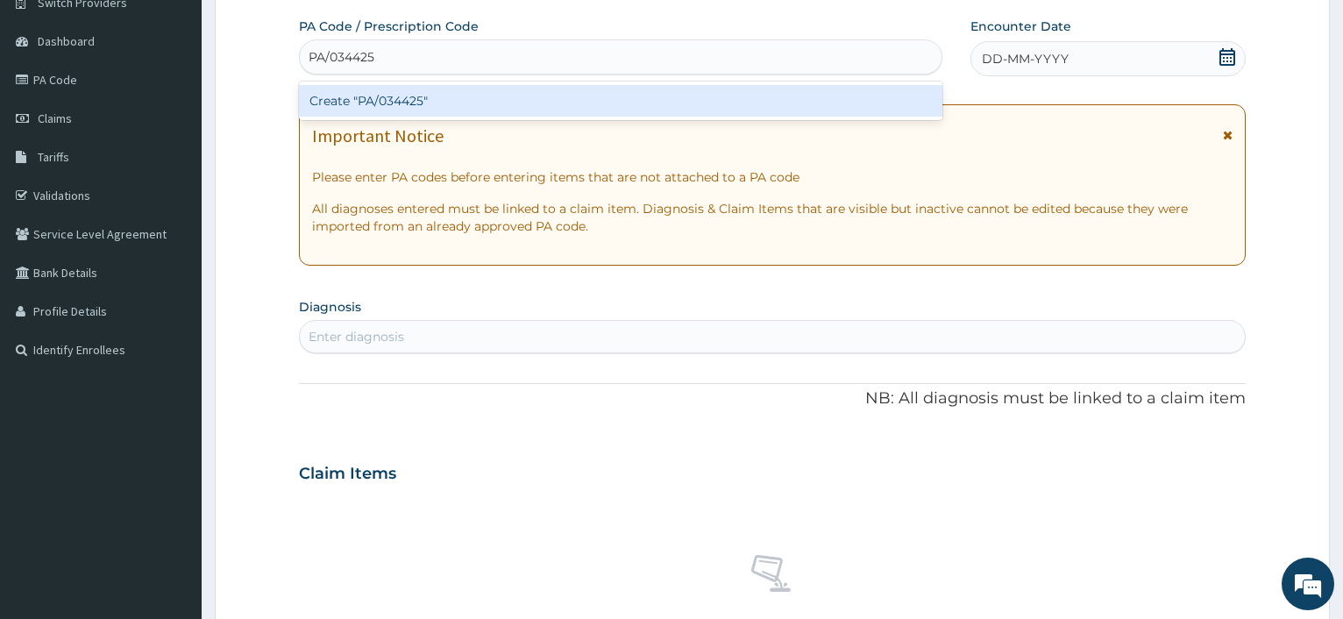
type input "PA/034425"
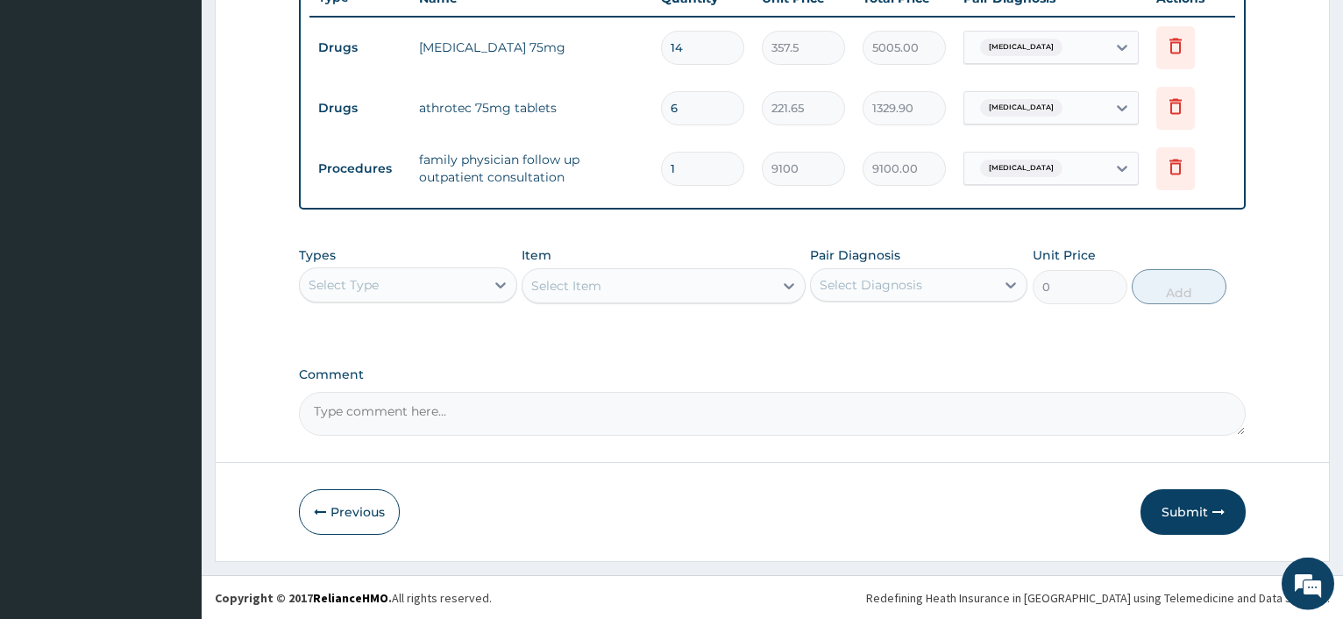
scroll to position [683, 0]
click at [472, 269] on div "Select Type" at bounding box center [407, 283] width 217 height 35
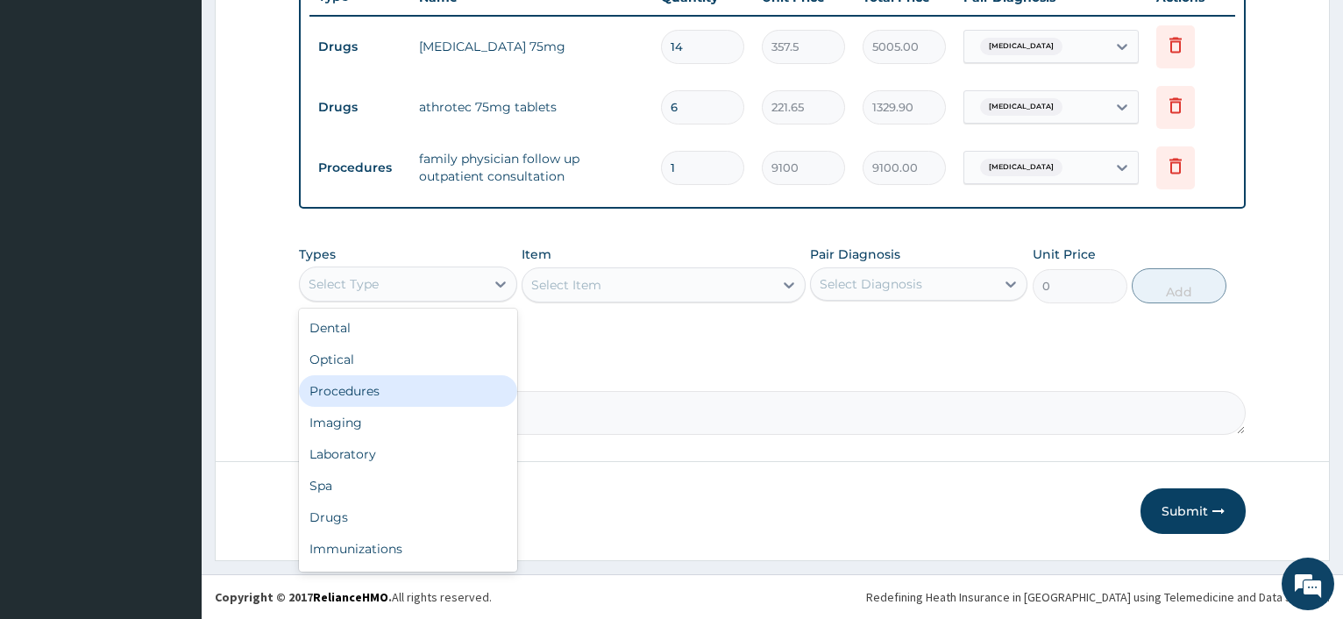
click at [428, 387] on div "Procedures" at bounding box center [407, 391] width 217 height 32
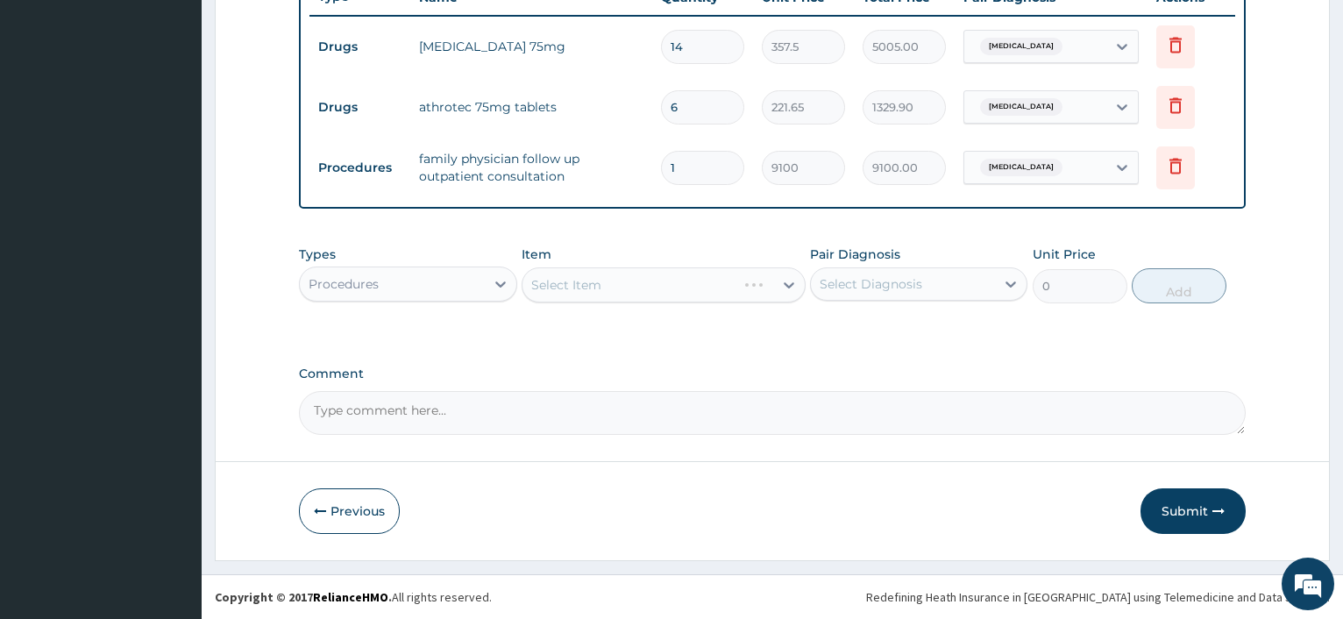
click at [578, 286] on div "Select Item" at bounding box center [664, 284] width 284 height 35
click at [615, 286] on div "Select Item" at bounding box center [664, 284] width 284 height 35
click at [643, 282] on div "Select Item" at bounding box center [664, 284] width 284 height 35
click at [611, 278] on div "Select Item" at bounding box center [647, 285] width 251 height 28
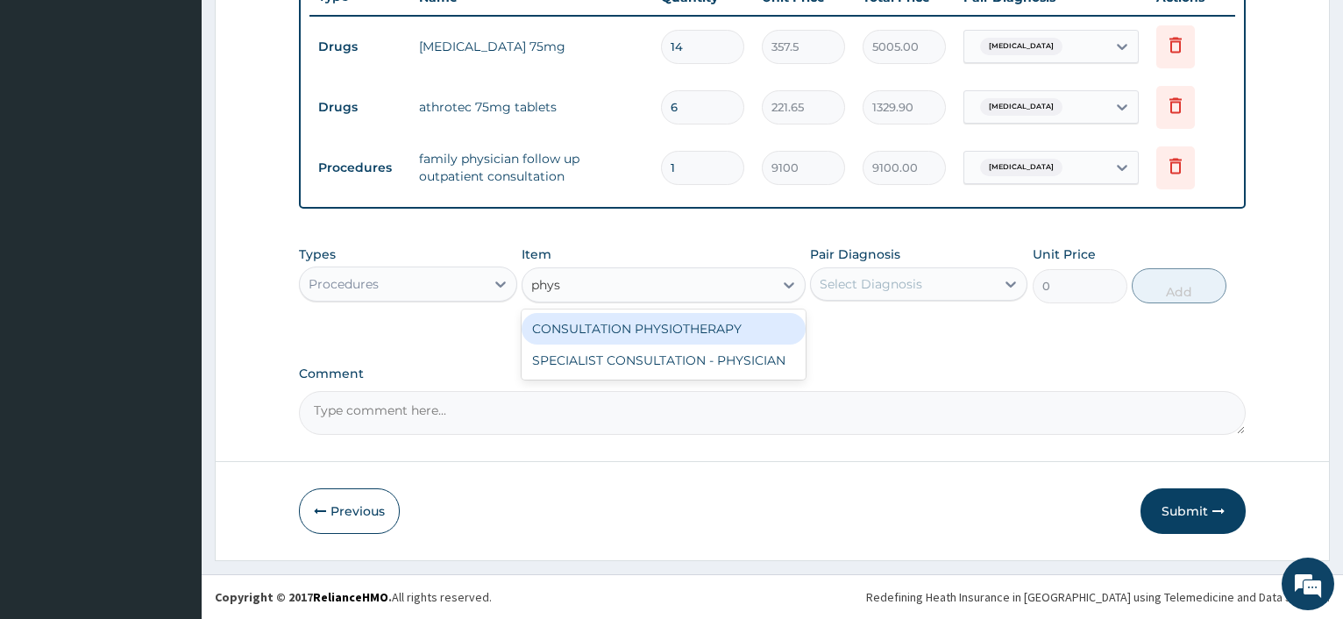
type input "physi"
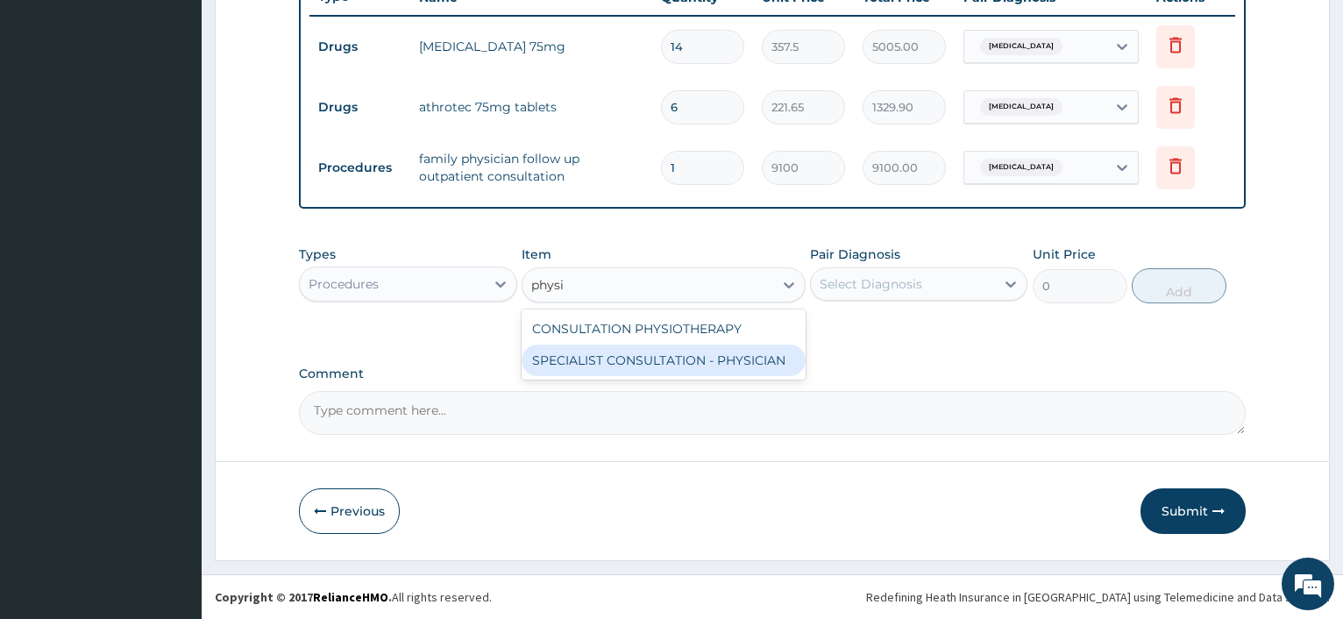
drag, startPoint x: 653, startPoint y: 367, endPoint x: 722, endPoint y: 324, distance: 81.5
click at [654, 367] on div "SPECIALIST CONSULTATION - PHYSICIAN" at bounding box center [664, 360] width 284 height 32
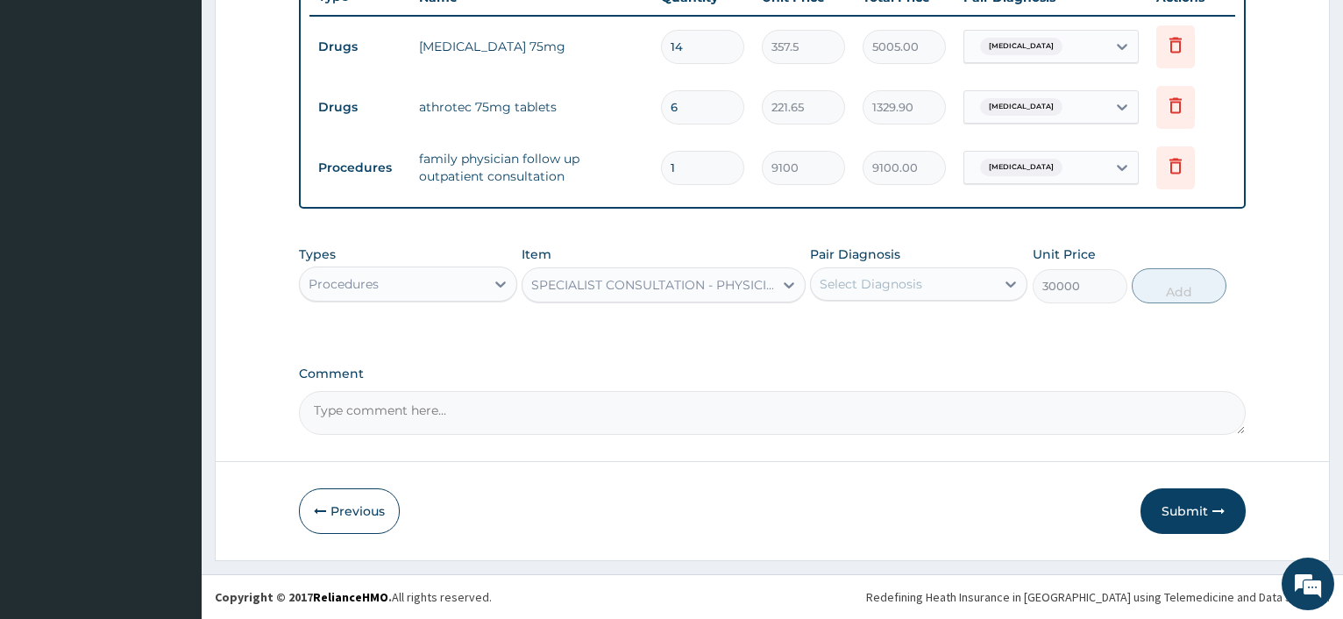
type input "30000"
click at [827, 297] on div "Select Diagnosis" at bounding box center [903, 284] width 184 height 28
click at [831, 323] on input "checkbox" at bounding box center [825, 327] width 11 height 11
checkbox input "true"
click at [1184, 291] on button "Add" at bounding box center [1179, 285] width 95 height 35
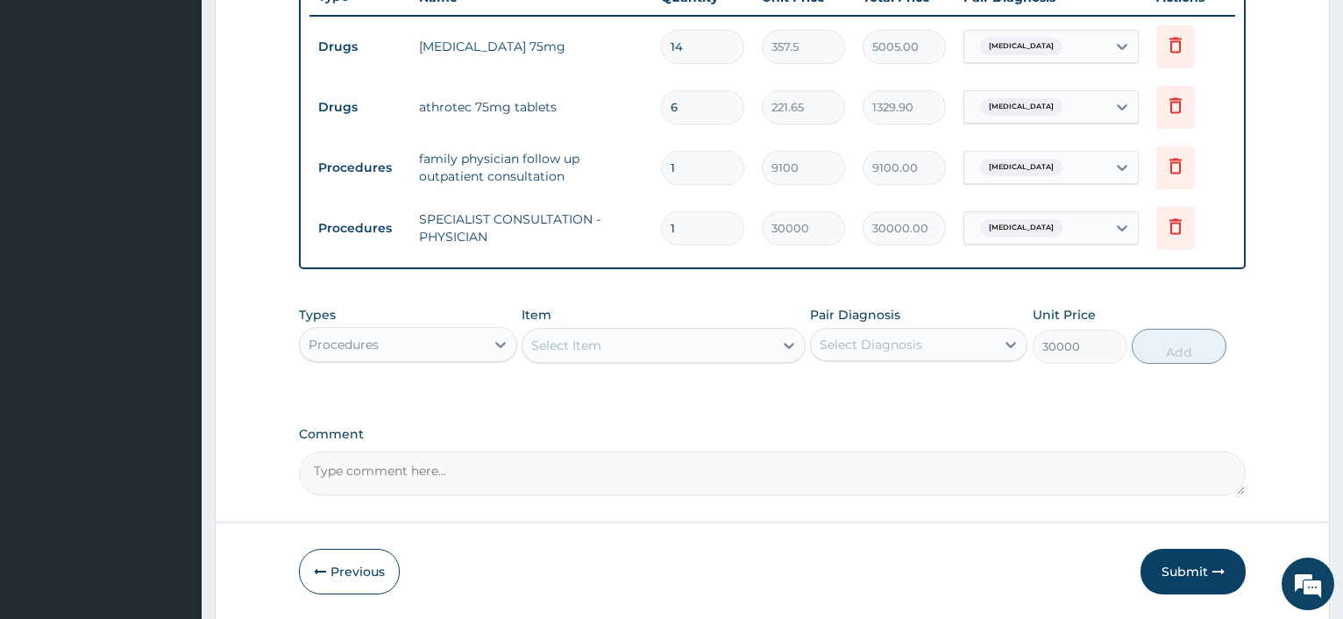
type input "0"
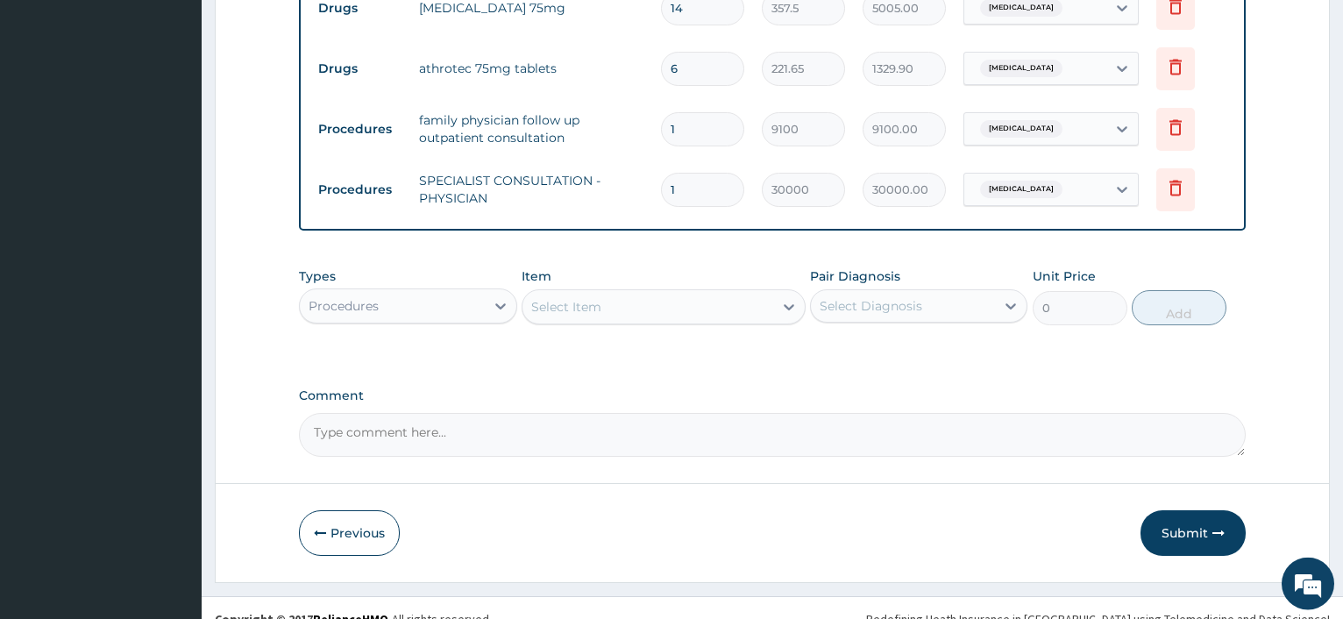
scroll to position [743, 0]
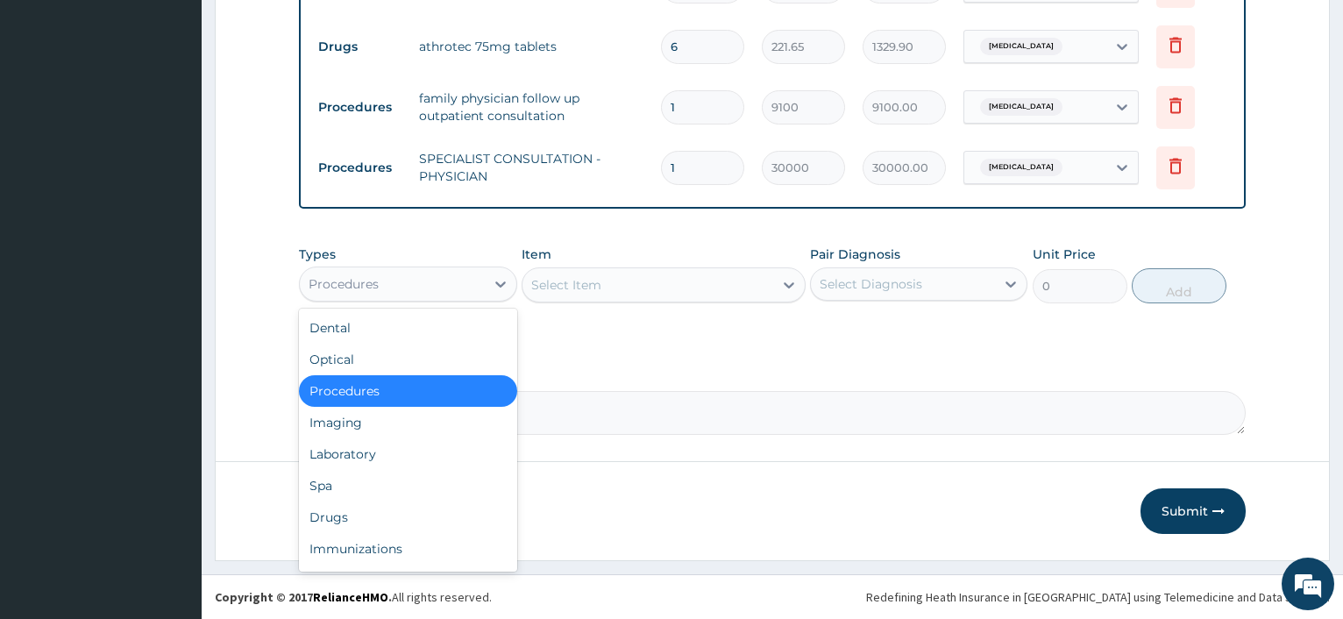
click at [476, 283] on div "Procedures" at bounding box center [392, 284] width 184 height 28
click at [361, 516] on div "Drugs" at bounding box center [407, 517] width 217 height 32
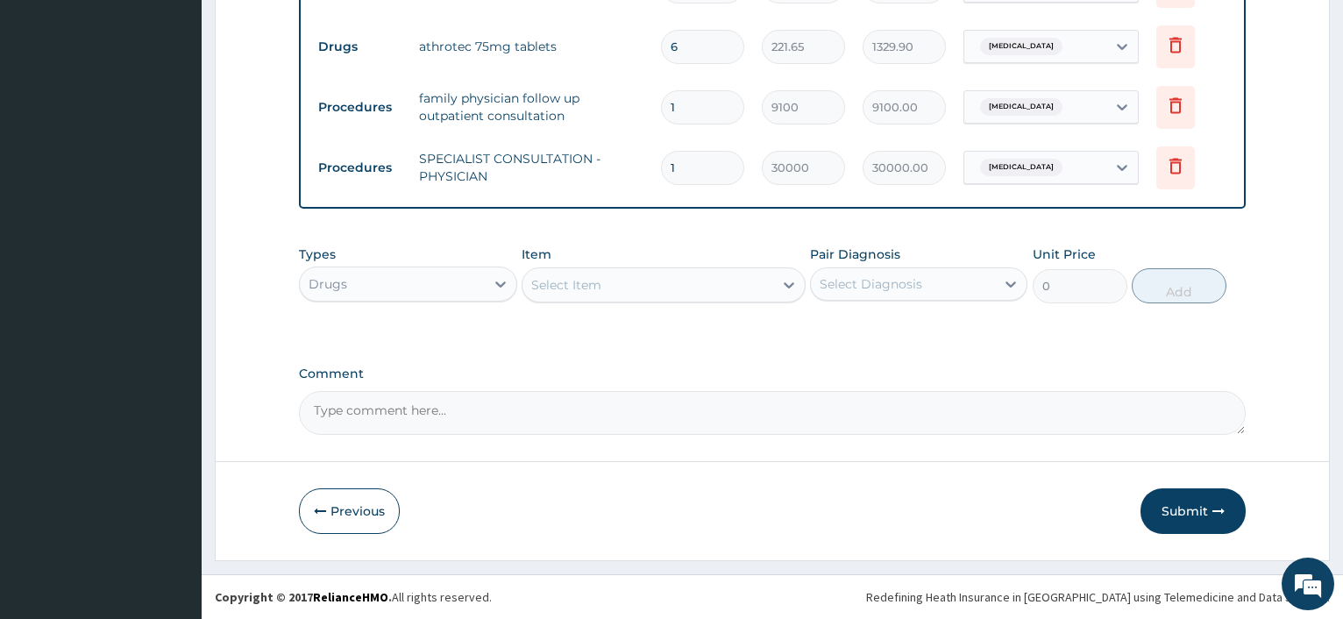
click at [593, 287] on div "Select Item" at bounding box center [566, 285] width 70 height 18
click at [594, 287] on div "Select Item" at bounding box center [566, 285] width 70 height 18
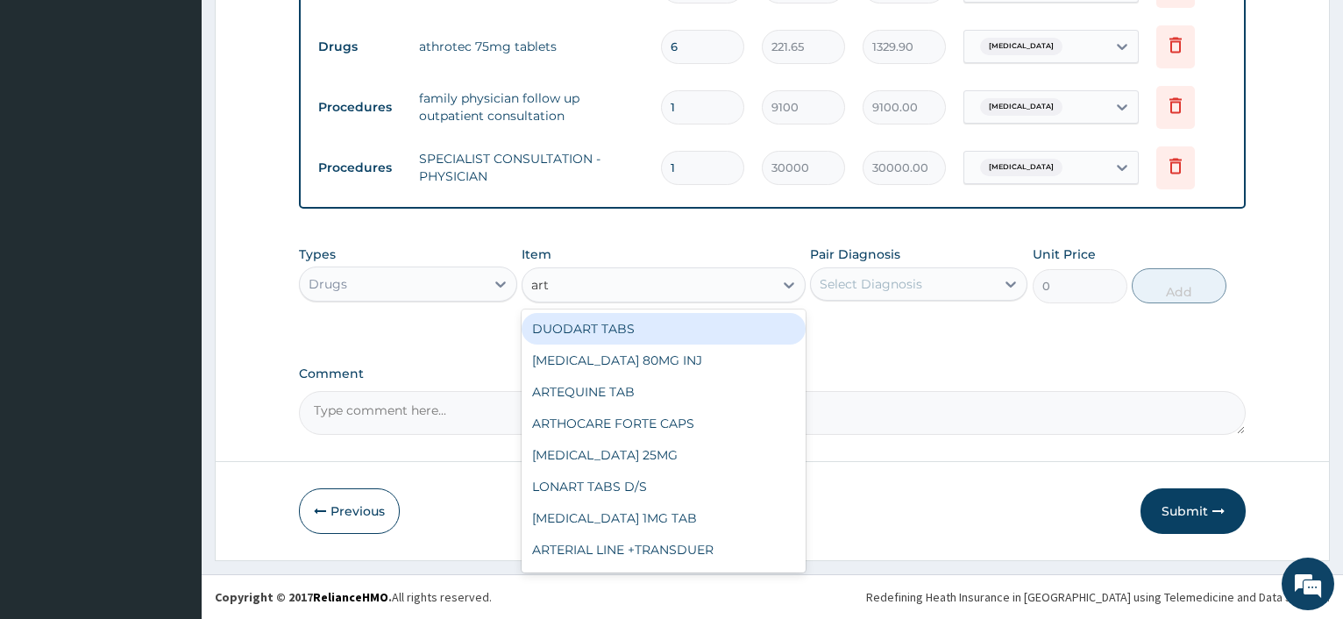
type input "arth"
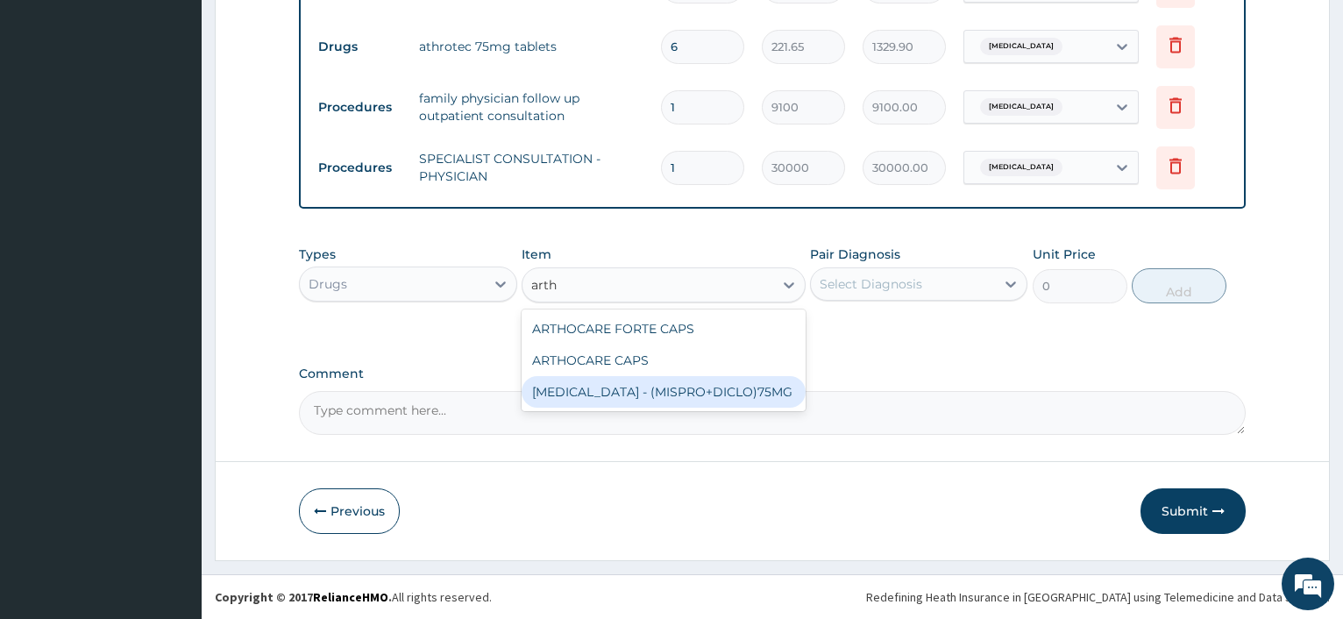
click at [606, 394] on div "[MEDICAL_DATA] - (MISPRO+DICLO)75MG" at bounding box center [664, 392] width 284 height 32
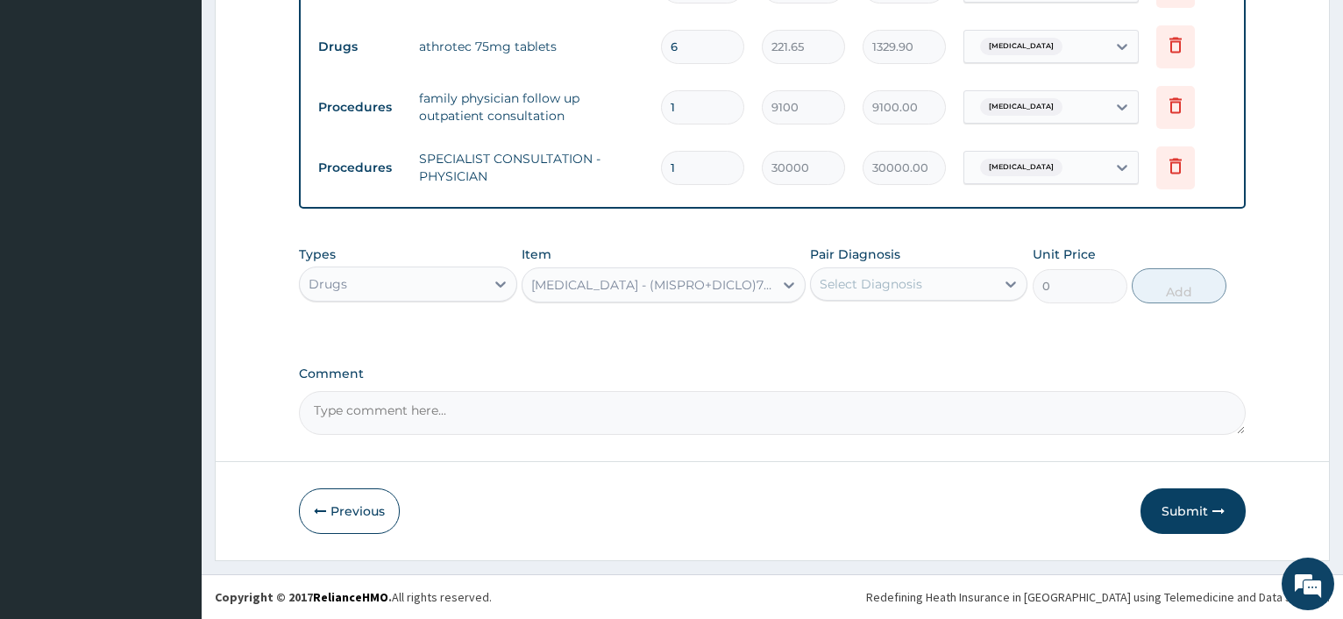
type input "510"
click at [841, 283] on div "Select Diagnosis" at bounding box center [871, 284] width 103 height 18
click at [843, 320] on label "[MEDICAL_DATA]" at bounding box center [893, 327] width 109 height 18
checkbox input "true"
drag, startPoint x: 1161, startPoint y: 297, endPoint x: 814, endPoint y: 259, distance: 349.2
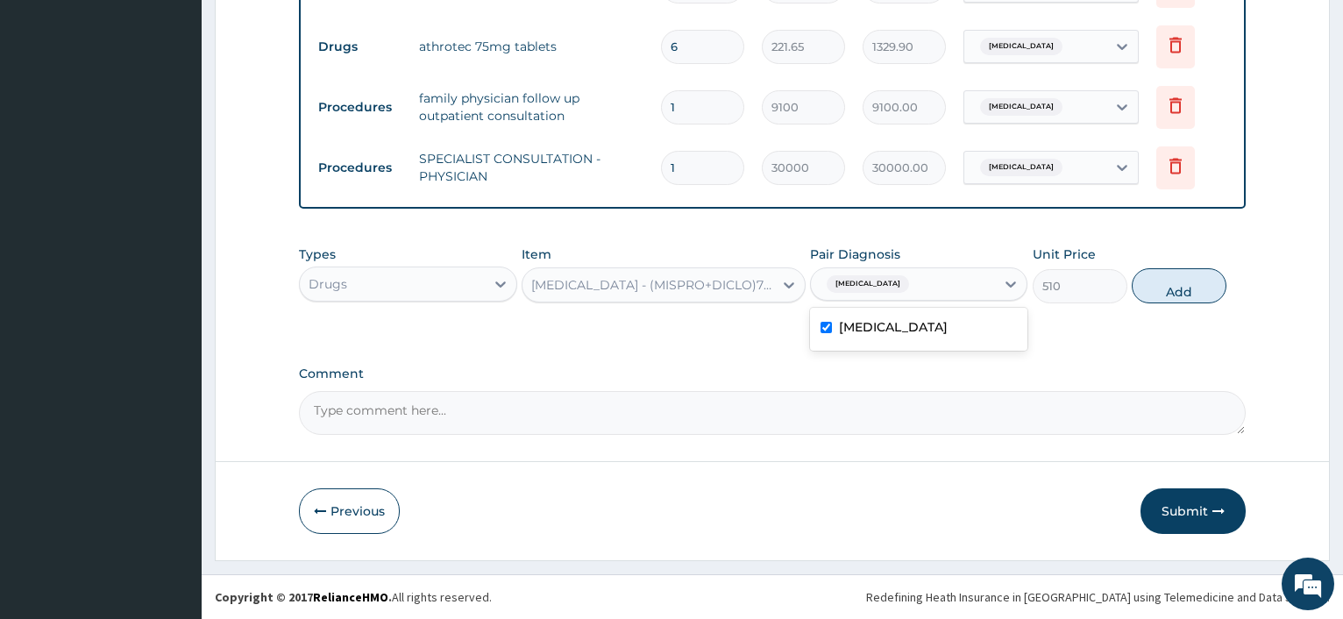
click at [1162, 297] on button "Add" at bounding box center [1179, 285] width 95 height 35
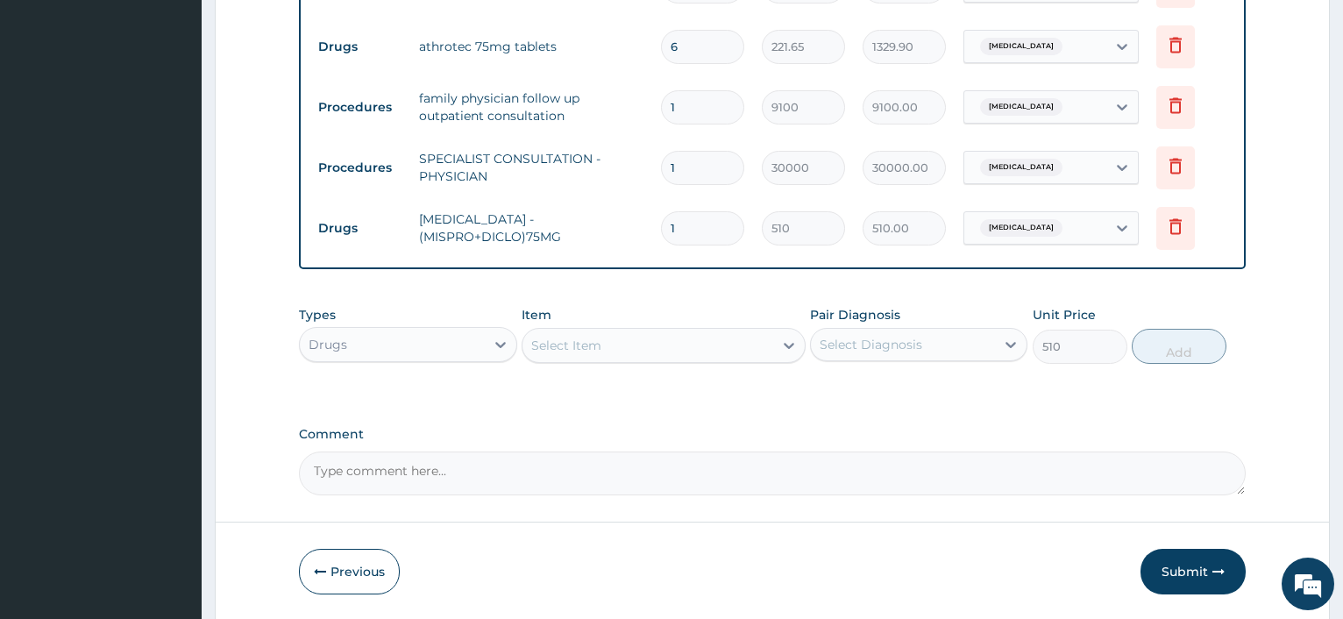
type input "0"
drag, startPoint x: 672, startPoint y: 232, endPoint x: 613, endPoint y: 232, distance: 59.6
click at [661, 232] on input "1" at bounding box center [702, 228] width 83 height 34
type input "6"
type input "3060.00"
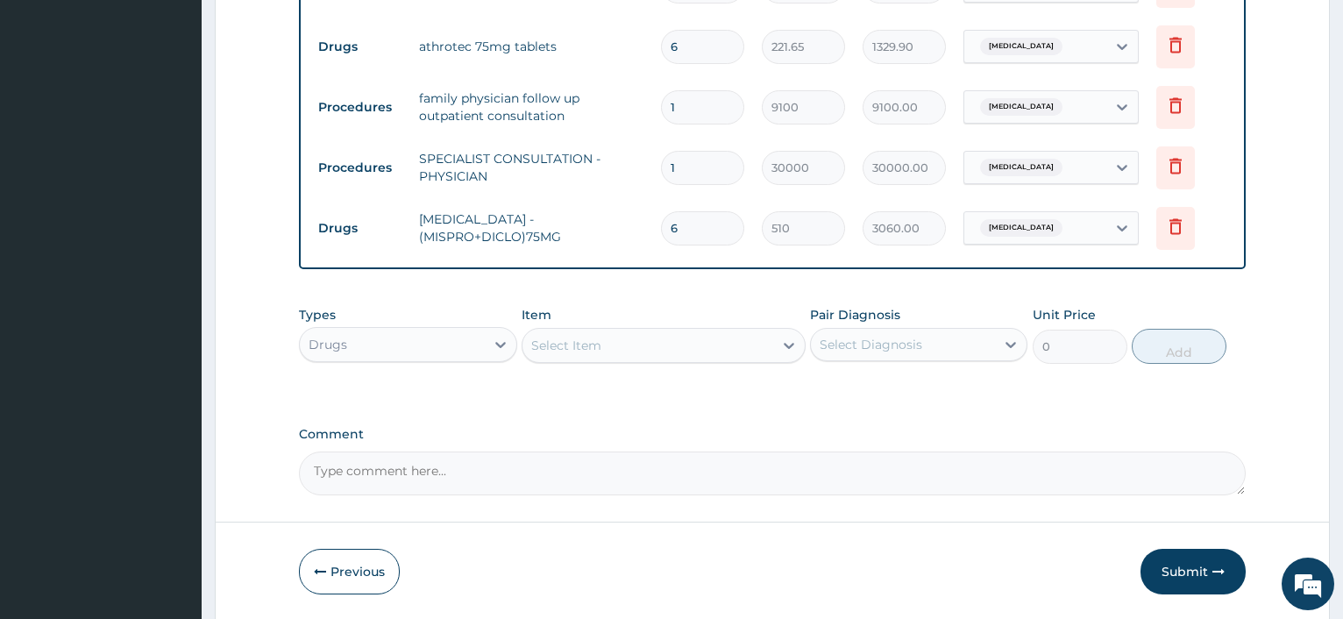
type input "6"
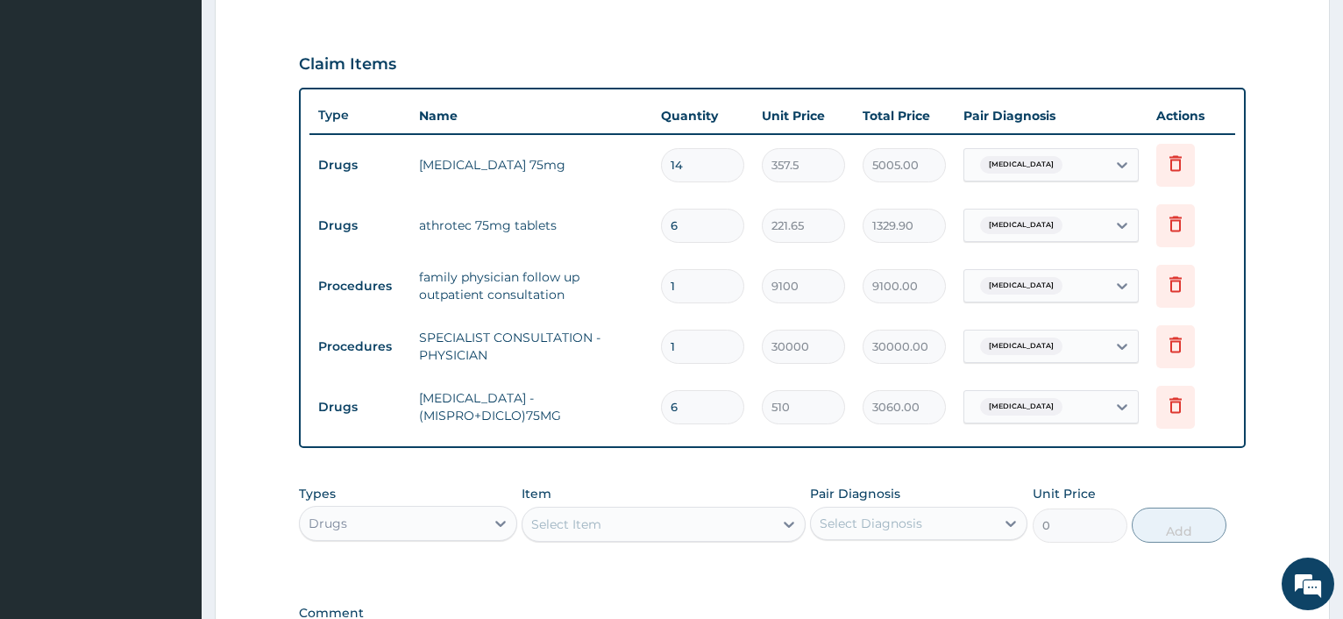
scroll to position [804, 0]
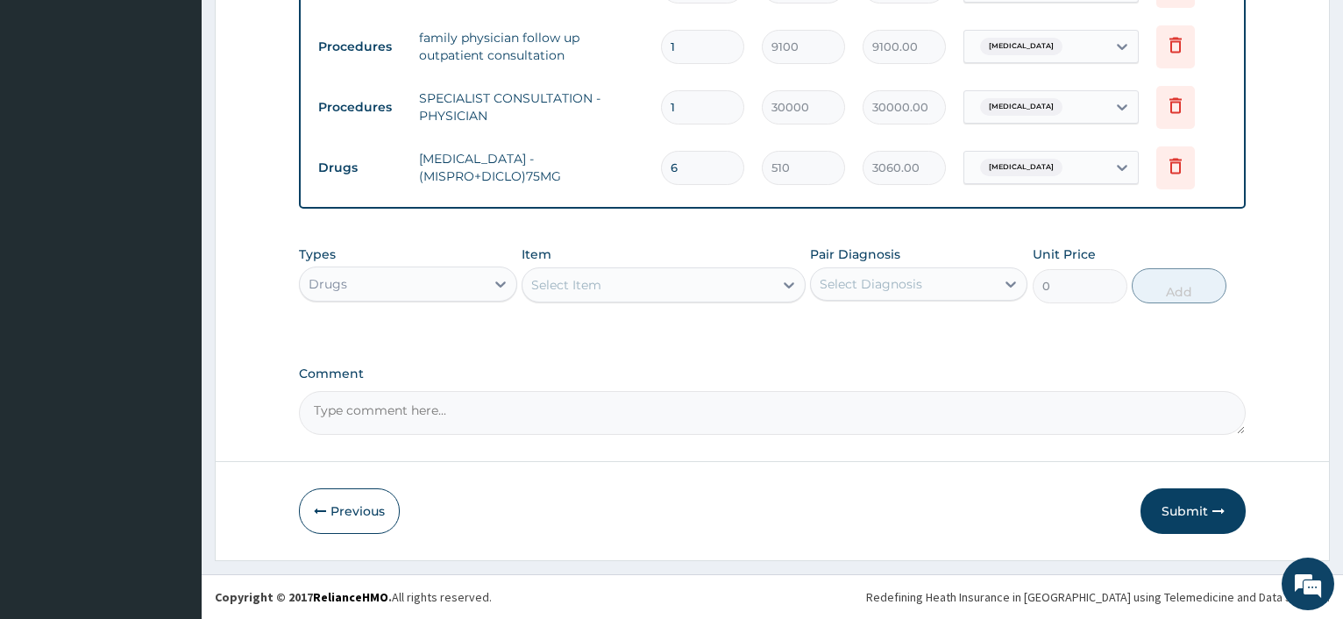
click at [610, 292] on div "Select Item" at bounding box center [647, 285] width 251 height 28
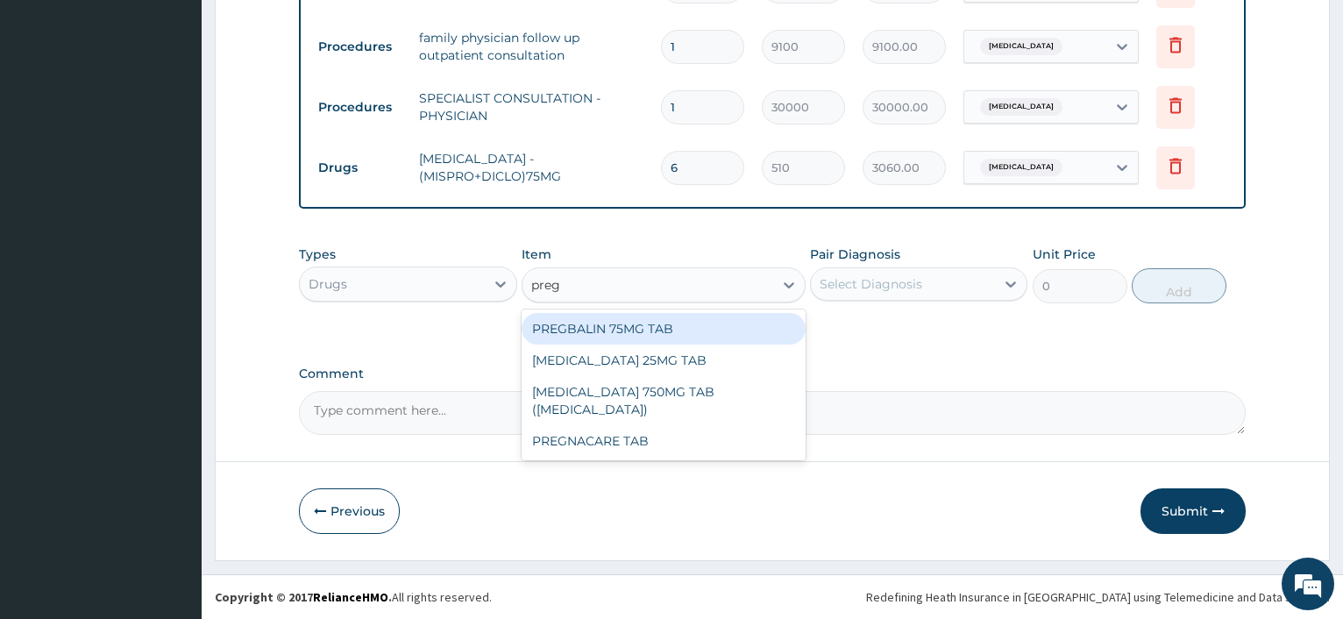
type input "prega"
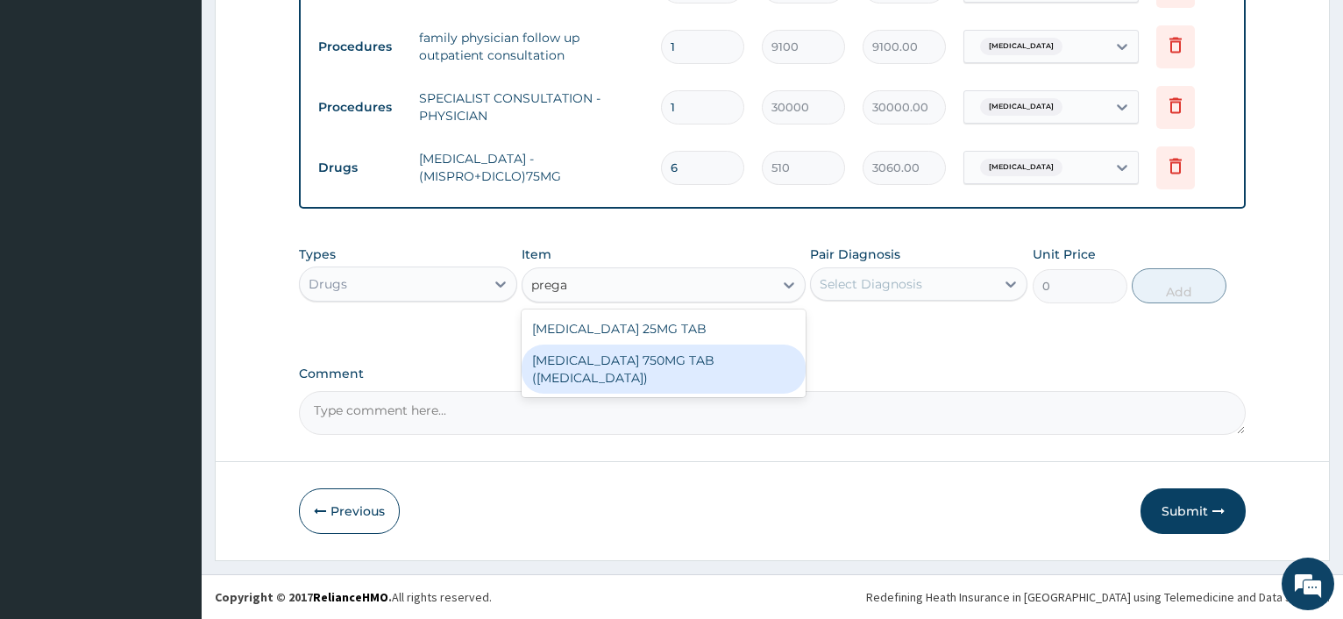
drag, startPoint x: 648, startPoint y: 361, endPoint x: 670, endPoint y: 348, distance: 25.6
click at [647, 361] on div "[MEDICAL_DATA] 750MG TAB ([MEDICAL_DATA])" at bounding box center [664, 368] width 284 height 49
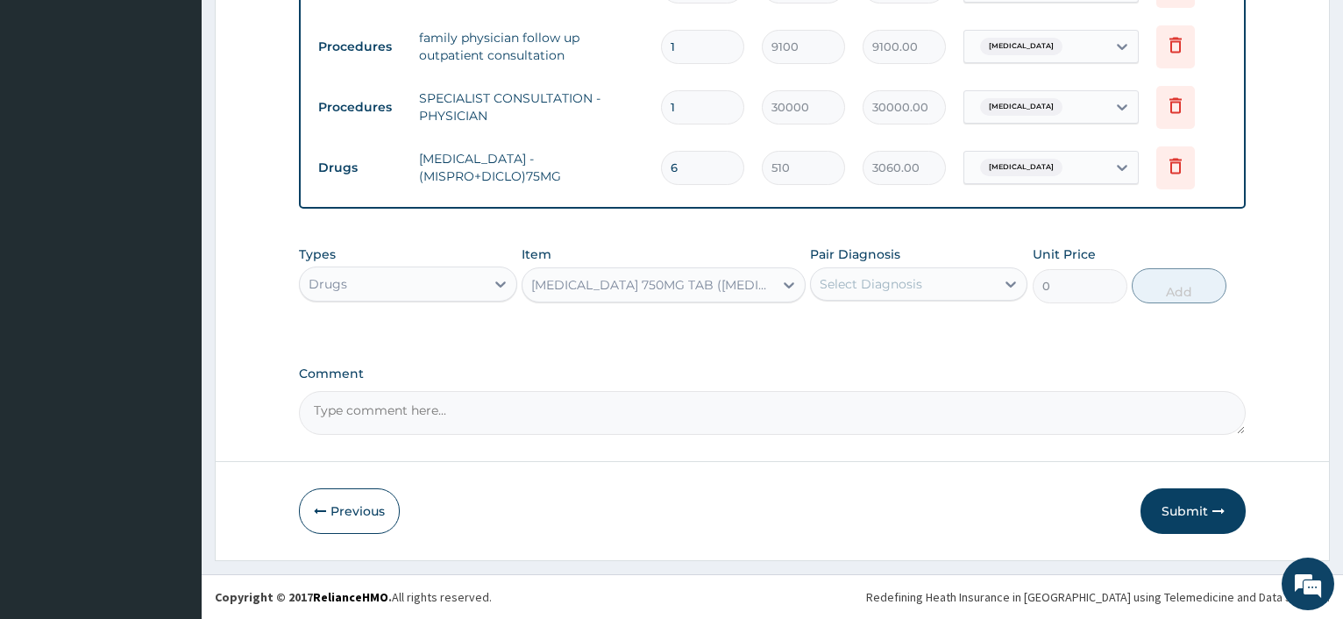
type input "689.52"
click at [864, 289] on div "Select Diagnosis" at bounding box center [871, 284] width 103 height 18
click at [854, 324] on label "[MEDICAL_DATA]" at bounding box center [893, 327] width 109 height 18
checkbox input "true"
click at [1184, 284] on button "Add" at bounding box center [1179, 285] width 95 height 35
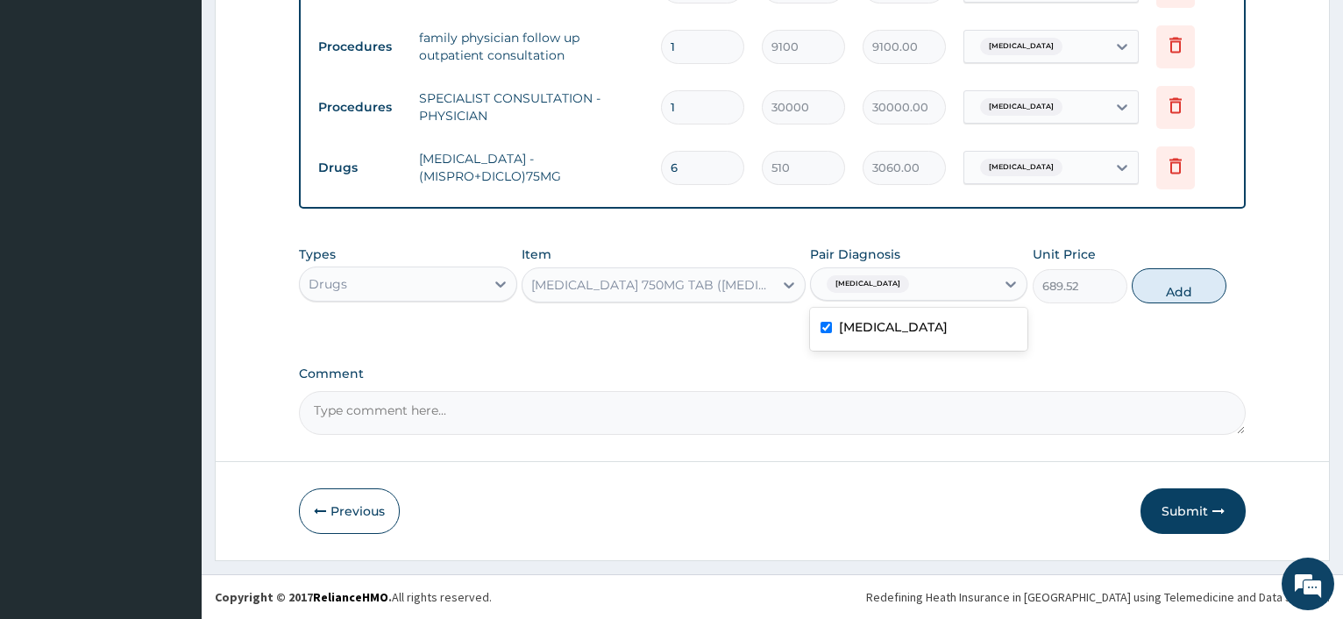
type input "0"
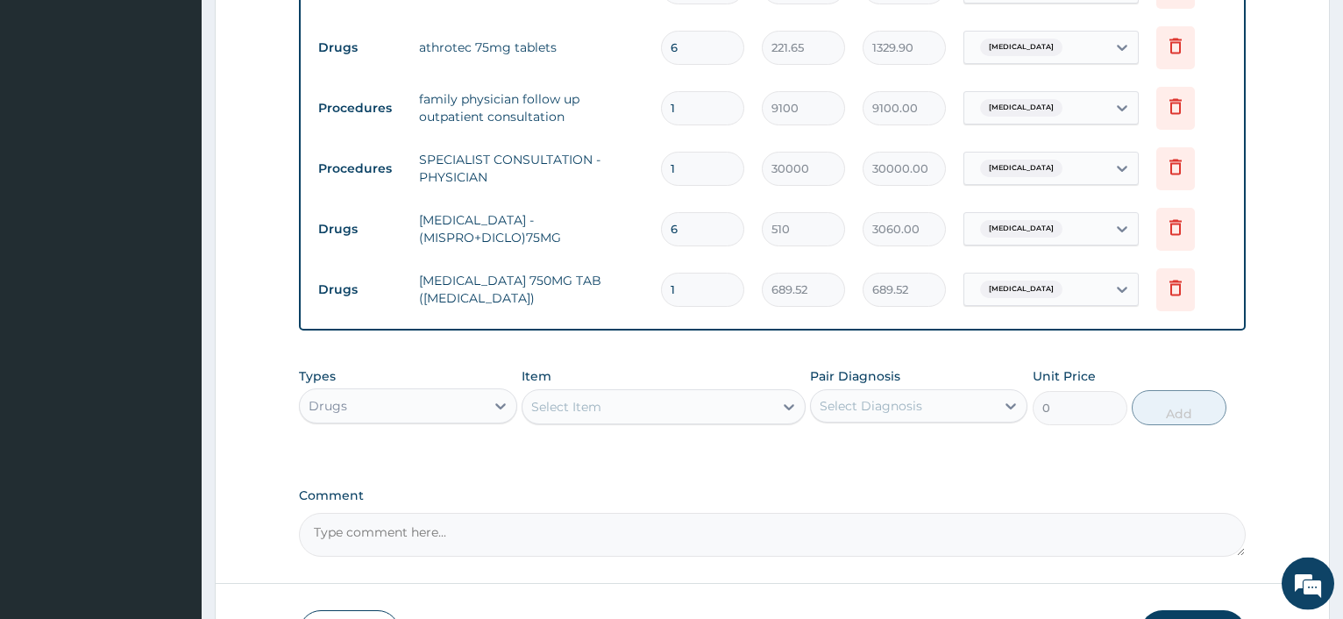
scroll to position [685, 0]
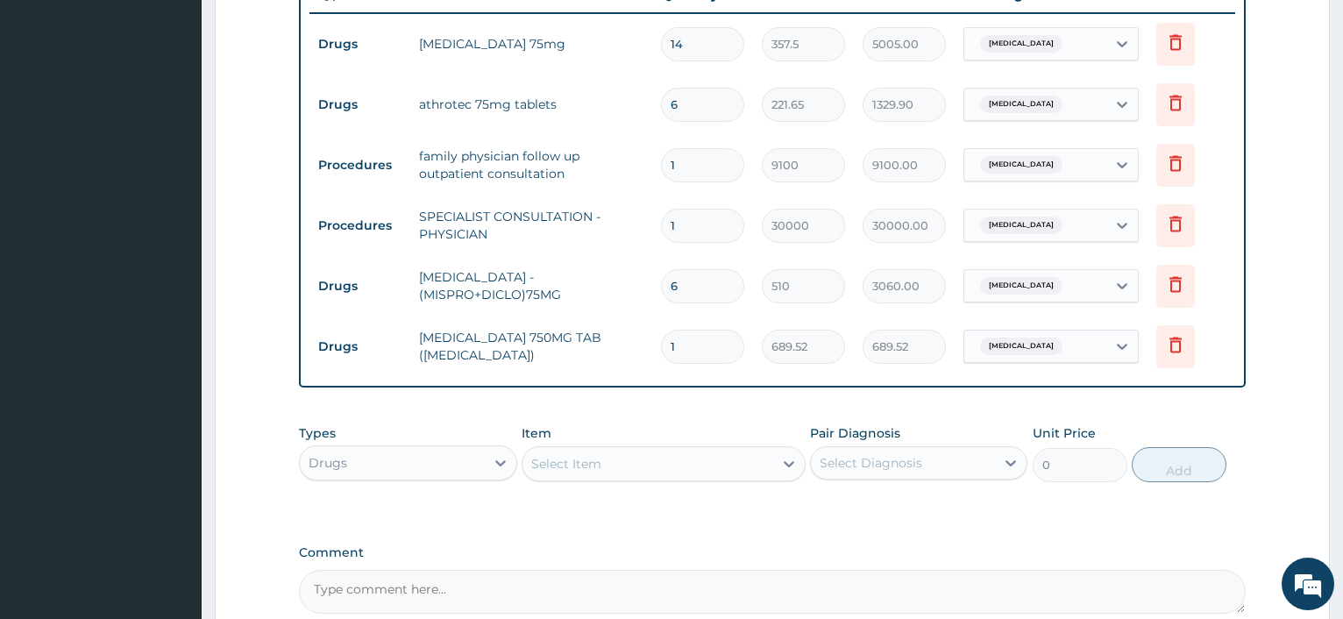
drag, startPoint x: 701, startPoint y: 339, endPoint x: 559, endPoint y: 330, distance: 142.3
click at [661, 333] on input "1" at bounding box center [702, 347] width 83 height 34
type input "14"
type input "9653.28"
type input "14"
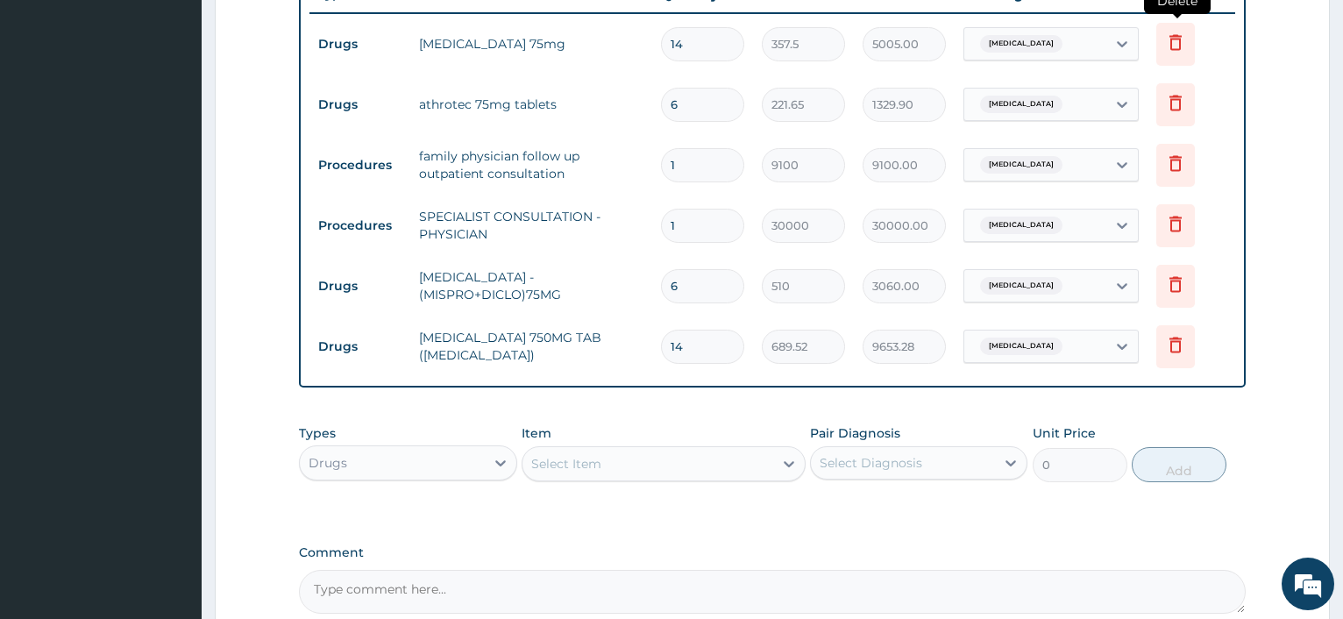
click at [1175, 42] on icon at bounding box center [1175, 42] width 21 height 21
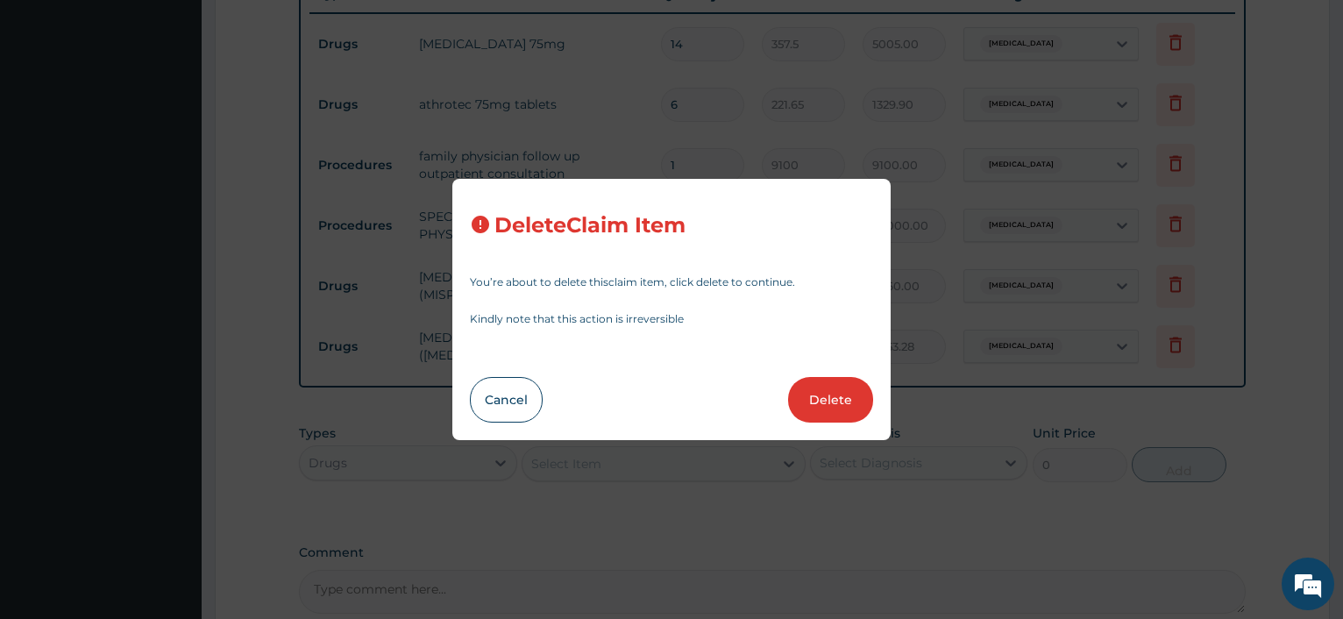
drag, startPoint x: 820, startPoint y: 397, endPoint x: 691, endPoint y: 287, distance: 169.8
click at [822, 397] on button "Delete" at bounding box center [830, 400] width 85 height 46
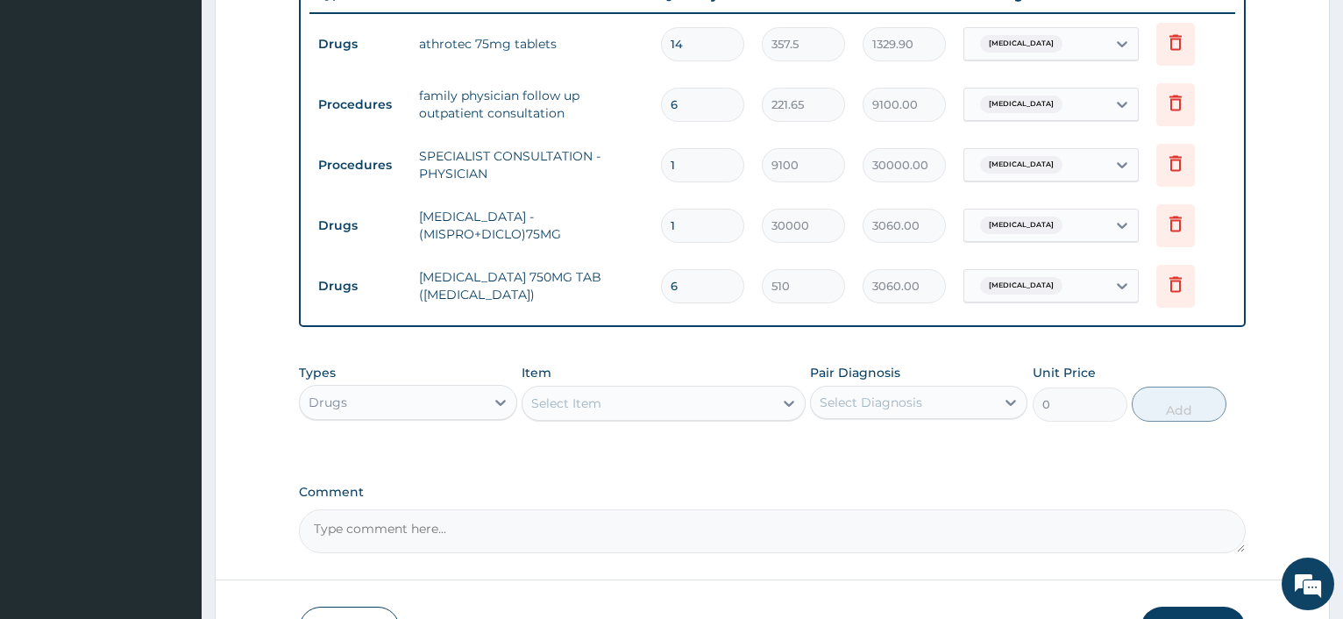
type input "6"
type input "221.65"
type input "1329.90"
type input "1"
type input "9100"
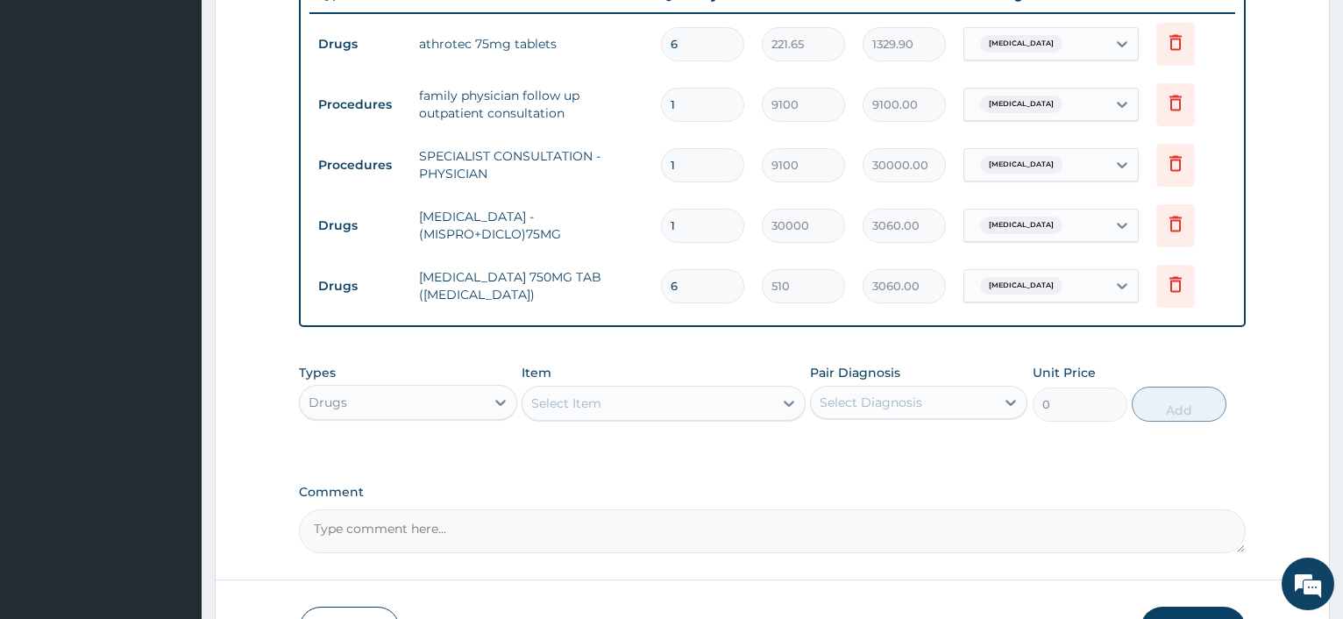
type input "9100.00"
type input "30000"
type input "30000.00"
type input "6"
type input "510"
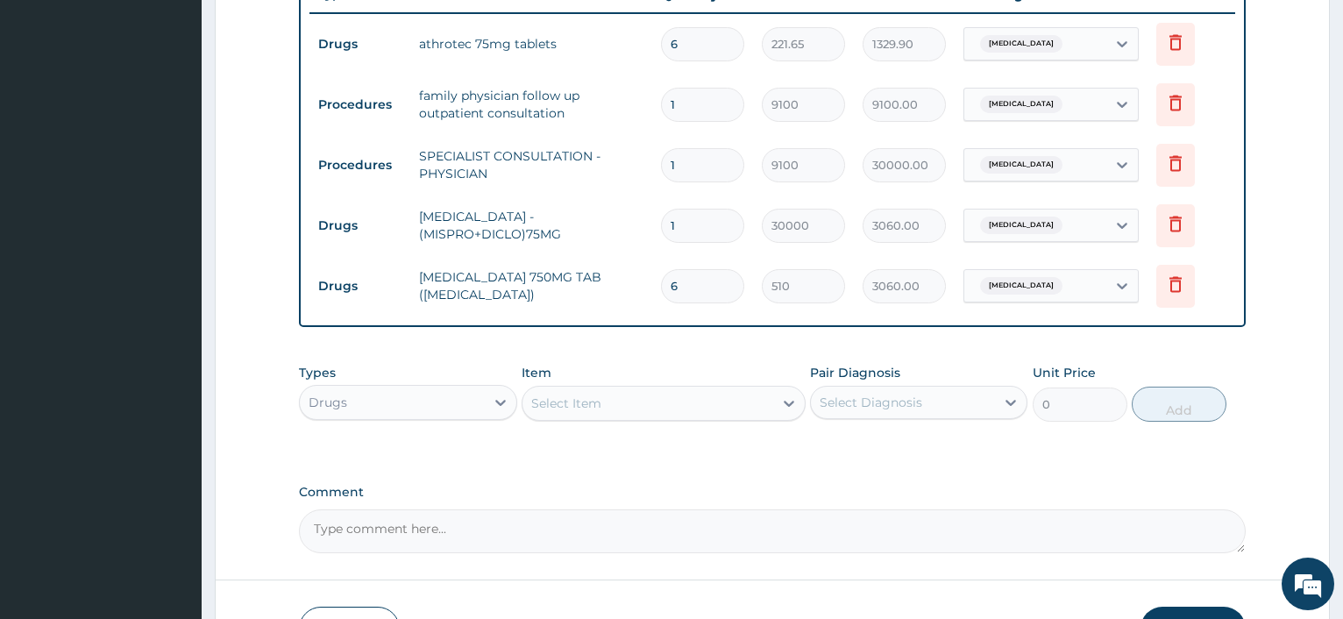
type input "3060.00"
type input "14"
type input "689.52"
type input "9653.28"
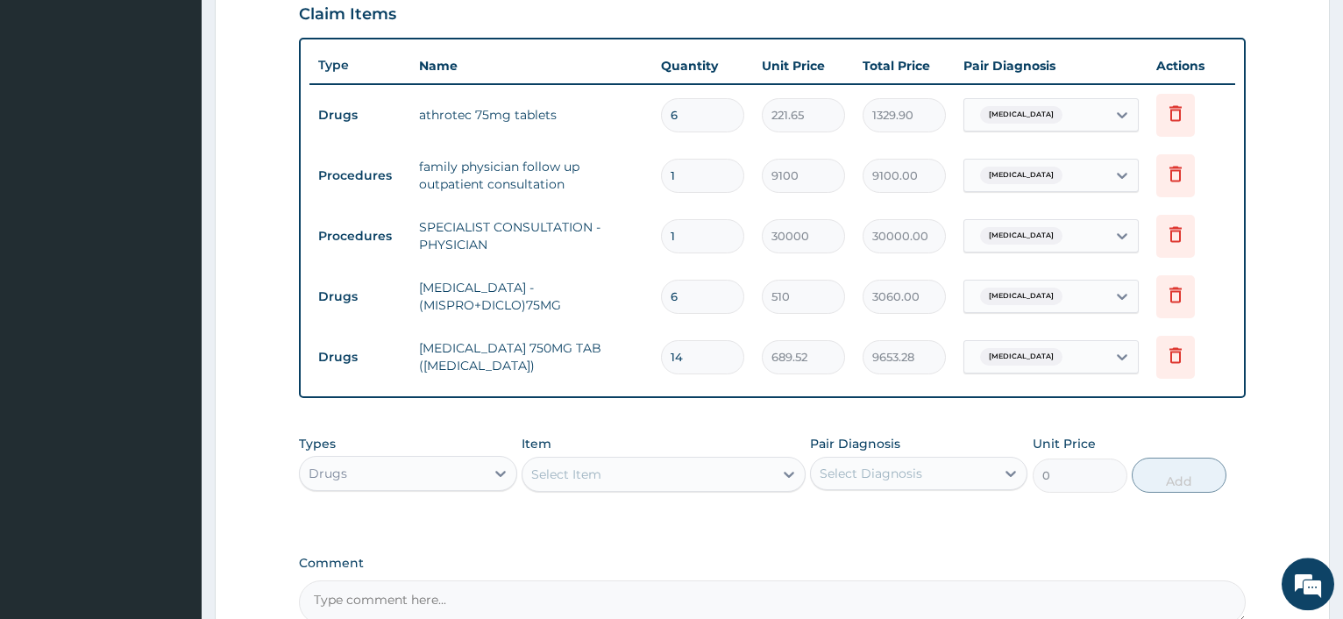
scroll to position [596, 0]
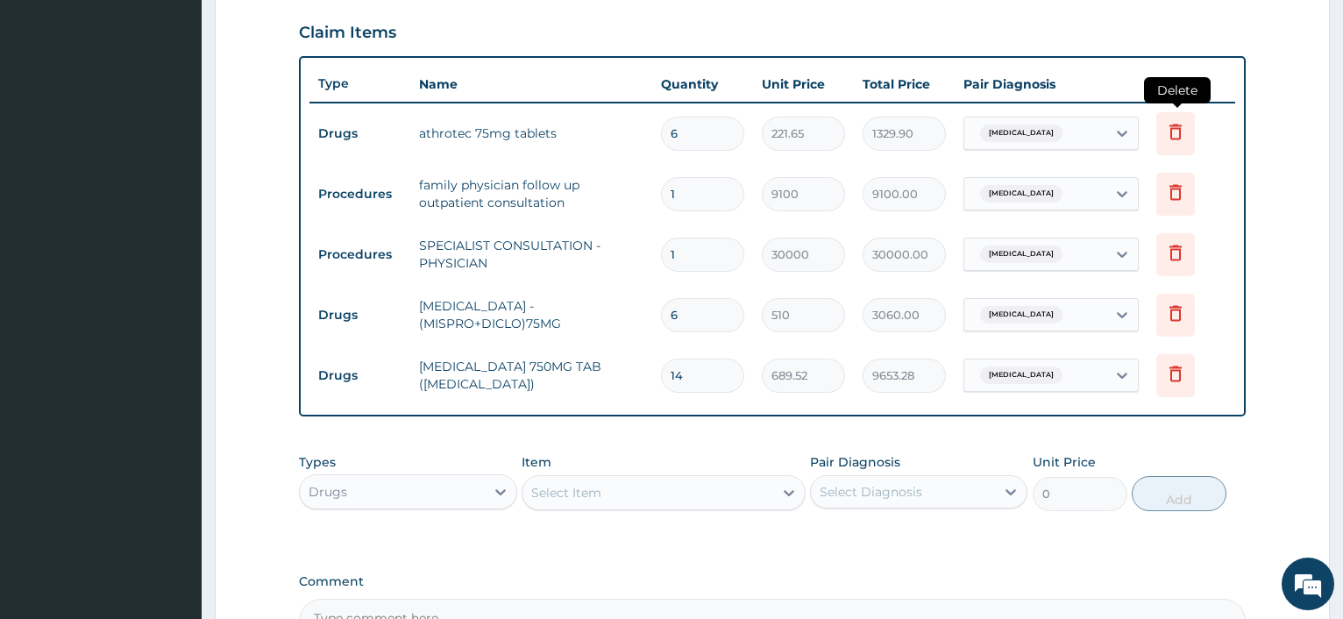
click at [1173, 124] on icon at bounding box center [1175, 131] width 21 height 21
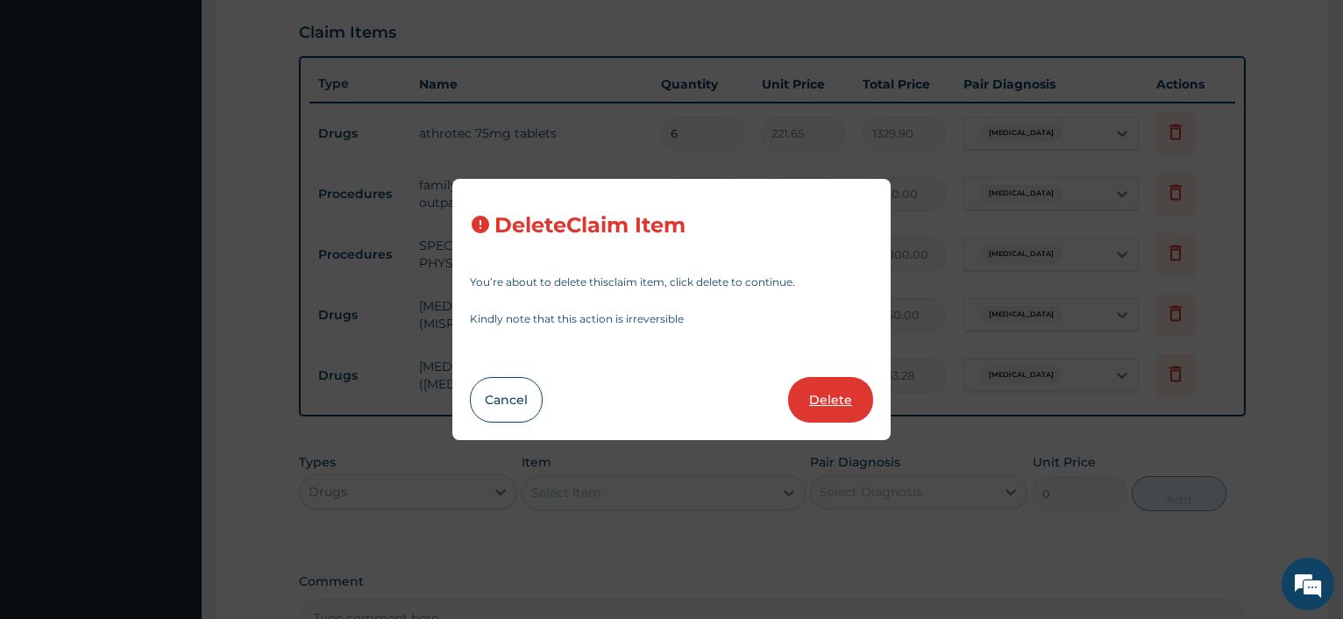
click at [821, 392] on button "Delete" at bounding box center [830, 400] width 85 height 46
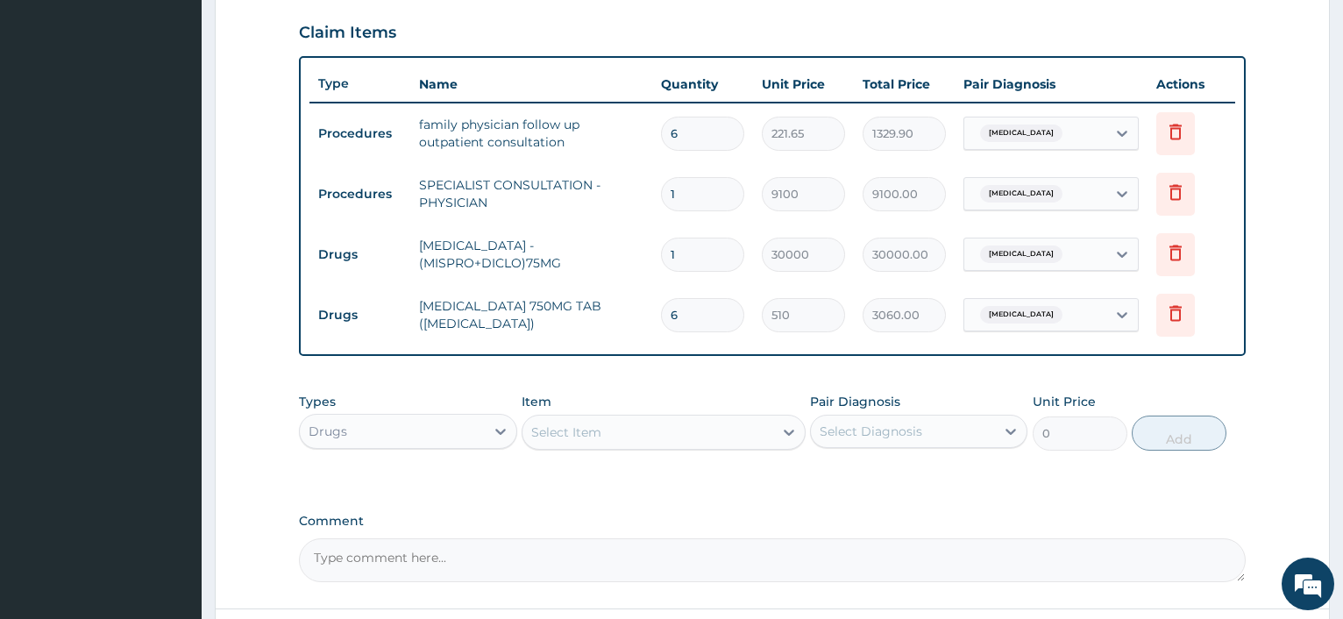
type input "1"
type input "9100"
type input "9100.00"
type input "30000"
type input "30000.00"
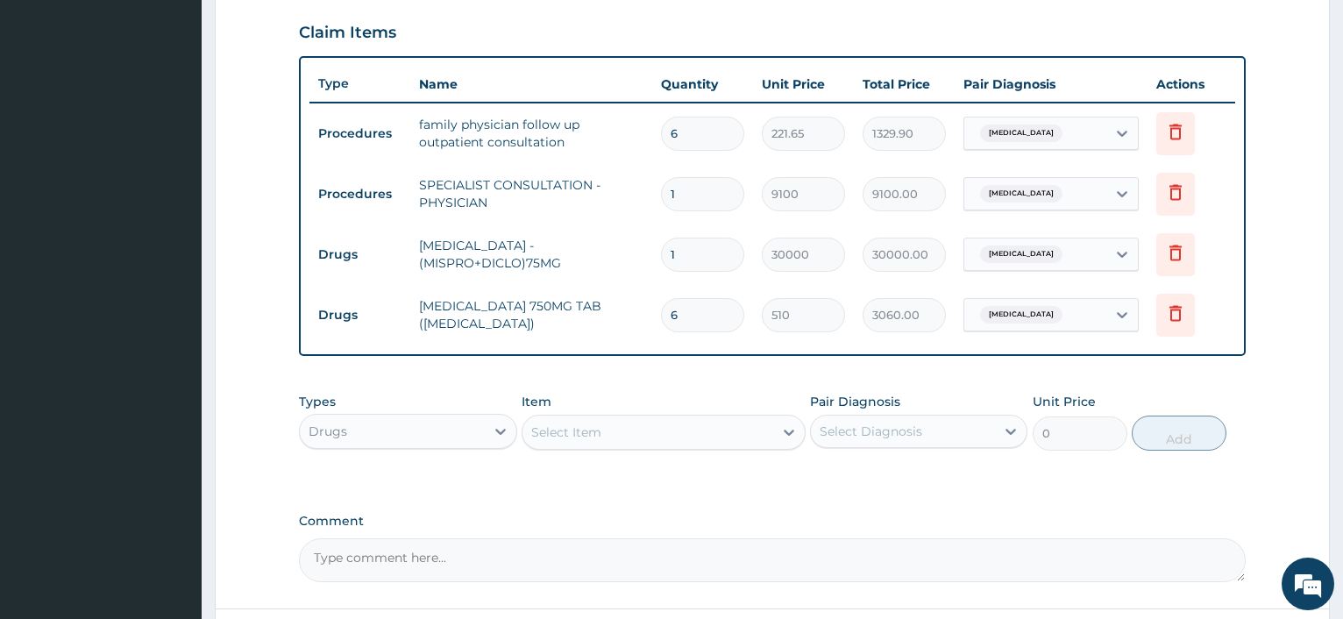
type input "6"
type input "510"
type input "3060.00"
type input "14"
type input "689.52"
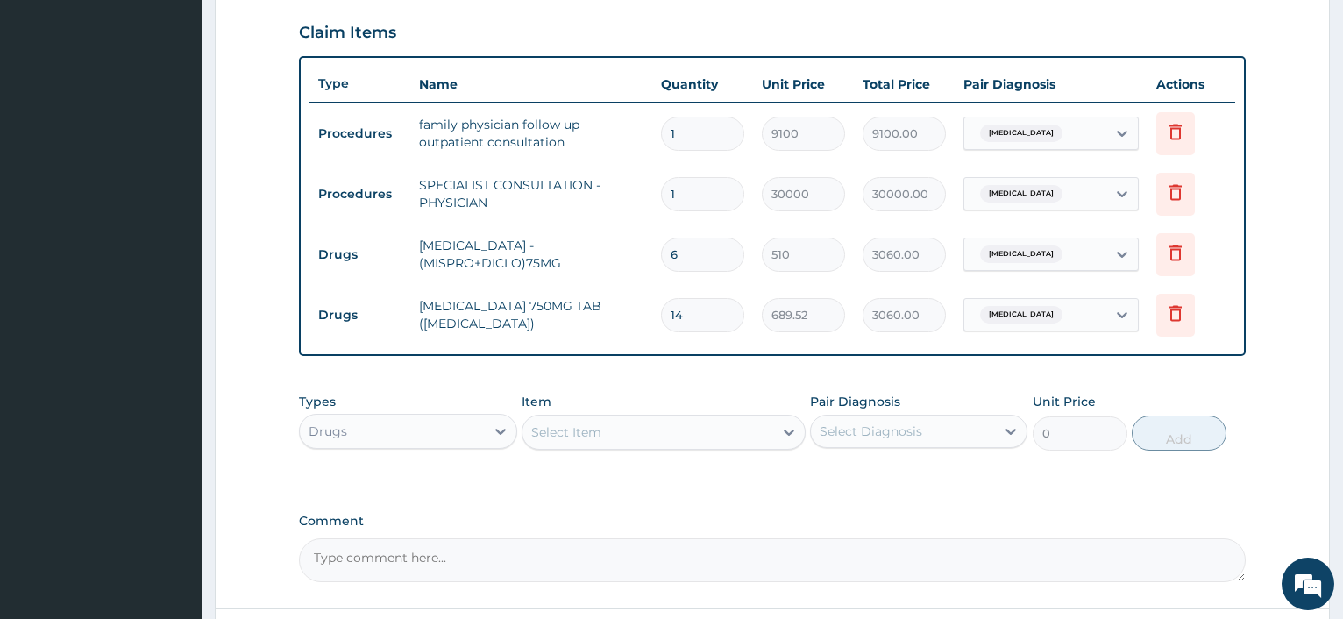
type input "9653.28"
click at [1170, 127] on icon at bounding box center [1175, 131] width 21 height 21
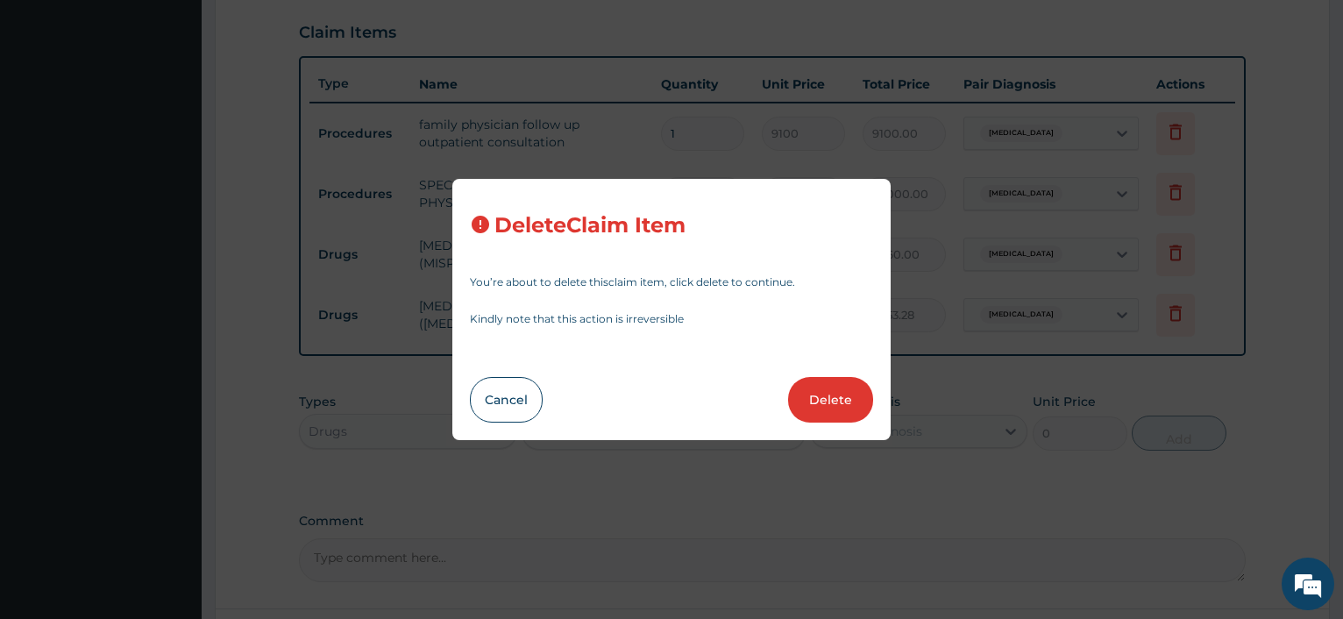
drag, startPoint x: 817, startPoint y: 413, endPoint x: 826, endPoint y: 401, distance: 14.4
click at [819, 413] on button "Delete" at bounding box center [830, 400] width 85 height 46
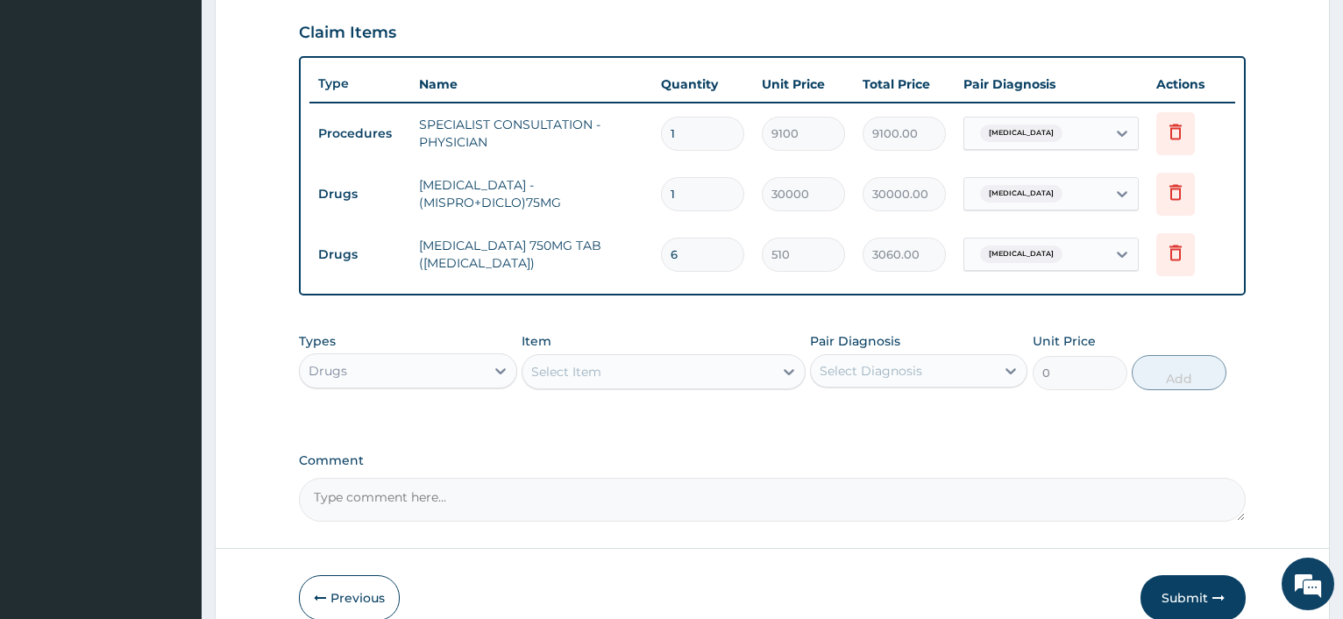
type input "30000"
type input "30000.00"
type input "6"
type input "510"
type input "3060.00"
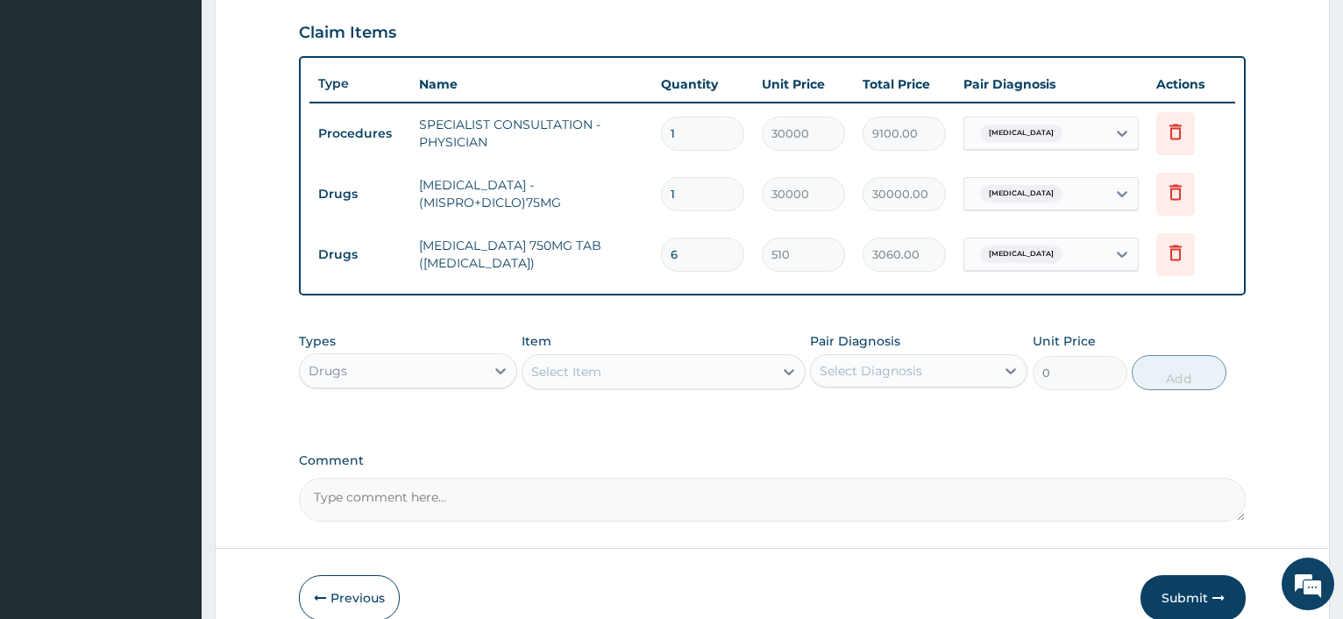
type input "14"
type input "689.52"
type input "9653.28"
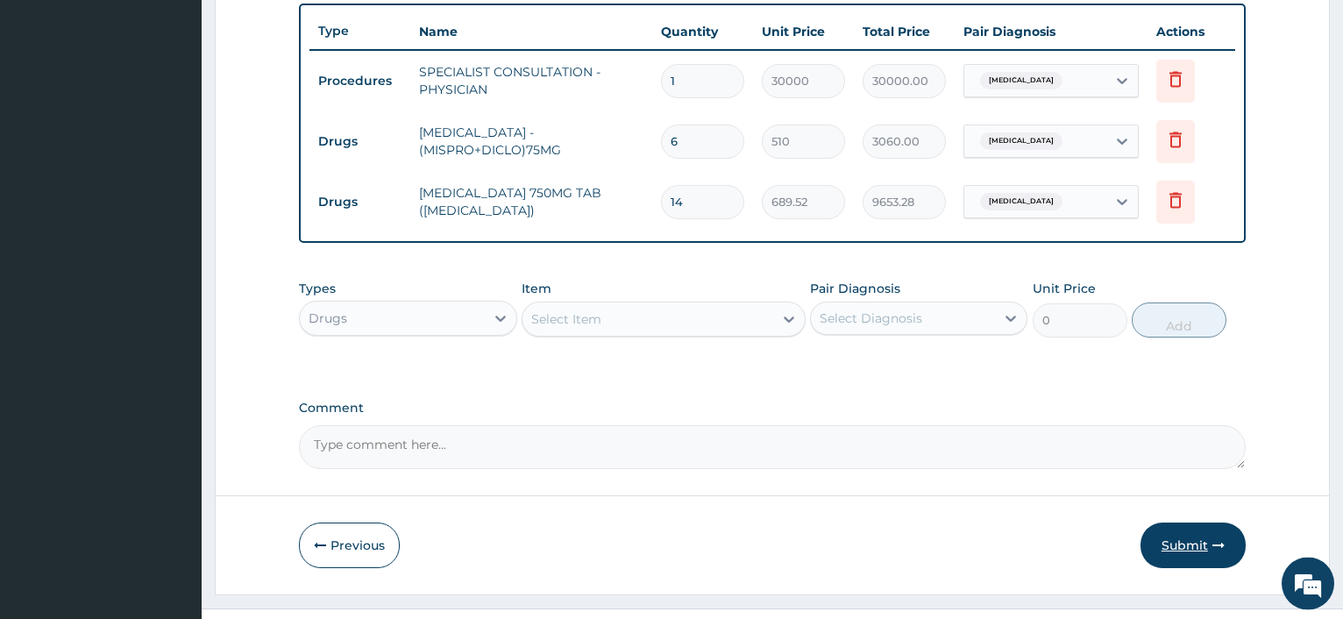
scroll to position [683, 0]
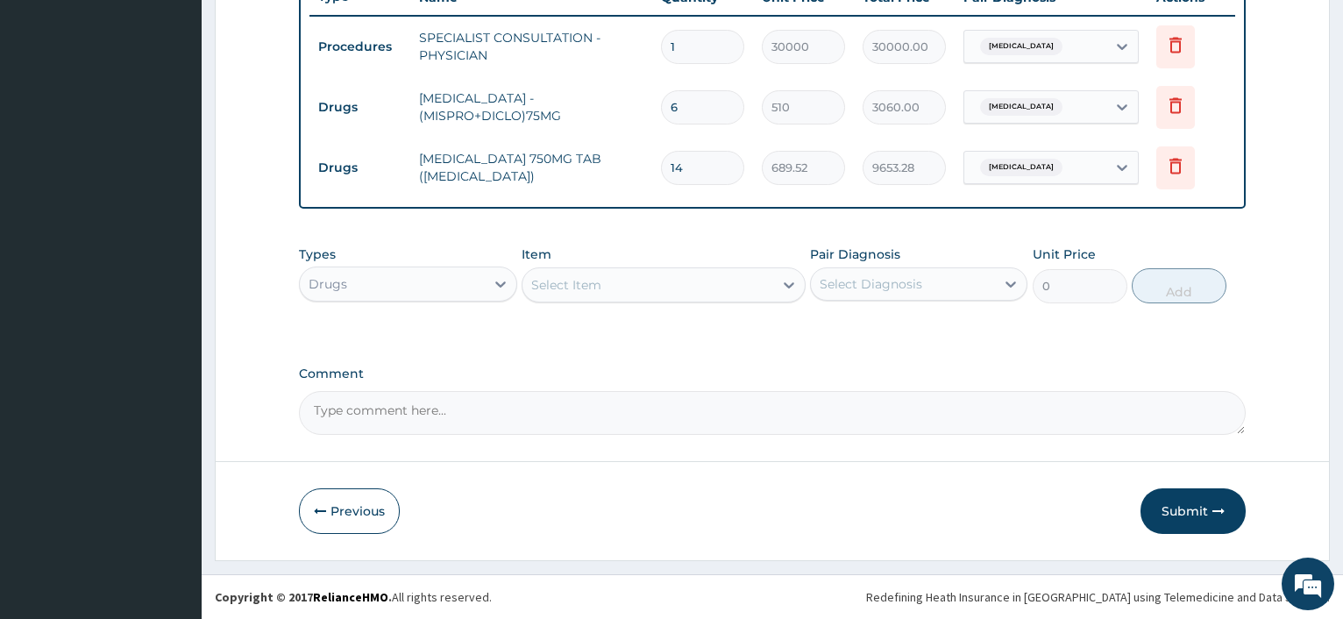
drag, startPoint x: 1177, startPoint y: 515, endPoint x: 1151, endPoint y: 507, distance: 27.7
click at [1177, 515] on button "Submit" at bounding box center [1192, 511] width 105 height 46
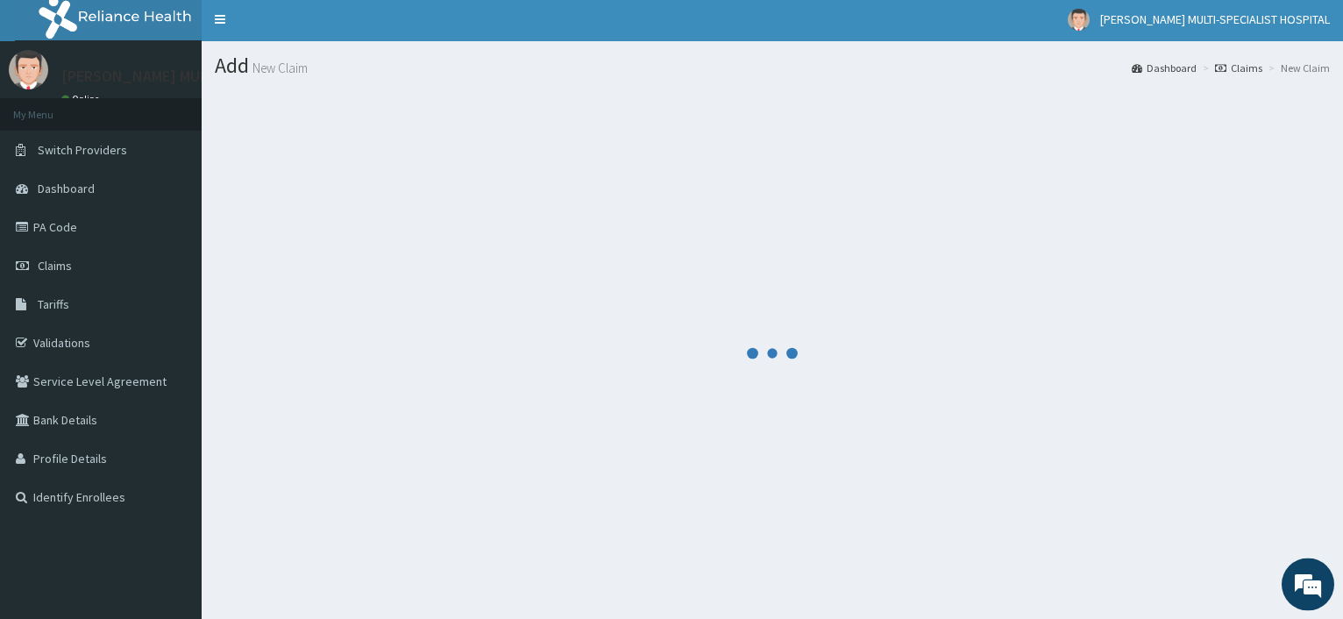
scroll to position [0, 0]
